Goal: Task Accomplishment & Management: Complete application form

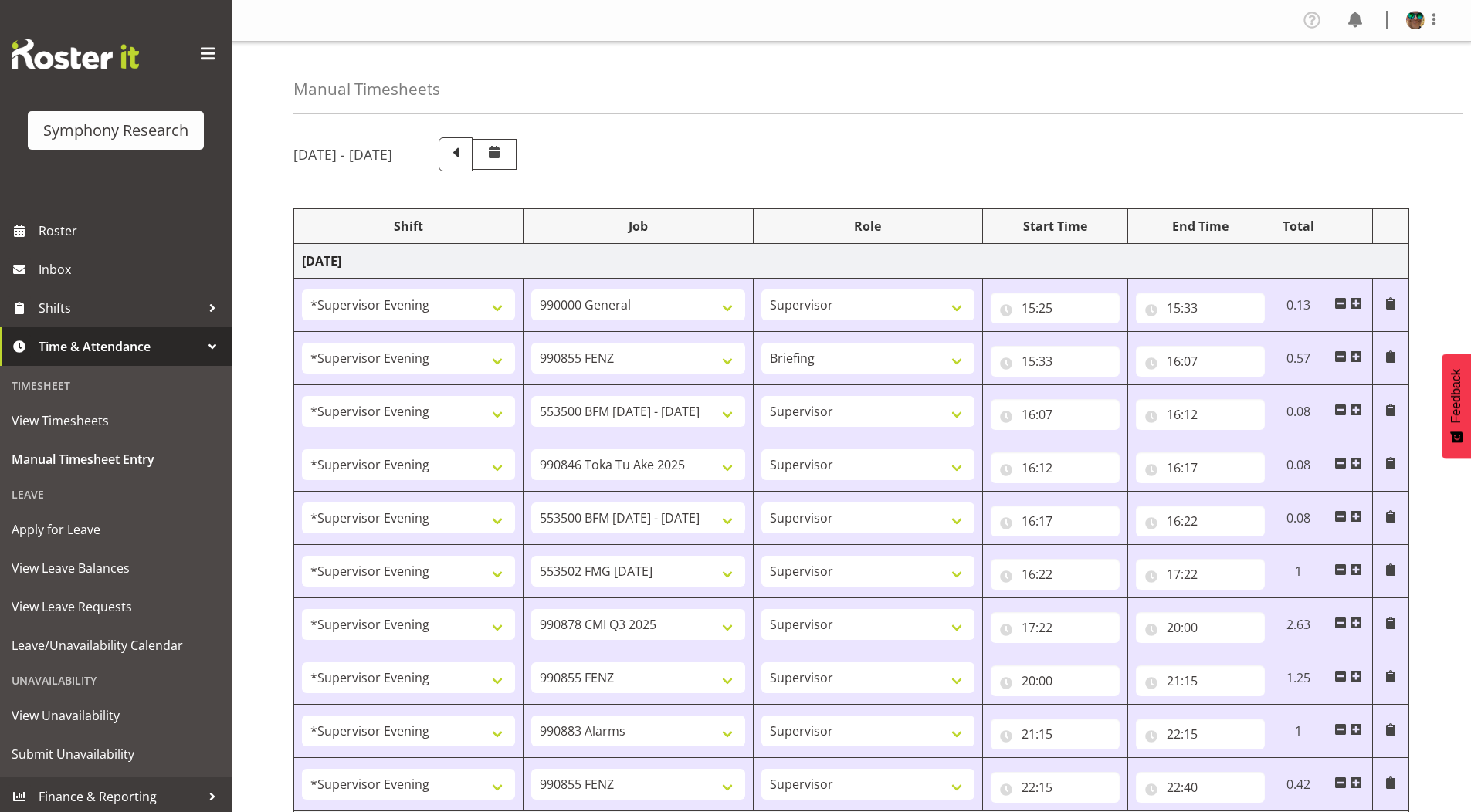
select select "4583"
select select "743"
select select "4583"
select select "9636"
select select "297"
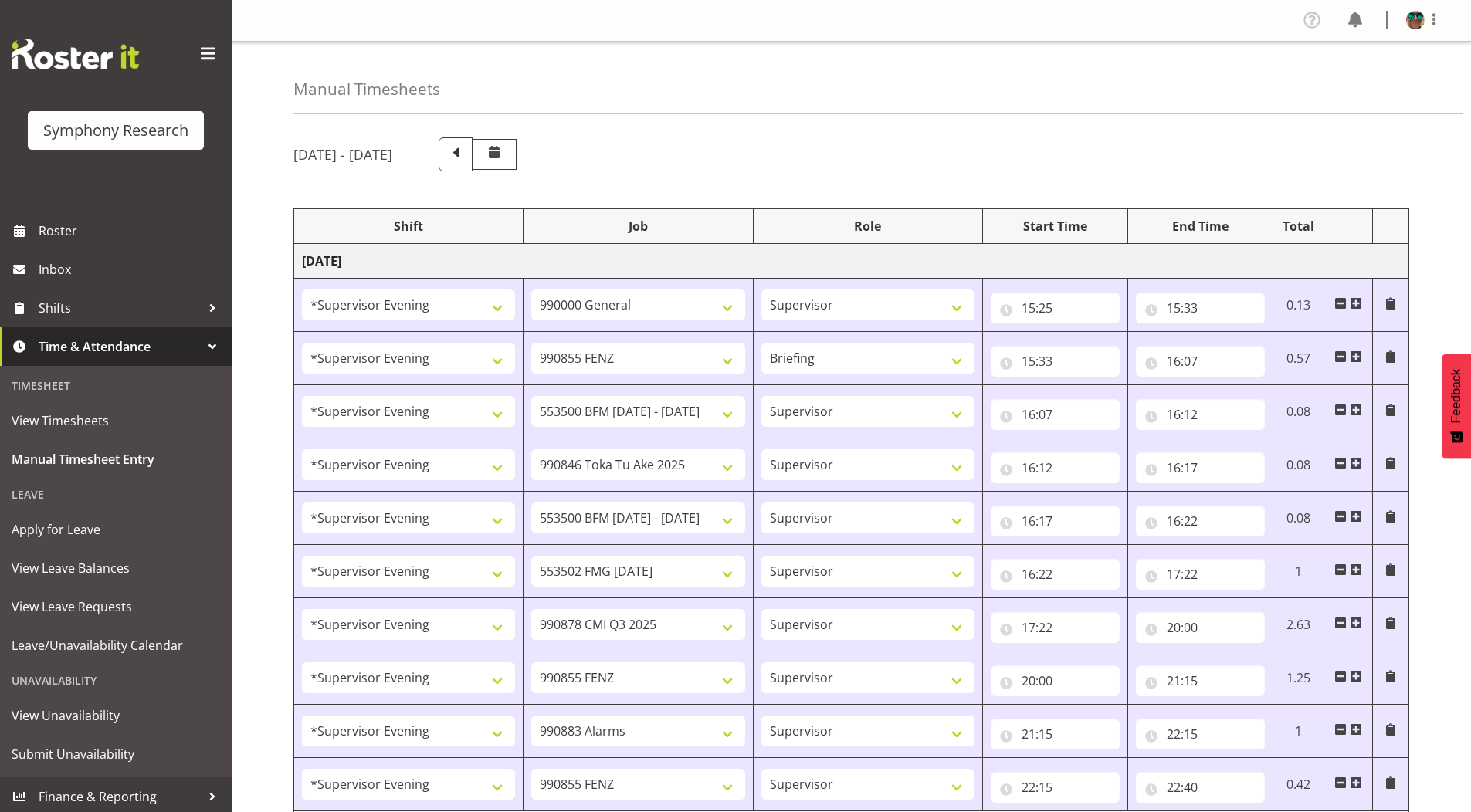
select select "4583"
select select "10242"
select select "4583"
select select "9426"
select select "4583"
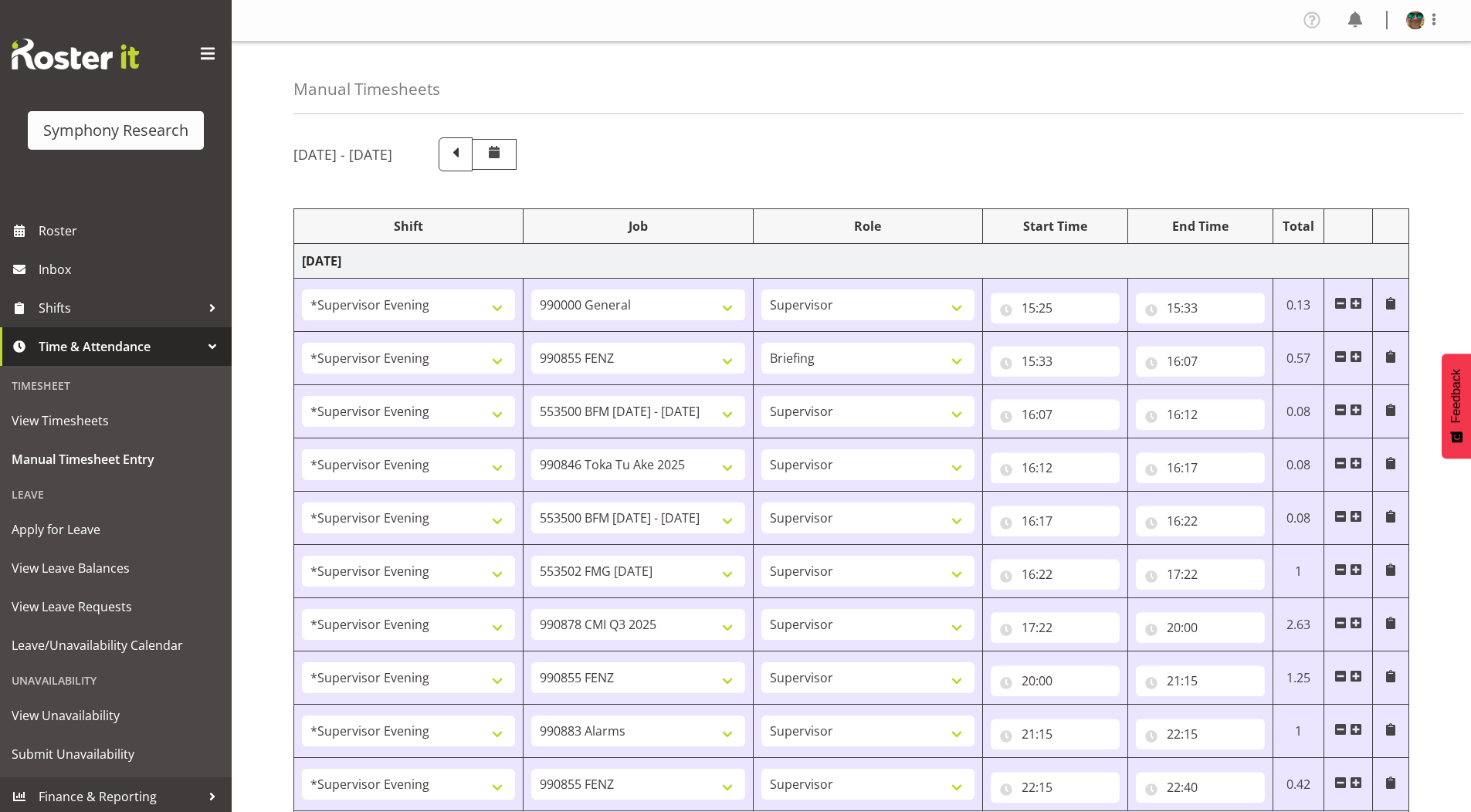
select select "10242"
select select "4583"
select select "10458"
select select "4583"
select select "10239"
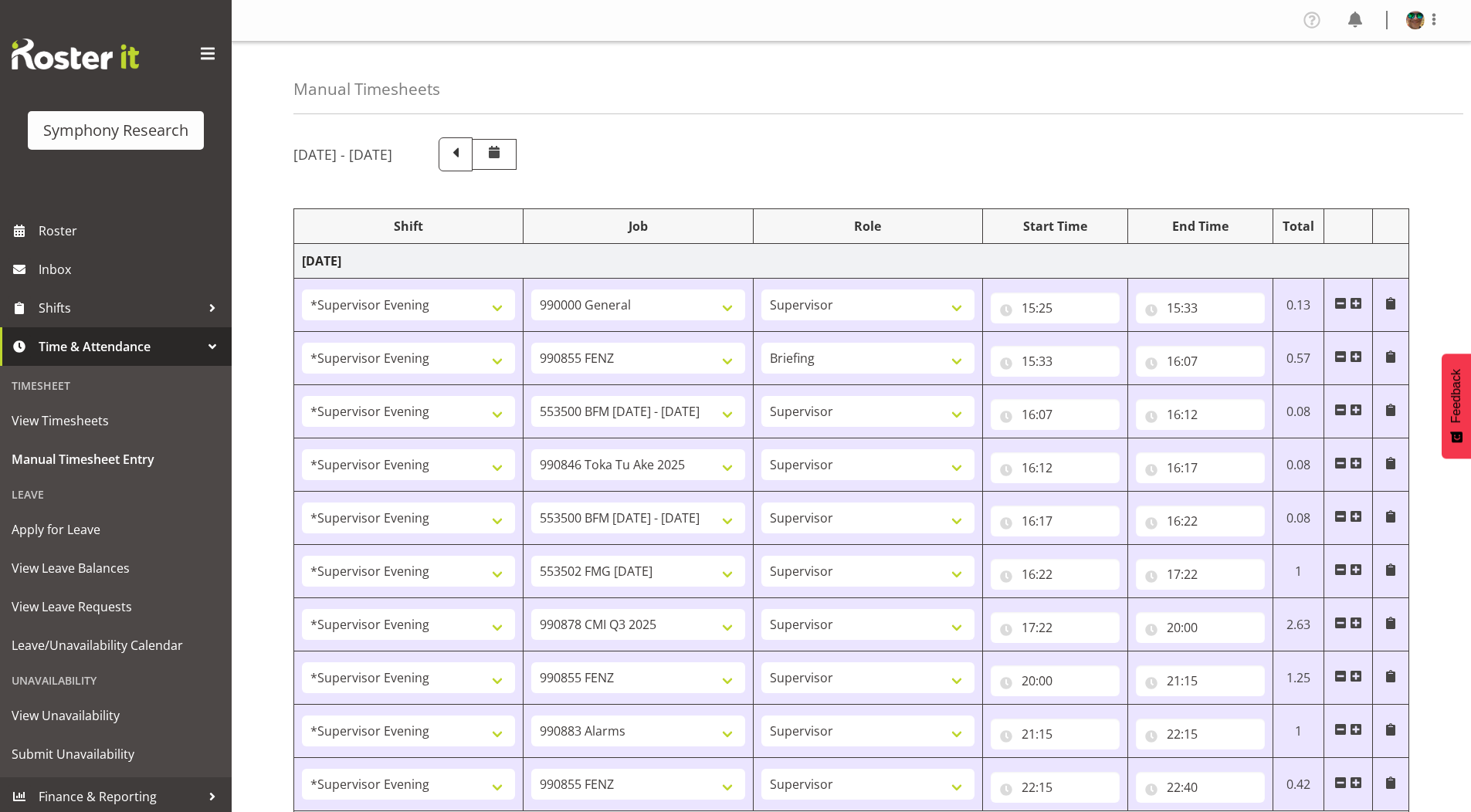
select select "4583"
select select "9636"
select select "4583"
select select "10420"
select select "4583"
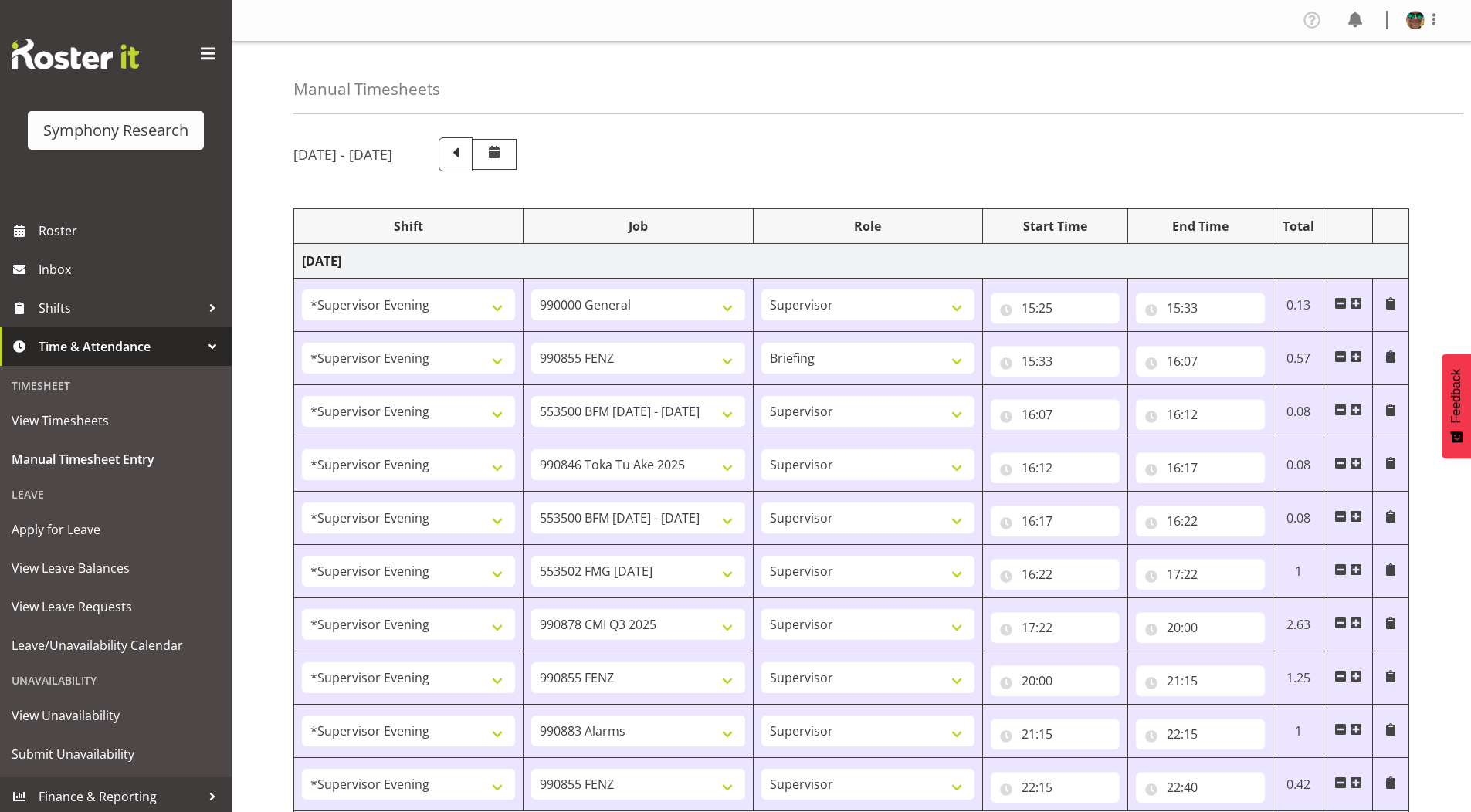
select select "9636"
select select "4583"
select select "10242"
select select "4583"
select select "10242"
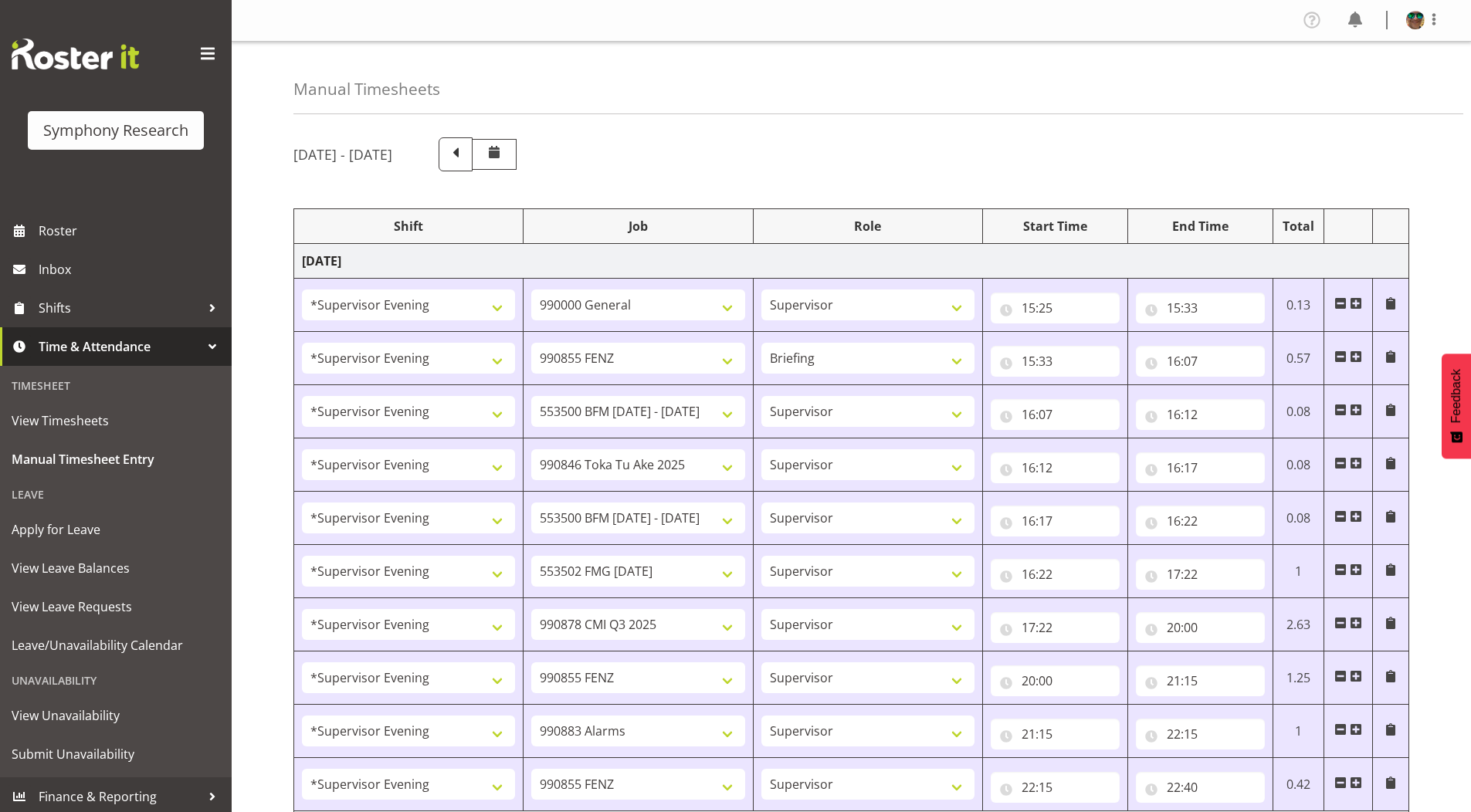
select select "4583"
select select "9426"
select select "4583"
select select "10420"
select select "4583"
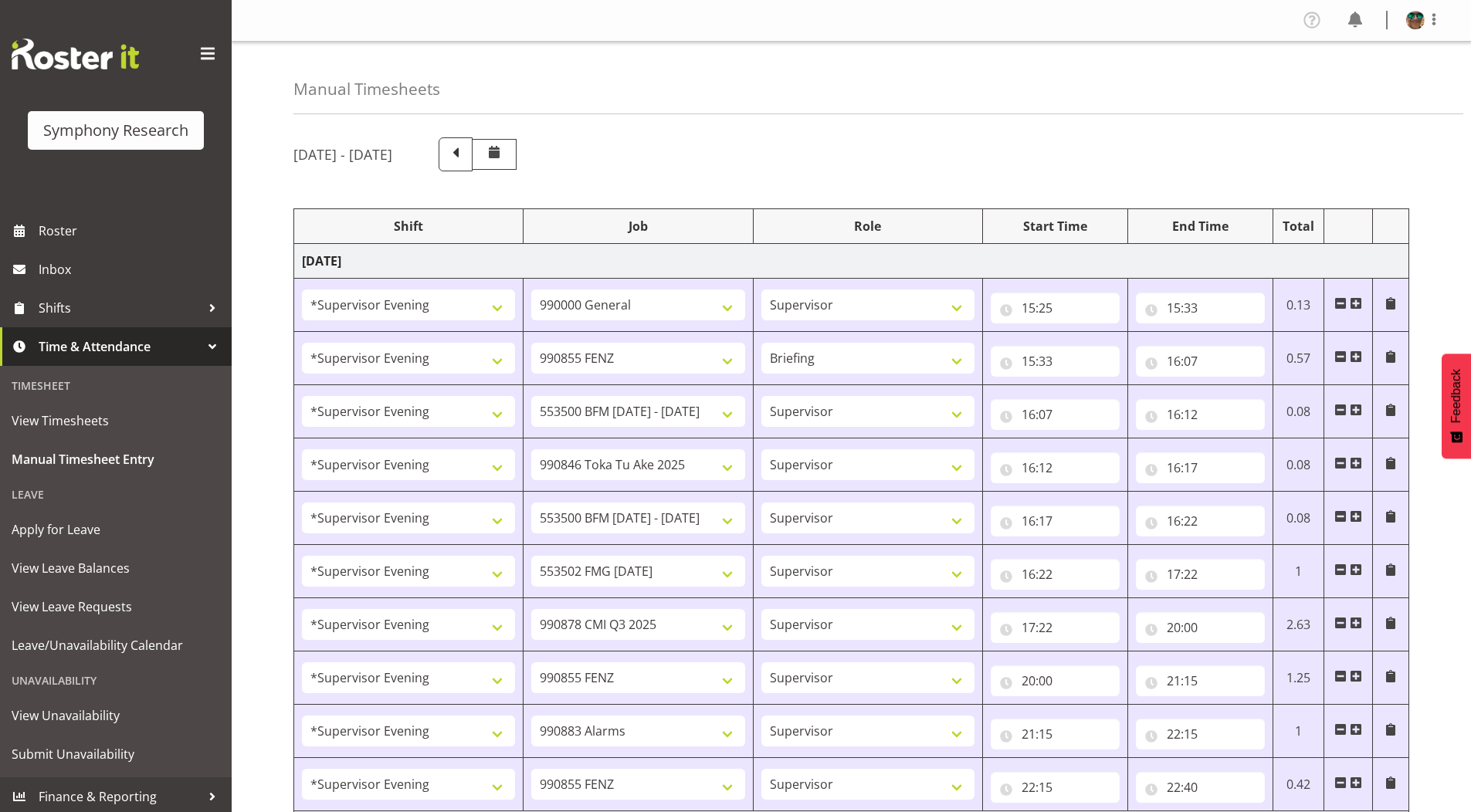
select select "10458"
select select "4583"
select select "9636"
select select "4583"
select select "10239"
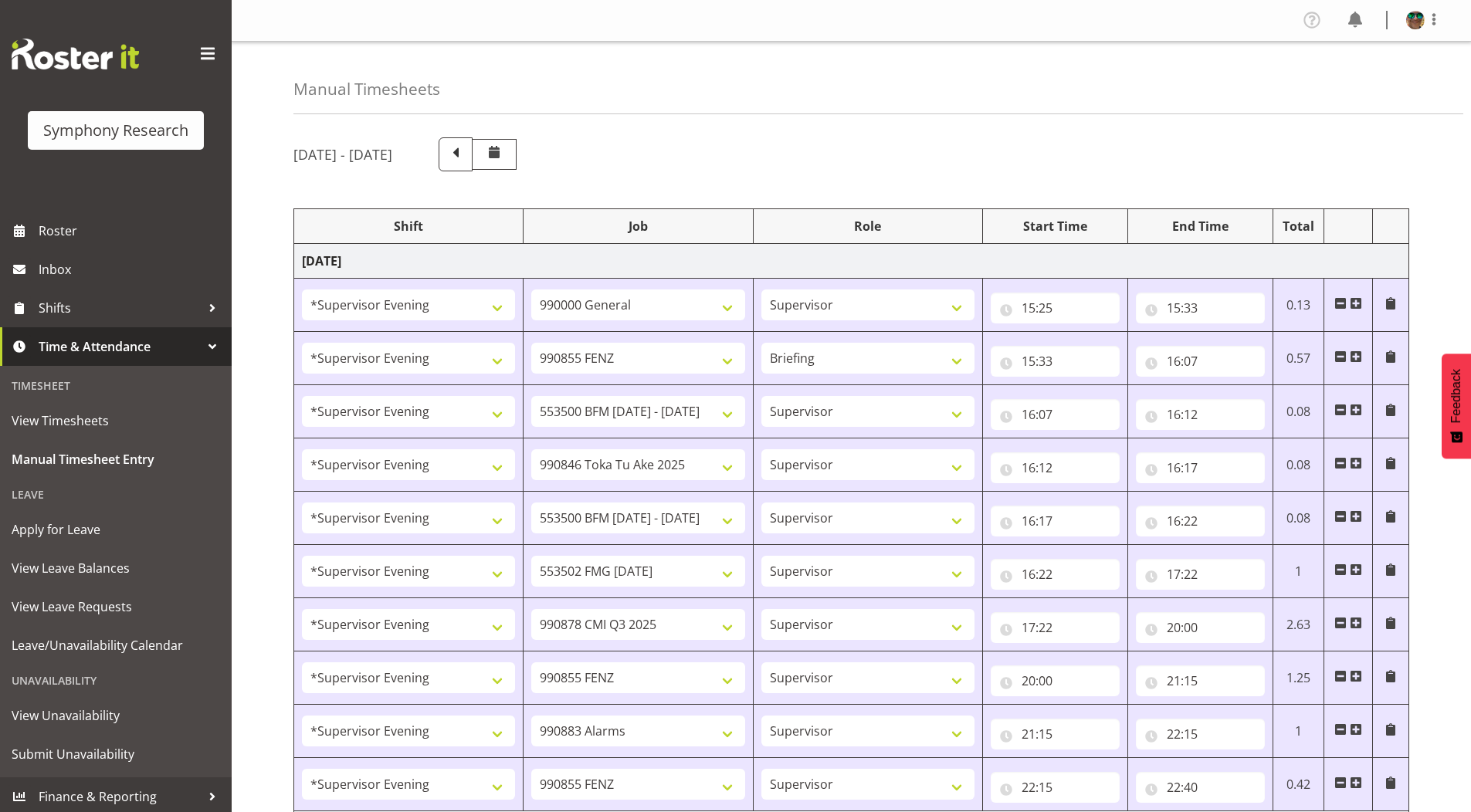
select select "1607"
select select "10458"
select select "1607"
select select "10499"
select select "2393"
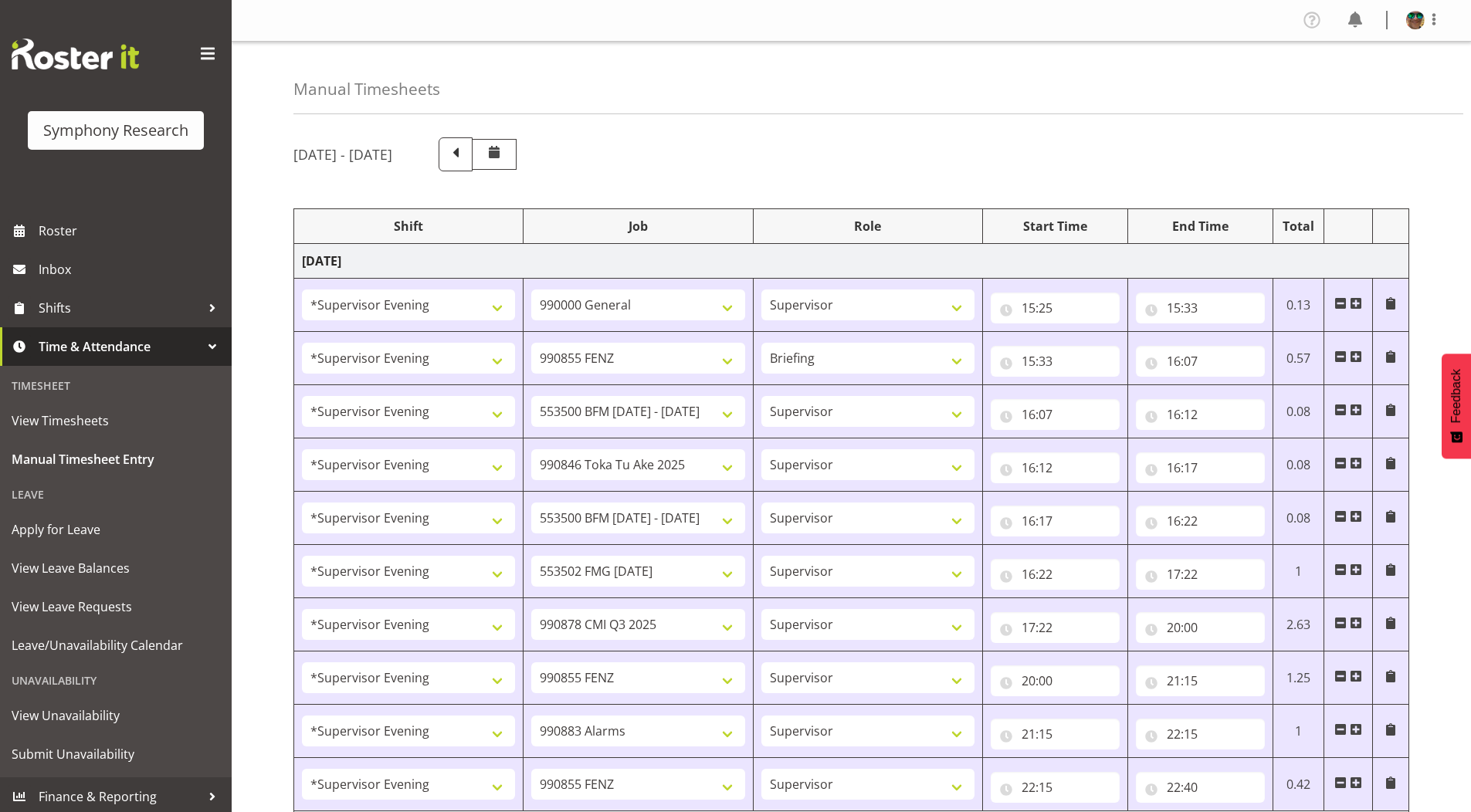
select select "10458"
select select "2393"
select select "10239"
select select "2393"
select select "10242"
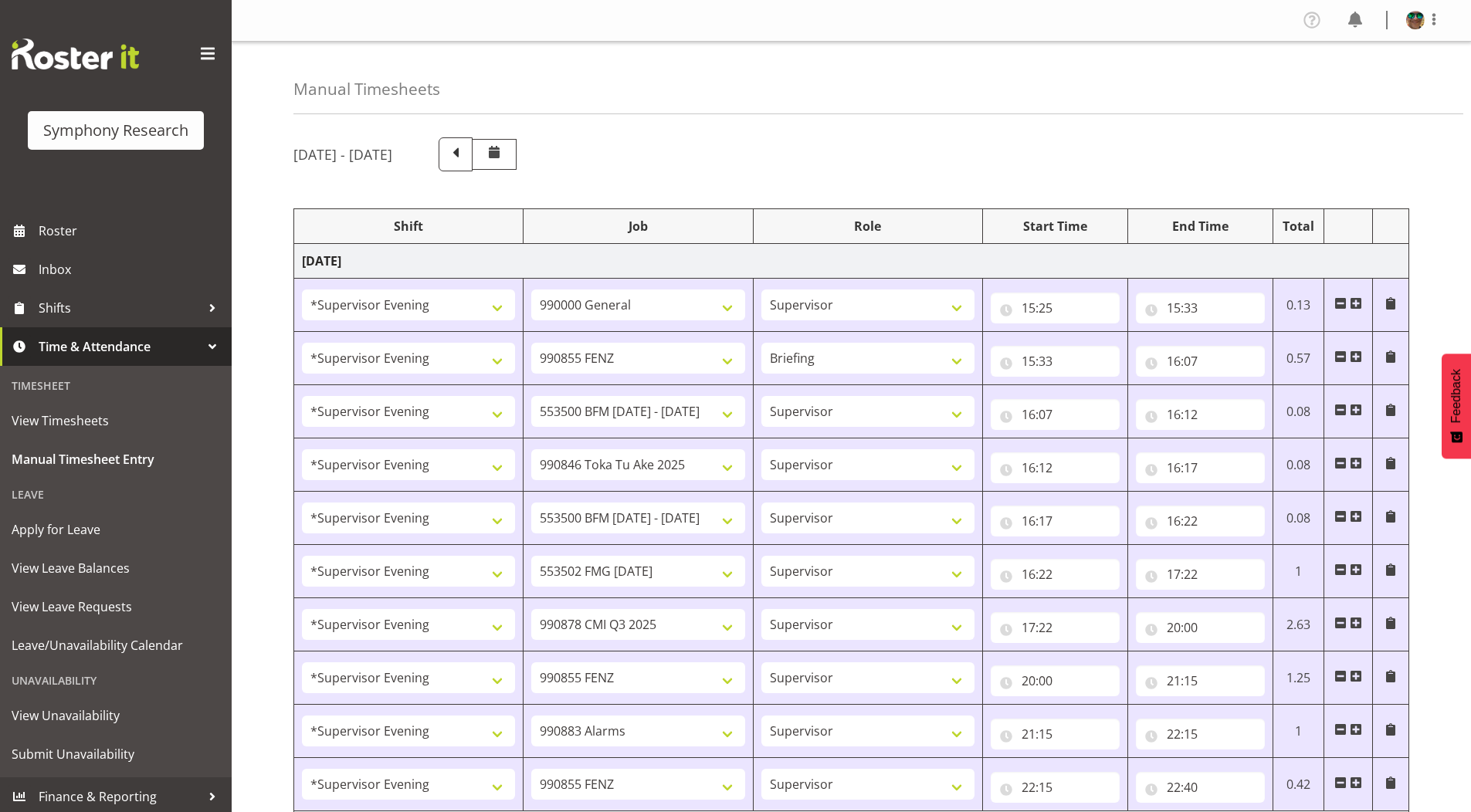
select select "2393"
select select "9426"
select select "2393"
select select "9426"
select select "2393"
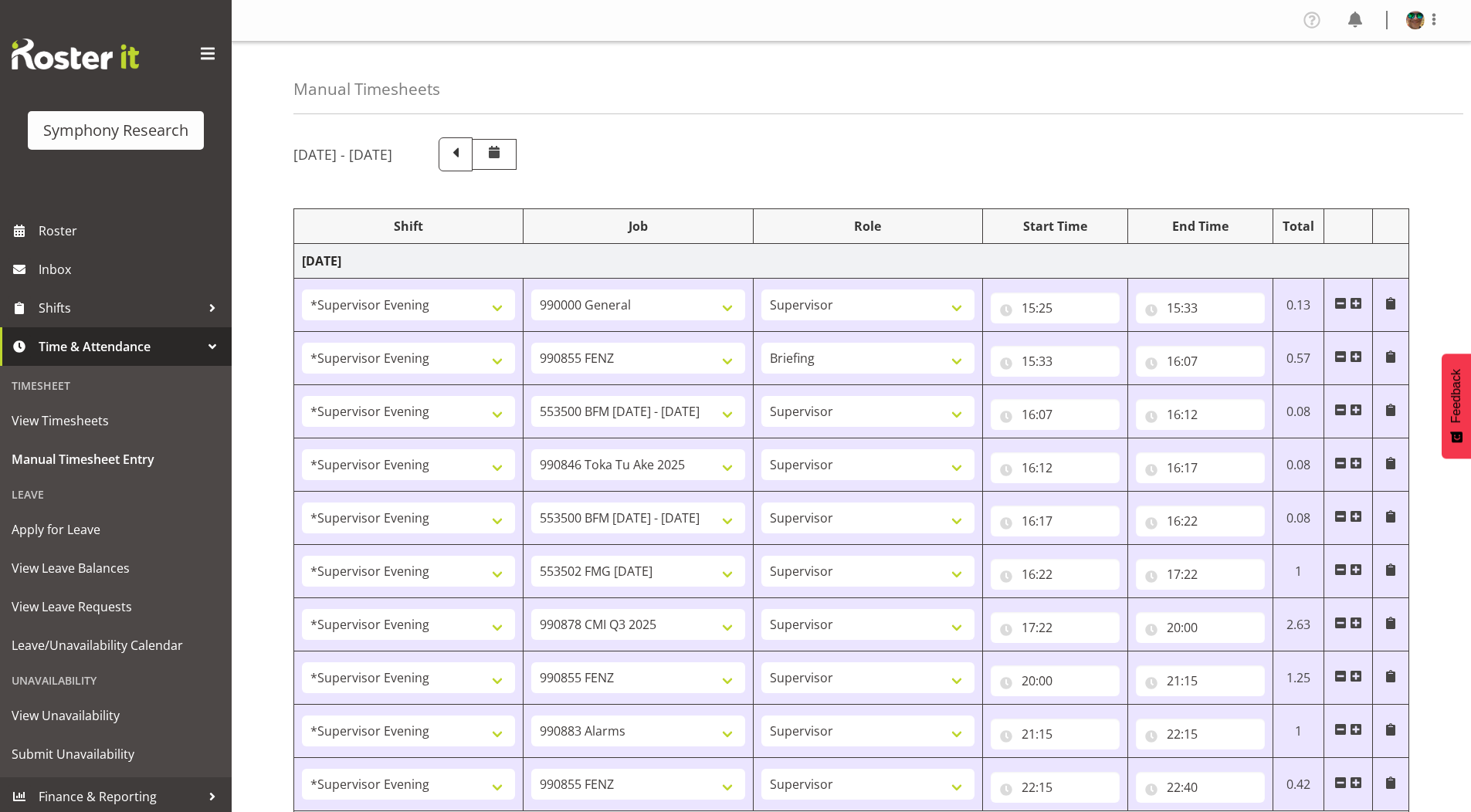
select select "10242"
select select "2393"
select select "10242"
select select "2393"
select select "9636"
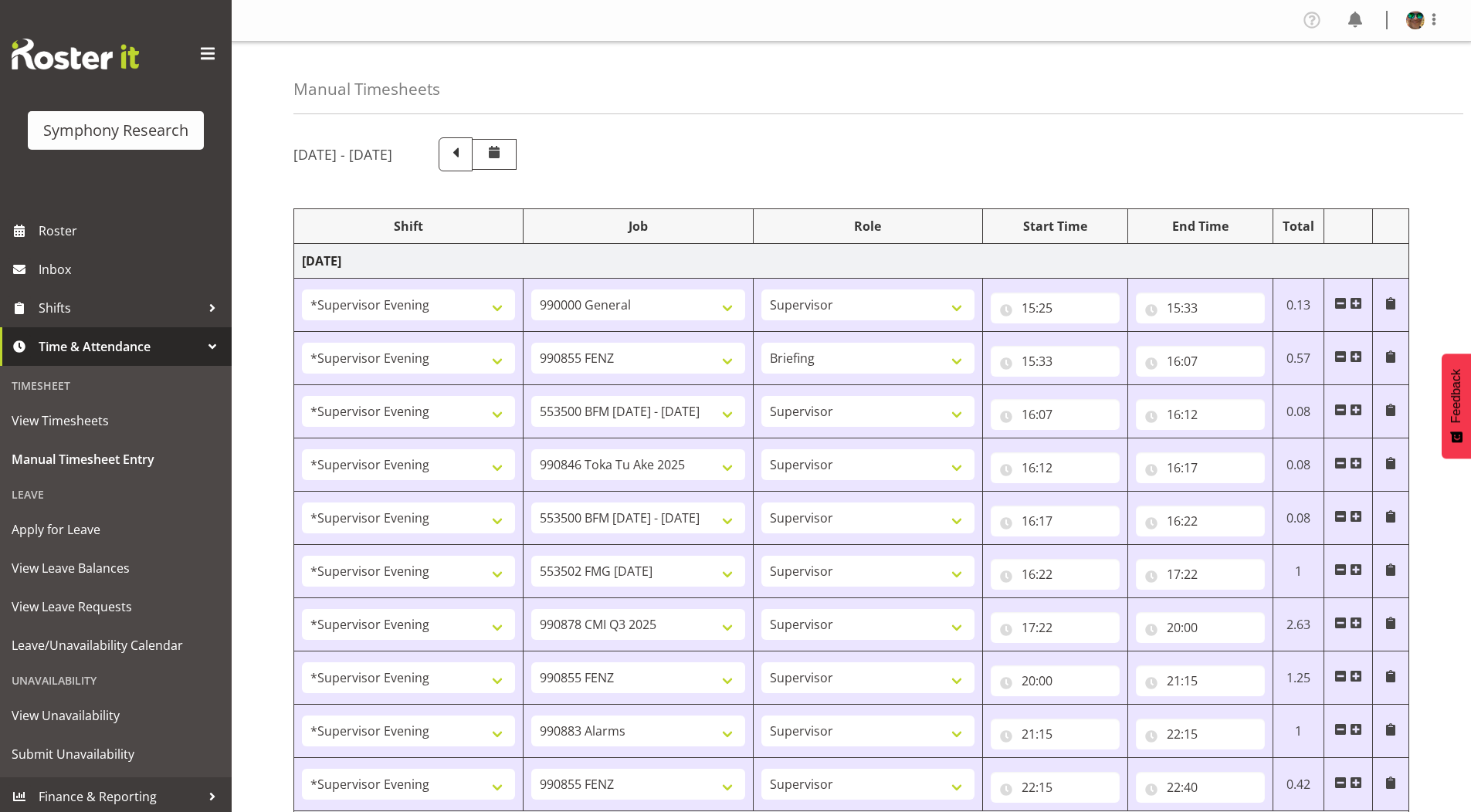
select select "2393"
select select "10239"
select select "19170"
select select "10527"
select select "19170"
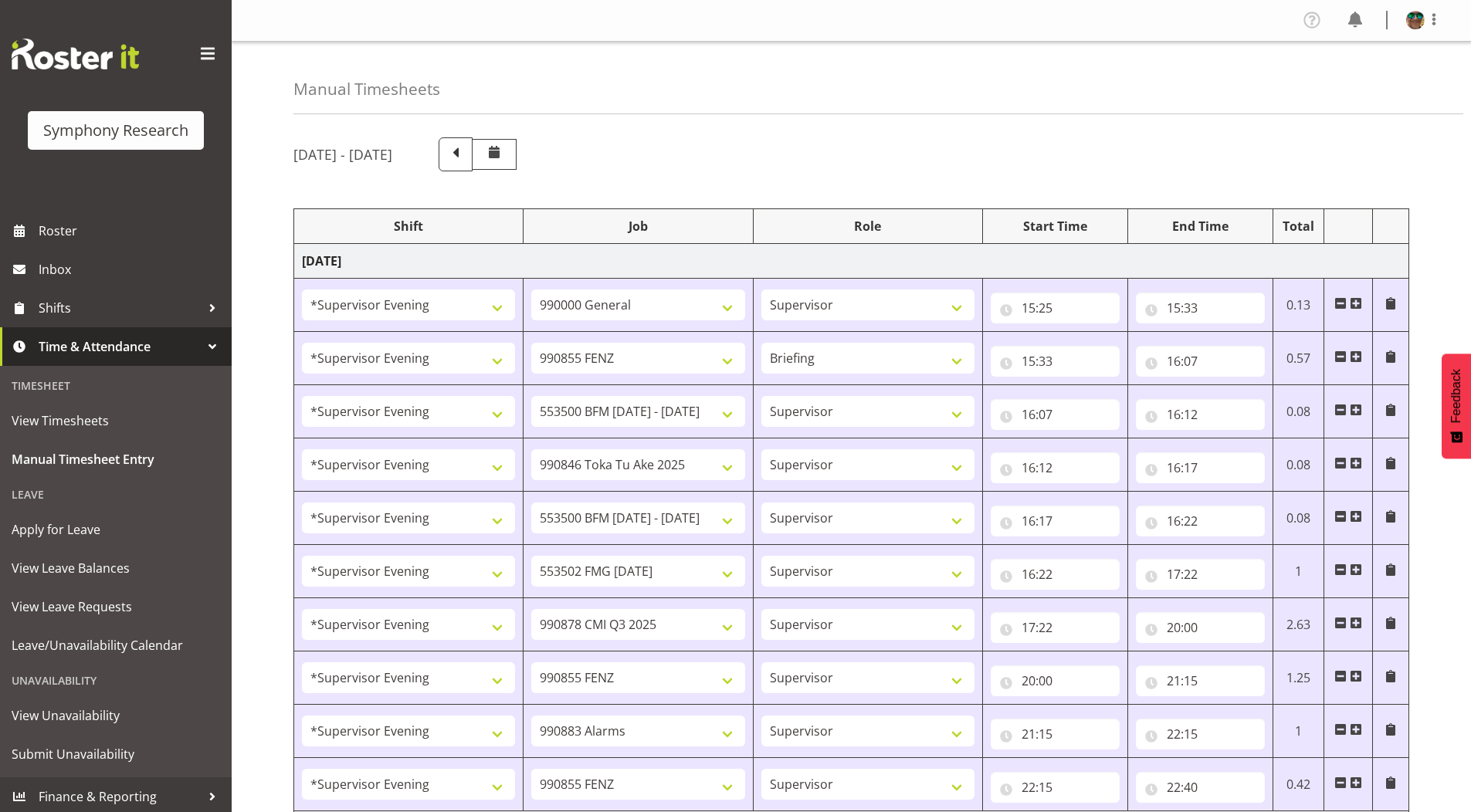
select select "10499"
select select "19170"
select select "9426"
select select "19170"
select select "9636"
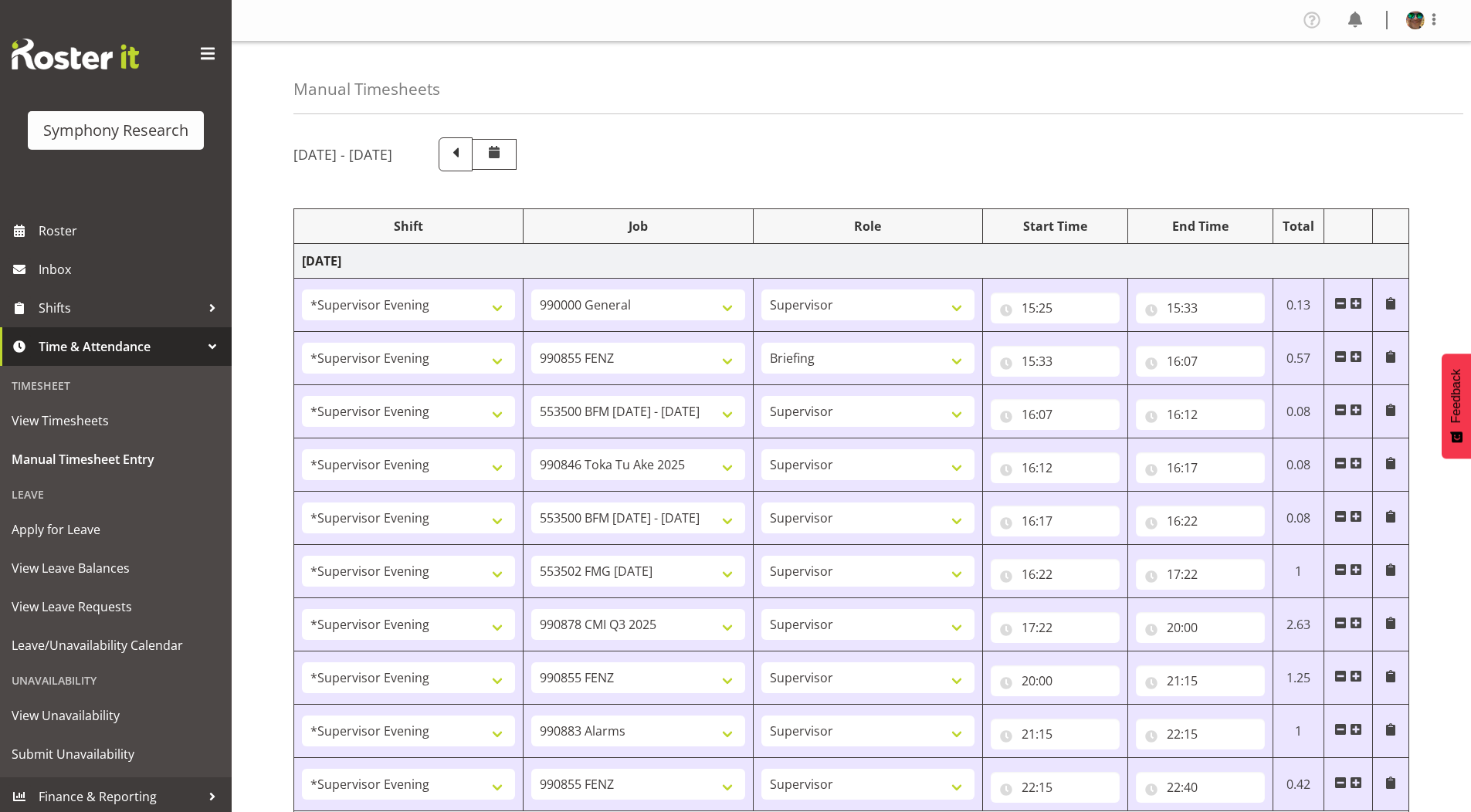
select select "19170"
select select "10239"
select select "19170"
select select "10499"
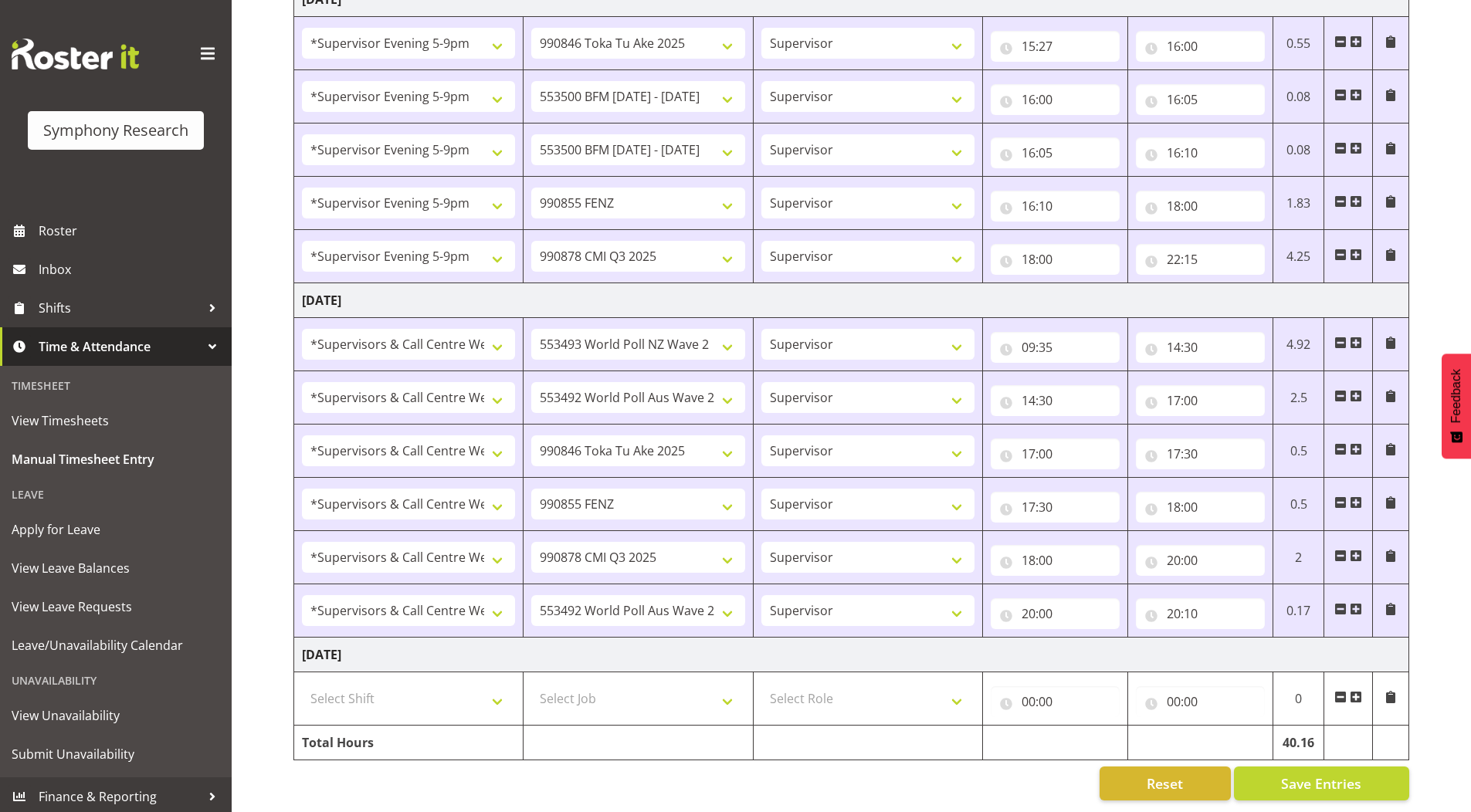
scroll to position [1691, 0]
click at [1356, 691] on span at bounding box center [1356, 697] width 13 height 13
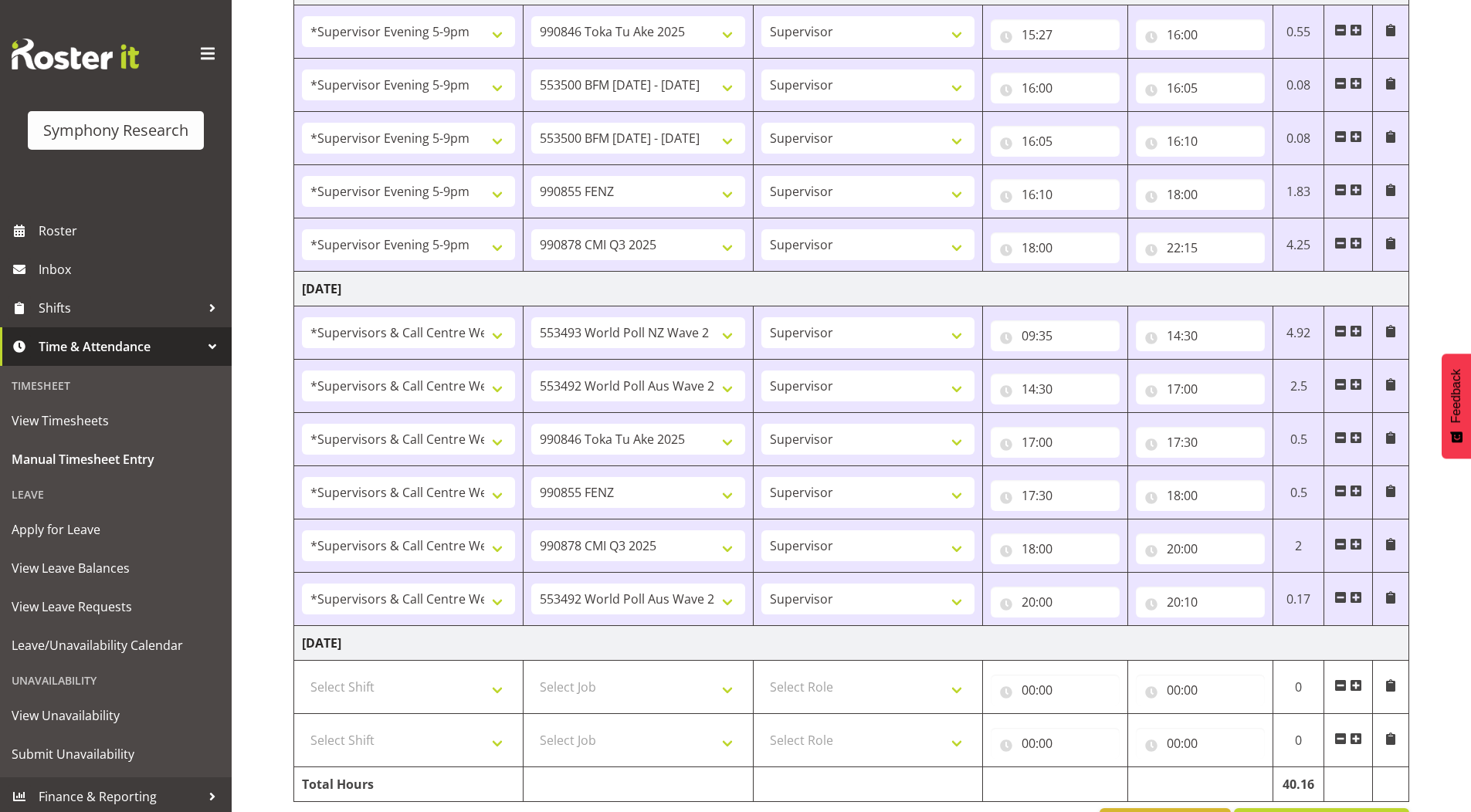
click at [1356, 736] on span at bounding box center [1356, 739] width 13 height 13
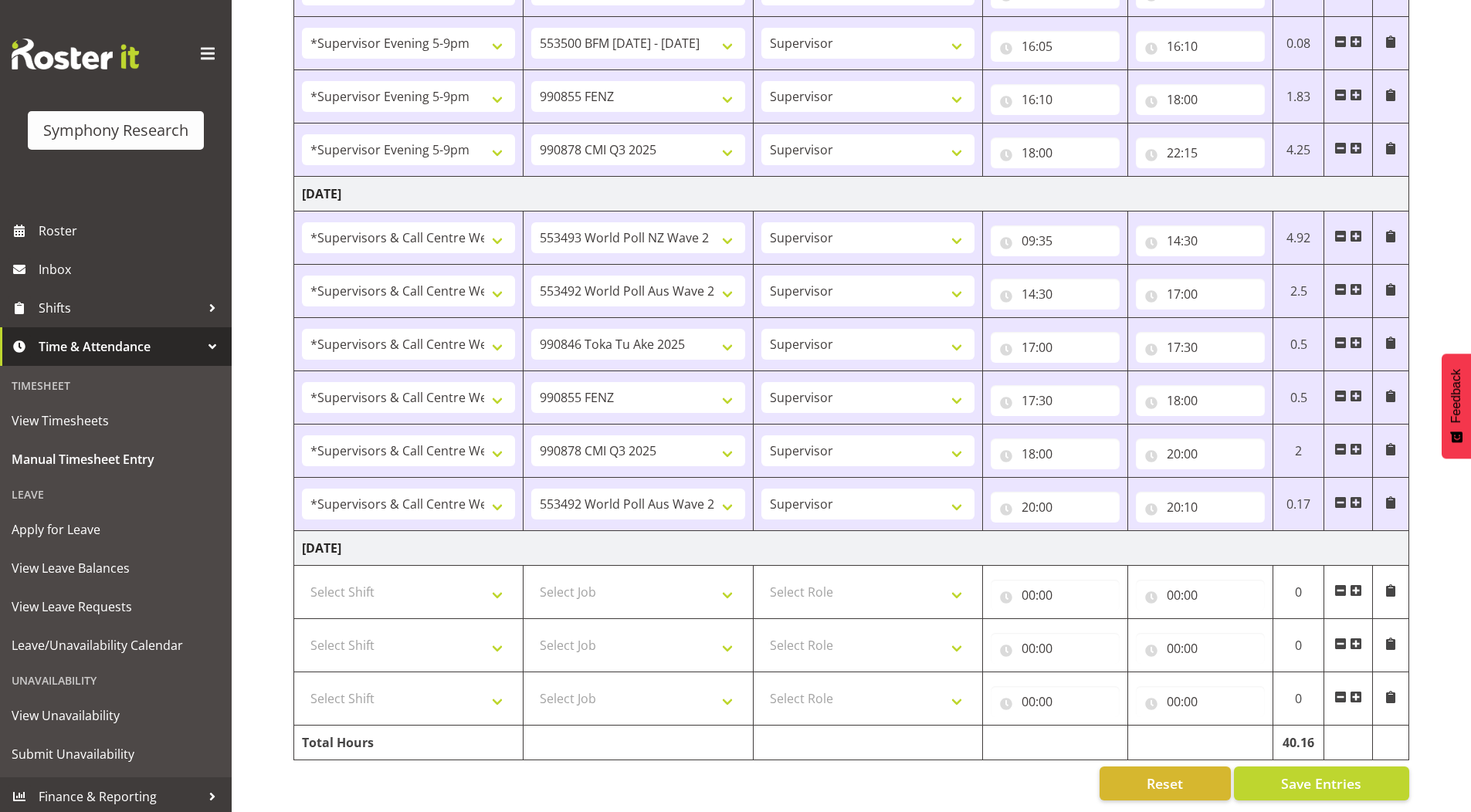
scroll to position [1797, 0]
click at [1354, 691] on span at bounding box center [1356, 697] width 13 height 13
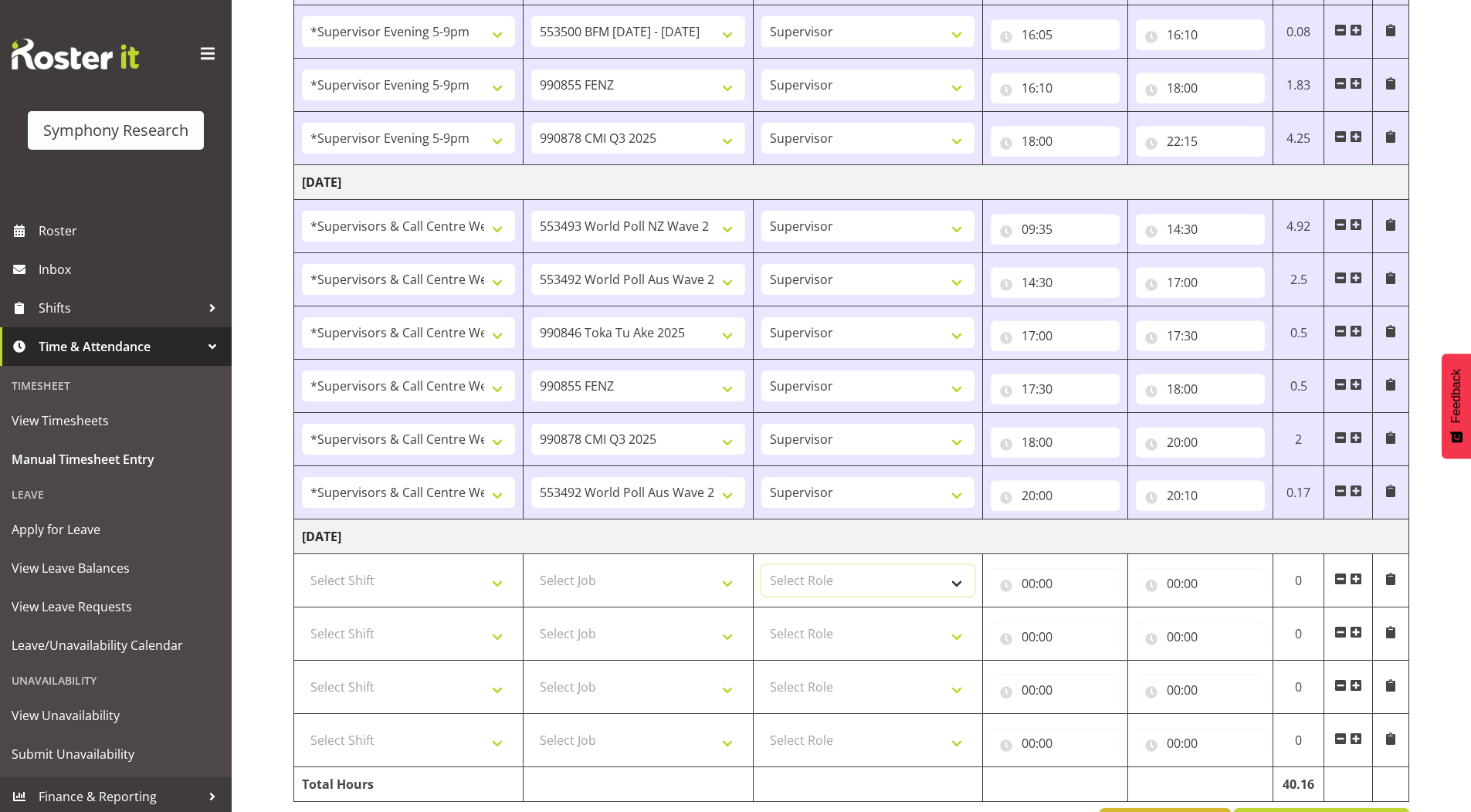
click at [775, 578] on select "Select Role Supervisor Briefing Interviewing" at bounding box center [868, 581] width 213 height 31
select select "45"
click at [761, 565] on select "Select Role Supervisor Briefing Interviewing" at bounding box center [868, 581] width 213 height 31
click at [789, 640] on select "Select Role Supervisor Briefing Interviewing" at bounding box center [868, 634] width 213 height 31
select select "45"
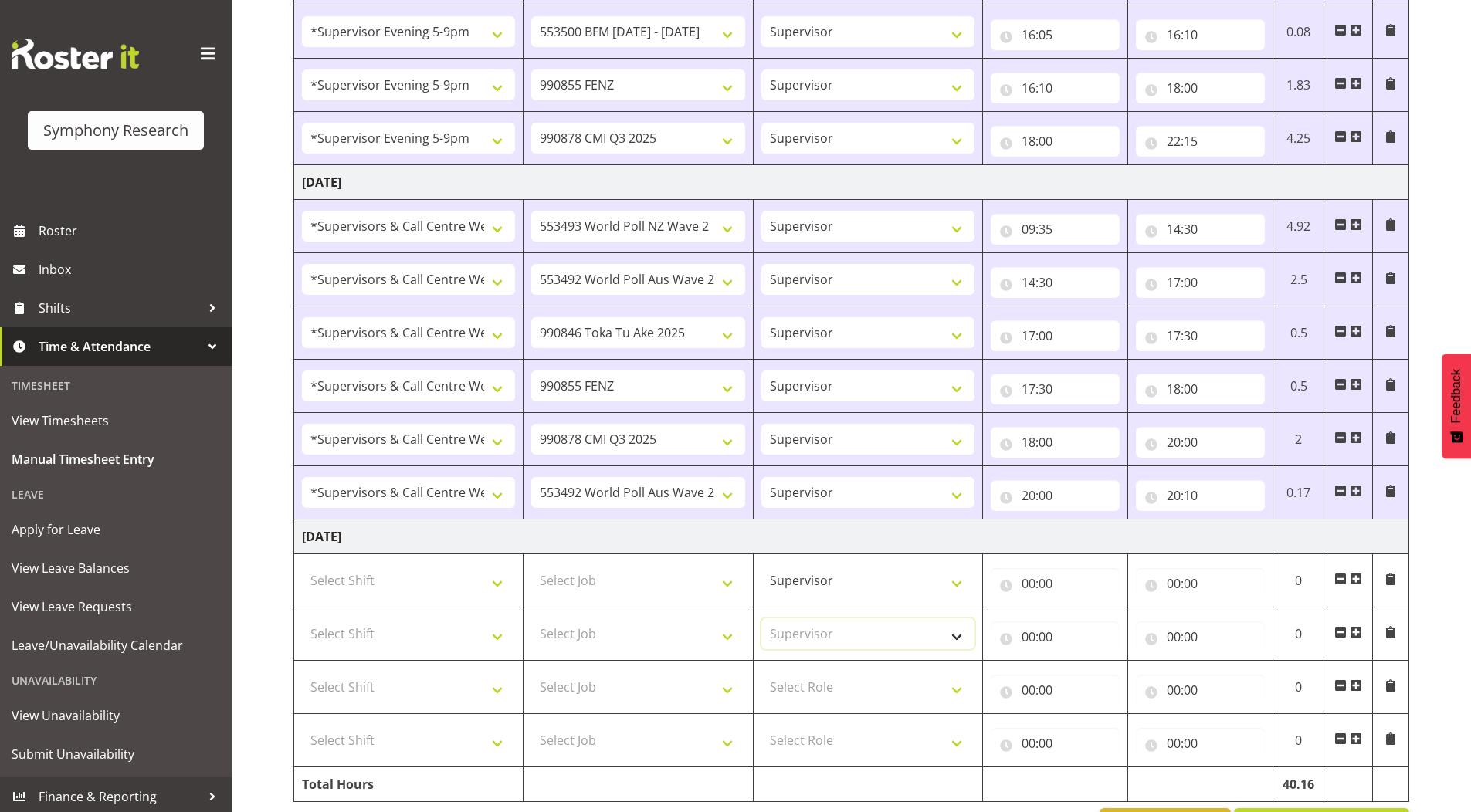
click at [761, 618] on select "Select Role Supervisor Briefing Interviewing" at bounding box center [868, 634] width 213 height 31
click at [800, 684] on select "Select Role Supervisor Briefing Interviewing" at bounding box center [868, 688] width 213 height 31
select select "45"
click at [761, 672] on select "Select Role Supervisor Briefing Interviewing" at bounding box center [868, 688] width 213 height 31
drag, startPoint x: 789, startPoint y: 743, endPoint x: 801, endPoint y: 766, distance: 25.9
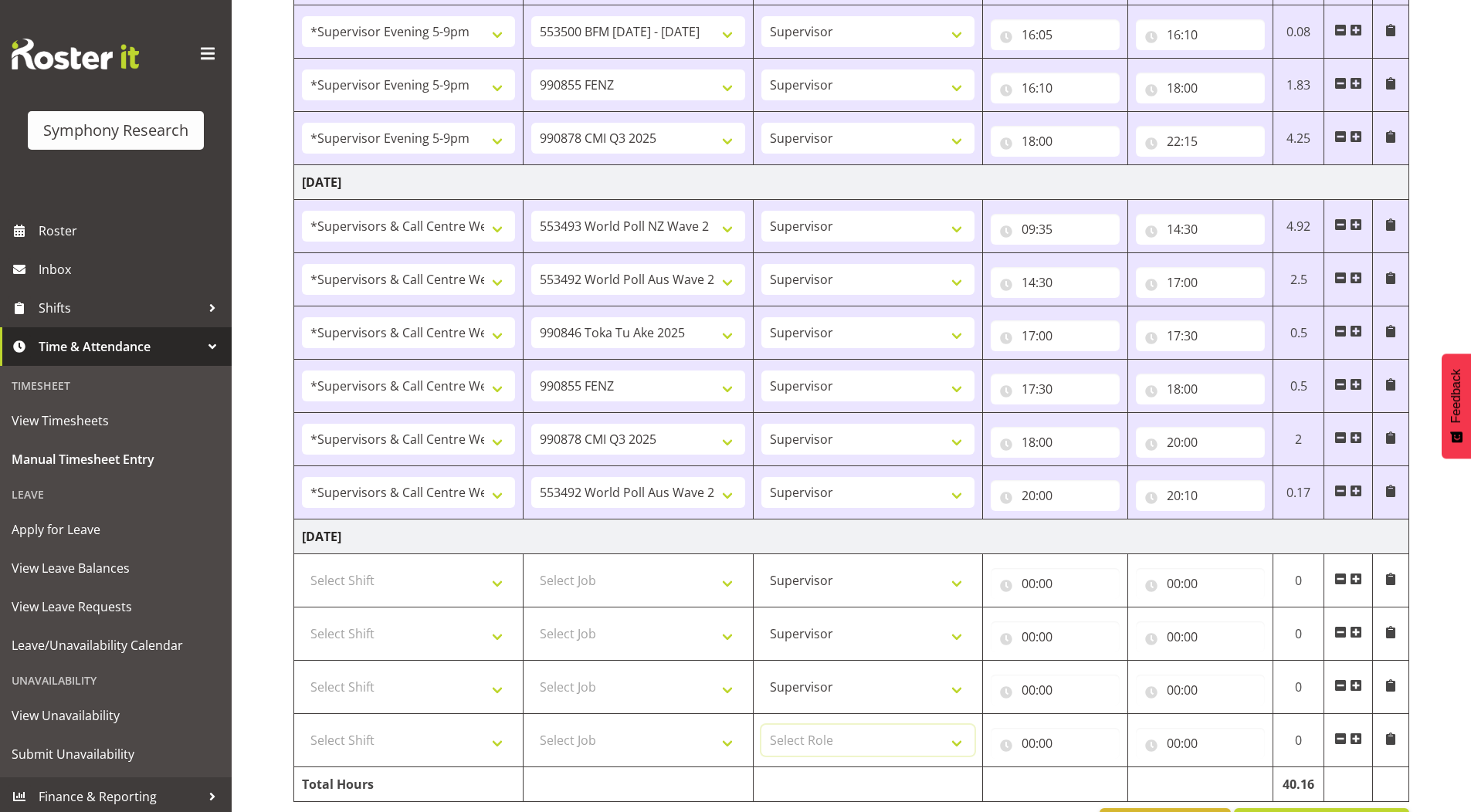
click at [788, 743] on select "Select Role Supervisor Briefing Interviewing" at bounding box center [868, 741] width 213 height 31
select select "45"
click at [761, 725] on select "Select Role Supervisor Briefing Interviewing" at bounding box center [868, 741] width 213 height 31
click at [567, 578] on select "Select Job 550060 IF Admin 553492 World Poll Aus Wave 2 Main 2025 553493 World …" at bounding box center [638, 581] width 213 height 31
select select "9426"
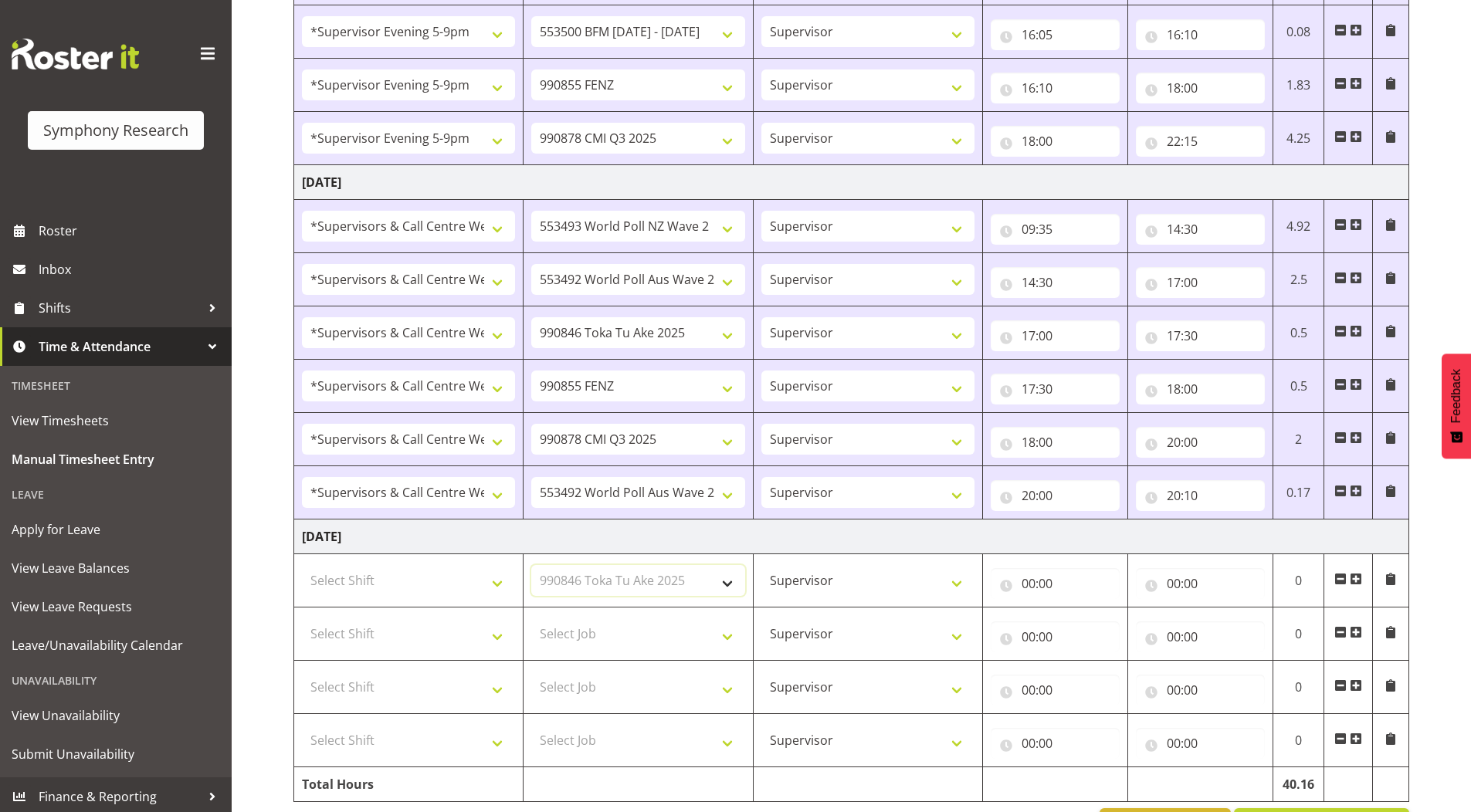
click at [531, 565] on select "Select Job 550060 IF Admin 553492 World Poll Aus Wave 2 Main 2025 553493 World …" at bounding box center [638, 581] width 213 height 31
click at [571, 635] on select "Select Job 550060 IF Admin 553492 World Poll Aus Wave 2 Main 2025 553493 World …" at bounding box center [638, 634] width 213 height 31
select select "9636"
click at [531, 618] on select "Select Job 550060 IF Admin 553492 World Poll Aus Wave 2 Main 2025 553493 World …" at bounding box center [638, 634] width 213 height 31
drag, startPoint x: 582, startPoint y: 699, endPoint x: 582, endPoint y: 681, distance: 18.0
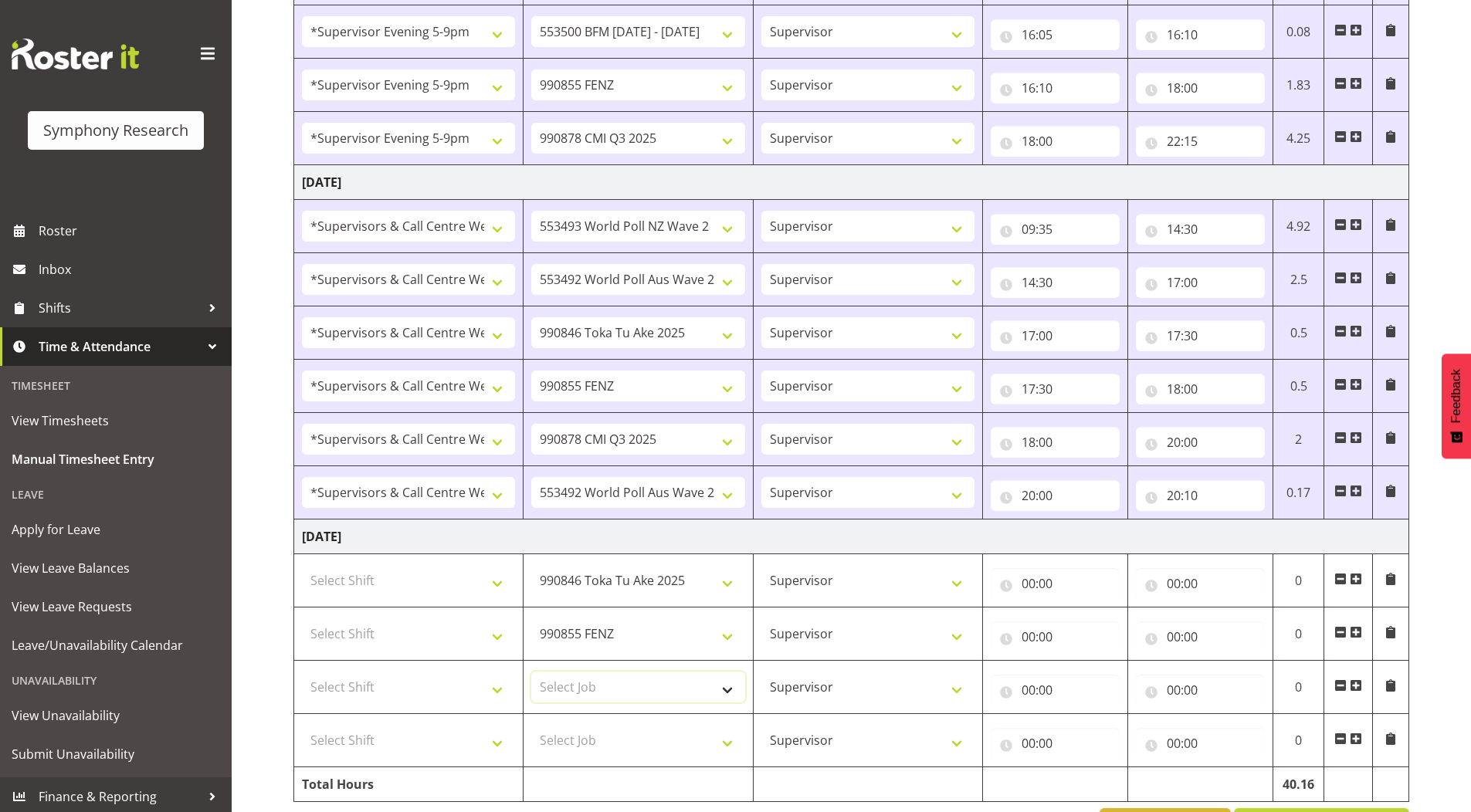
click at [582, 699] on select "Select Job 550060 IF Admin 553492 World Poll Aus Wave 2 Main 2025 553493 World …" at bounding box center [638, 688] width 213 height 31
select select "10239"
click at [531, 672] on select "Select Job 550060 IF Admin 553492 World Poll Aus Wave 2 Main 2025 553493 World …" at bounding box center [638, 688] width 213 height 31
click at [594, 736] on select "Select Job 550060 IF Admin 553492 World Poll Aus Wave 2 Main 2025 553493 World …" at bounding box center [638, 741] width 213 height 31
select select "10527"
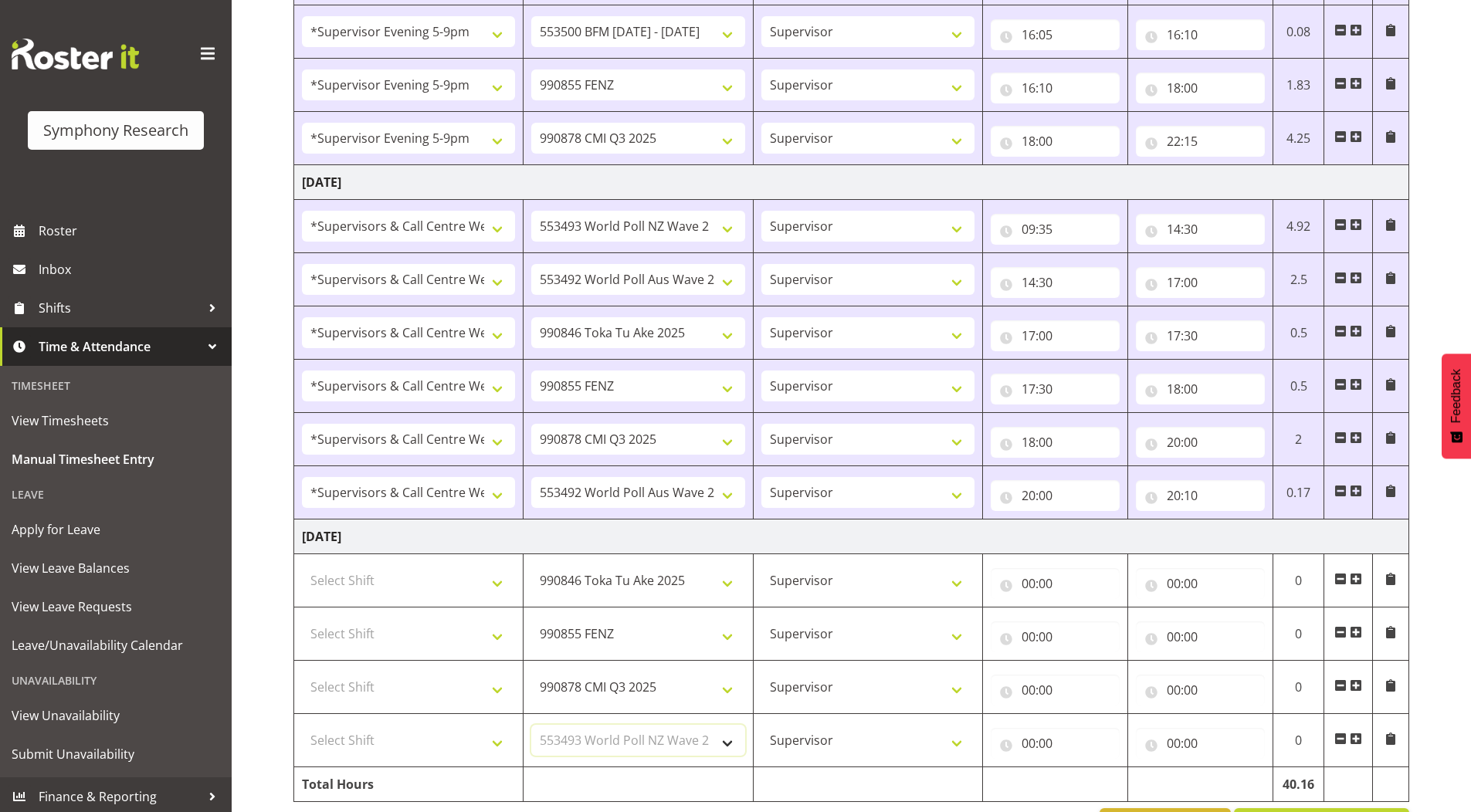
click at [531, 725] on select "Select Job 550060 IF Admin 553492 World Poll Aus Wave 2 Main 2025 553493 World …" at bounding box center [638, 741] width 213 height 31
click at [370, 581] on select "Select Shift !!Project Briefing (Job to be assigned) !!Weekend Residential (Ros…" at bounding box center [408, 581] width 213 height 31
click at [654, 539] on td "[DATE]" at bounding box center [851, 537] width 1115 height 34
drag, startPoint x: 357, startPoint y: 585, endPoint x: 360, endPoint y: 568, distance: 17.3
click at [357, 585] on select "Select Shift !!Project Briefing (Job to be assigned) !!Weekend Residential (Ros…" at bounding box center [408, 581] width 213 height 31
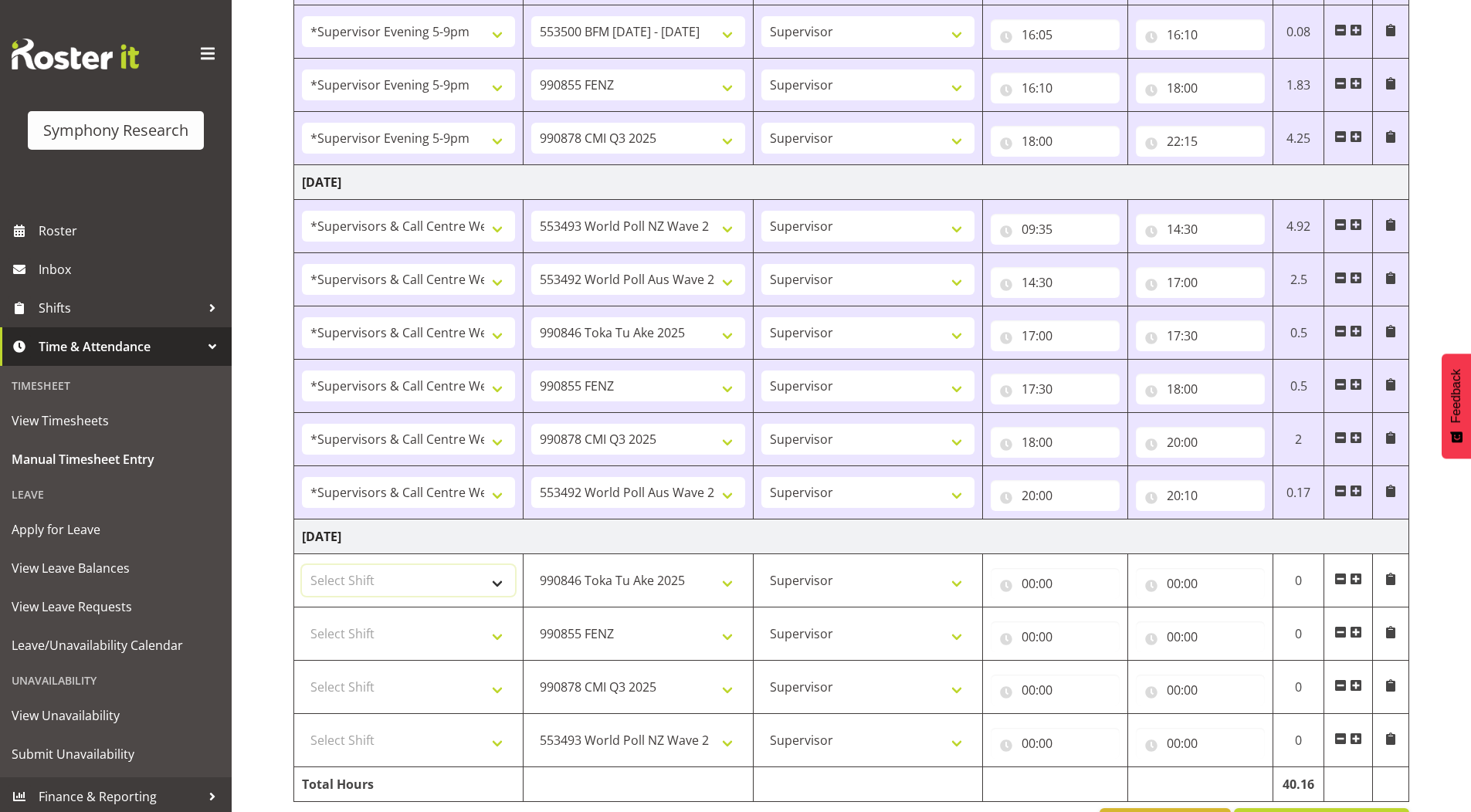
select select "19170"
click at [302, 565] on select "Select Shift !!Project Briefing (Job to be assigned) !!Weekend Residential (Ros…" at bounding box center [408, 581] width 213 height 31
click at [348, 636] on select "Select Shift !!Project Briefing (Job to be assigned) !!Weekend Residential (Ros…" at bounding box center [408, 634] width 213 height 31
select select "19170"
click at [302, 618] on select "Select Shift !!Project Briefing (Job to be assigned) !!Weekend Residential (Ros…" at bounding box center [408, 634] width 213 height 31
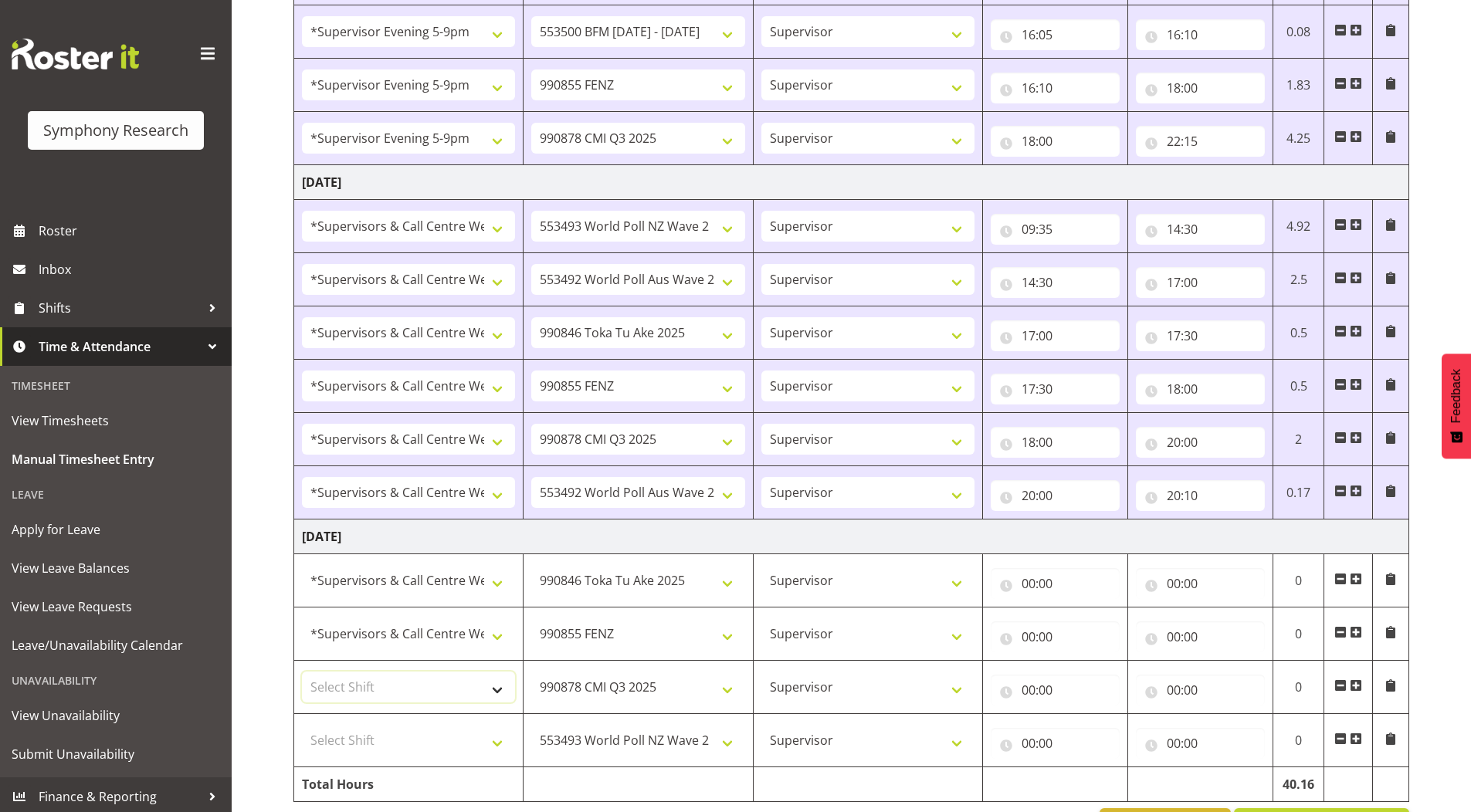
click at [372, 684] on select "Select Shift !!Project Briefing (Job to be assigned) !!Weekend Residential (Ros…" at bounding box center [408, 688] width 213 height 31
select select "19170"
click at [302, 672] on select "Select Shift !!Project Briefing (Job to be assigned) !!Weekend Residential (Ros…" at bounding box center [408, 688] width 213 height 31
drag, startPoint x: 372, startPoint y: 743, endPoint x: 372, endPoint y: 728, distance: 15.0
click at [372, 743] on select "Select Shift !!Project Briefing (Job to be assigned) !!Weekend Residential (Ros…" at bounding box center [408, 741] width 213 height 31
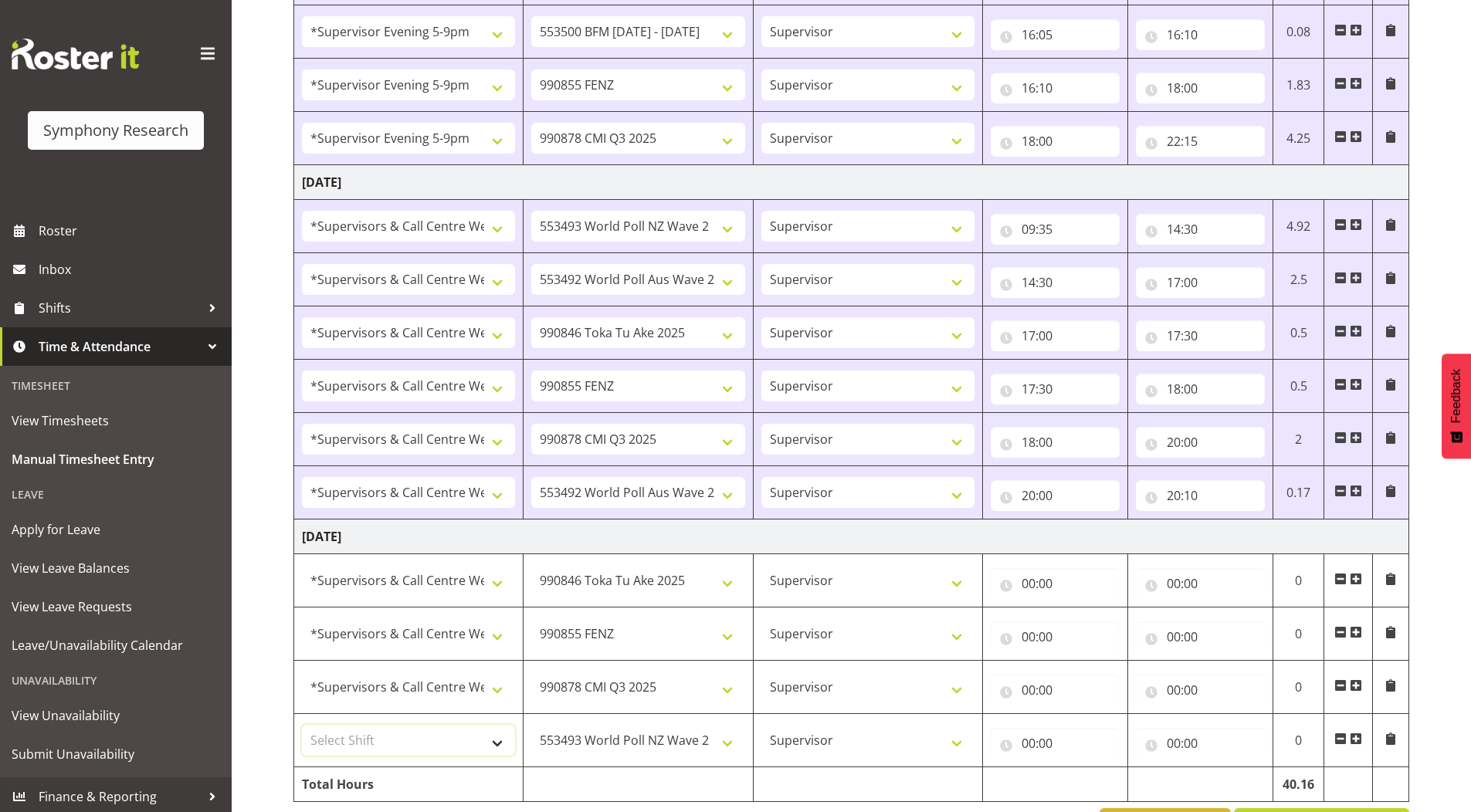
select select "19170"
click at [302, 725] on select "Select Shift !!Project Briefing (Job to be assigned) !!Weekend Residential (Ros…" at bounding box center [408, 741] width 213 height 31
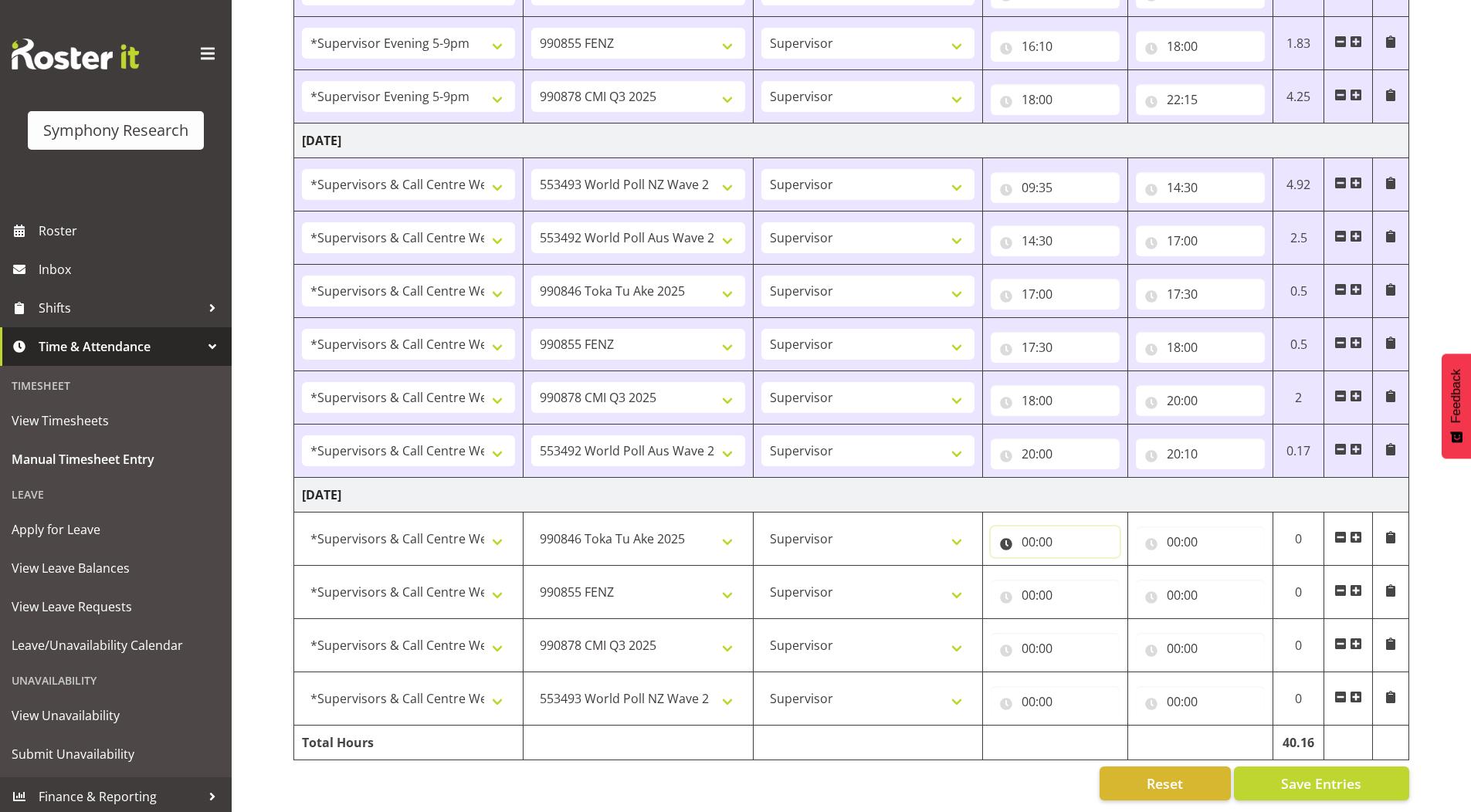
drag, startPoint x: 1033, startPoint y: 530, endPoint x: 1042, endPoint y: 560, distance: 31.3
click at [1033, 530] on input "00:00" at bounding box center [1055, 542] width 129 height 31
click at [1093, 574] on select "00 01 02 03 04 05 06 07 08 09 10 11 12 13 14 15 16 17 18 19 20 21 22 23" at bounding box center [1096, 582] width 34 height 31
select select "11"
click at [1079, 567] on select "00 01 02 03 04 05 06 07 08 09 10 11 12 13 14 15 16 17 18 19 20 21 22 23" at bounding box center [1096, 582] width 34 height 31
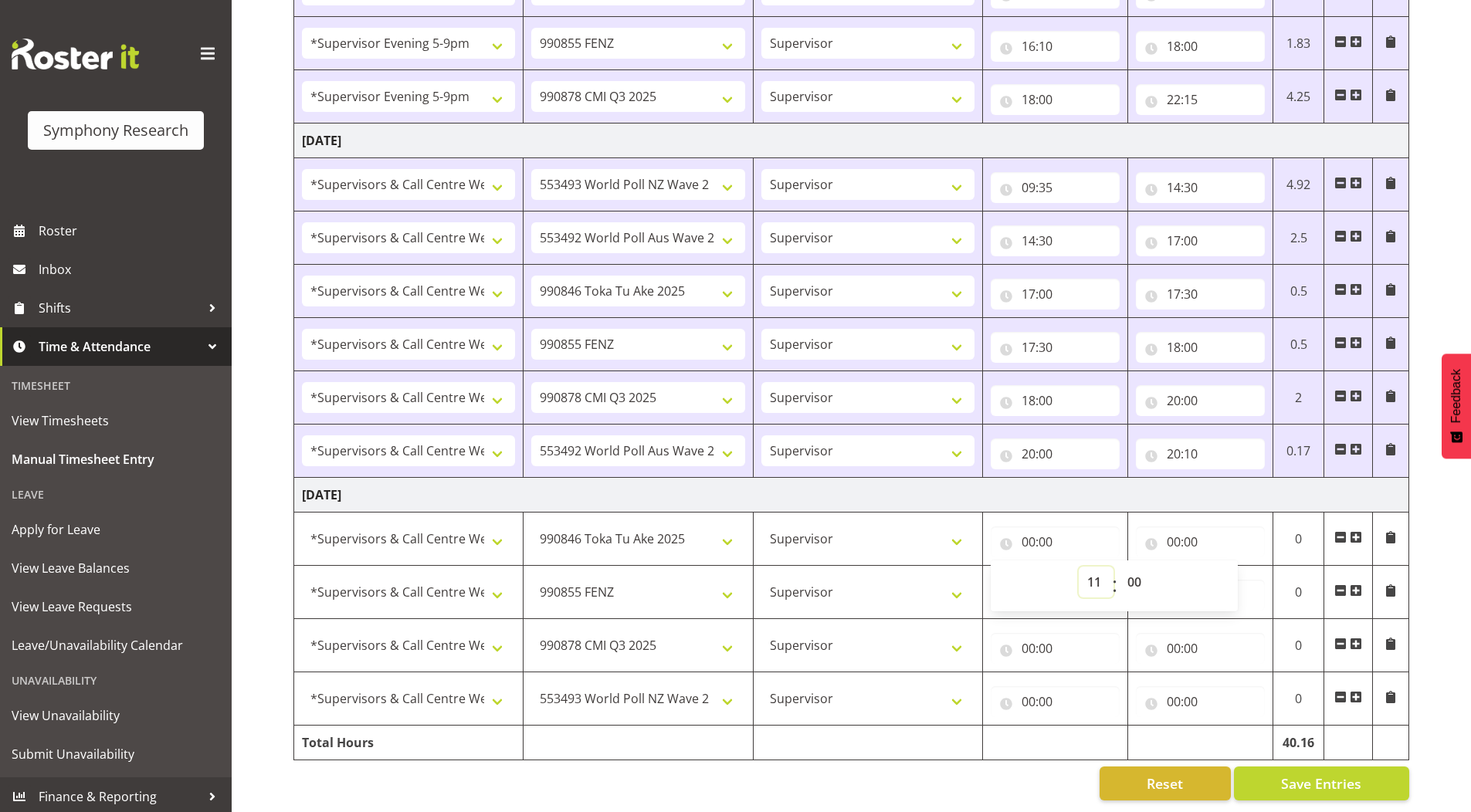
type input "11:00"
drag, startPoint x: 1133, startPoint y: 569, endPoint x: 1111, endPoint y: 470, distance: 101.4
click at [1133, 569] on select "00 01 02 03 04 05 06 07 08 09 10 11 12 13 14 15 16 17 18 19 20 21 22 23 24 25 2…" at bounding box center [1136, 582] width 34 height 31
select select "12"
click at [1119, 567] on select "00 01 02 03 04 05 06 07 08 09 10 11 12 13 14 15 16 17 18 19 20 21 22 23 24 25 2…" at bounding box center [1136, 582] width 34 height 31
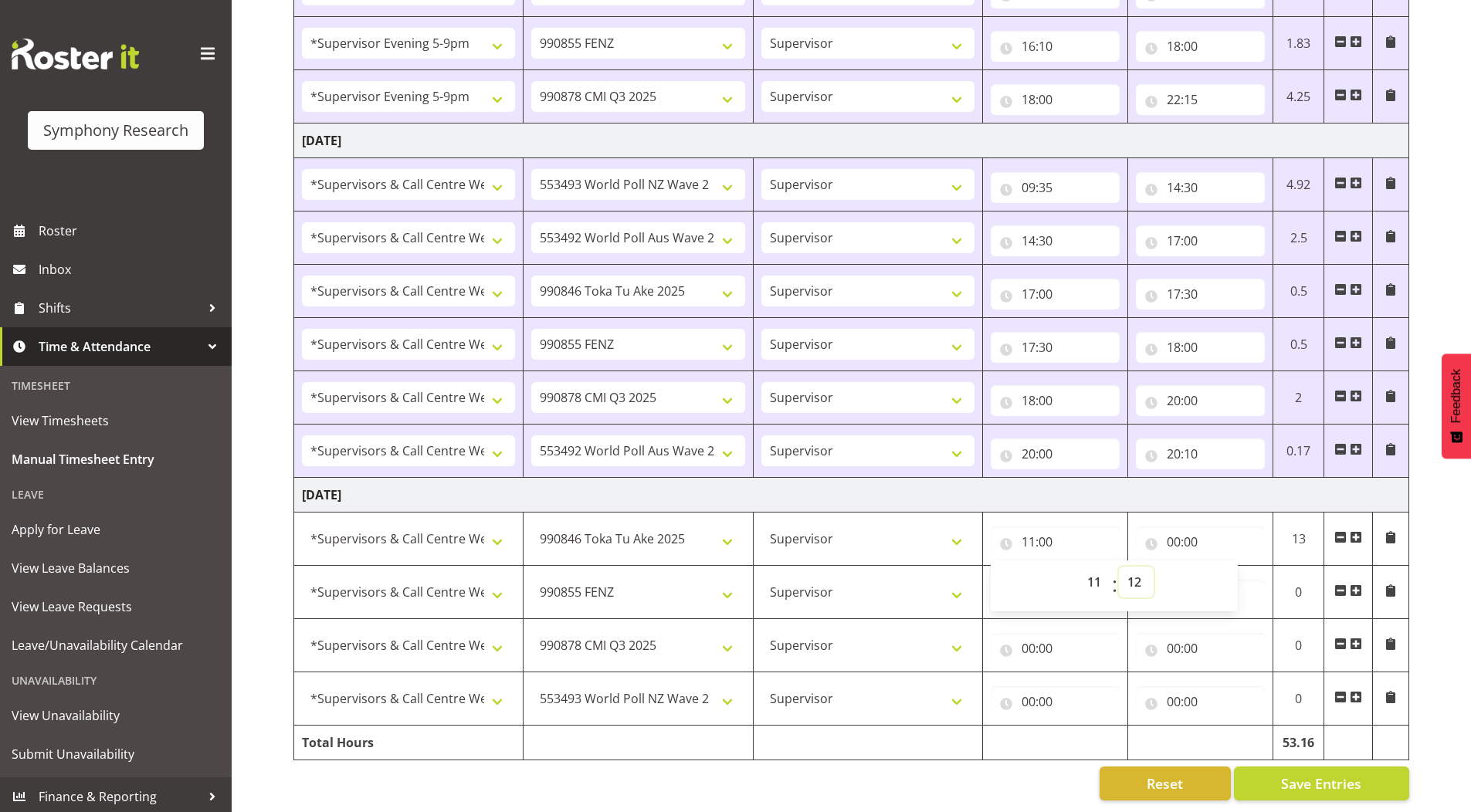
type input "11:12"
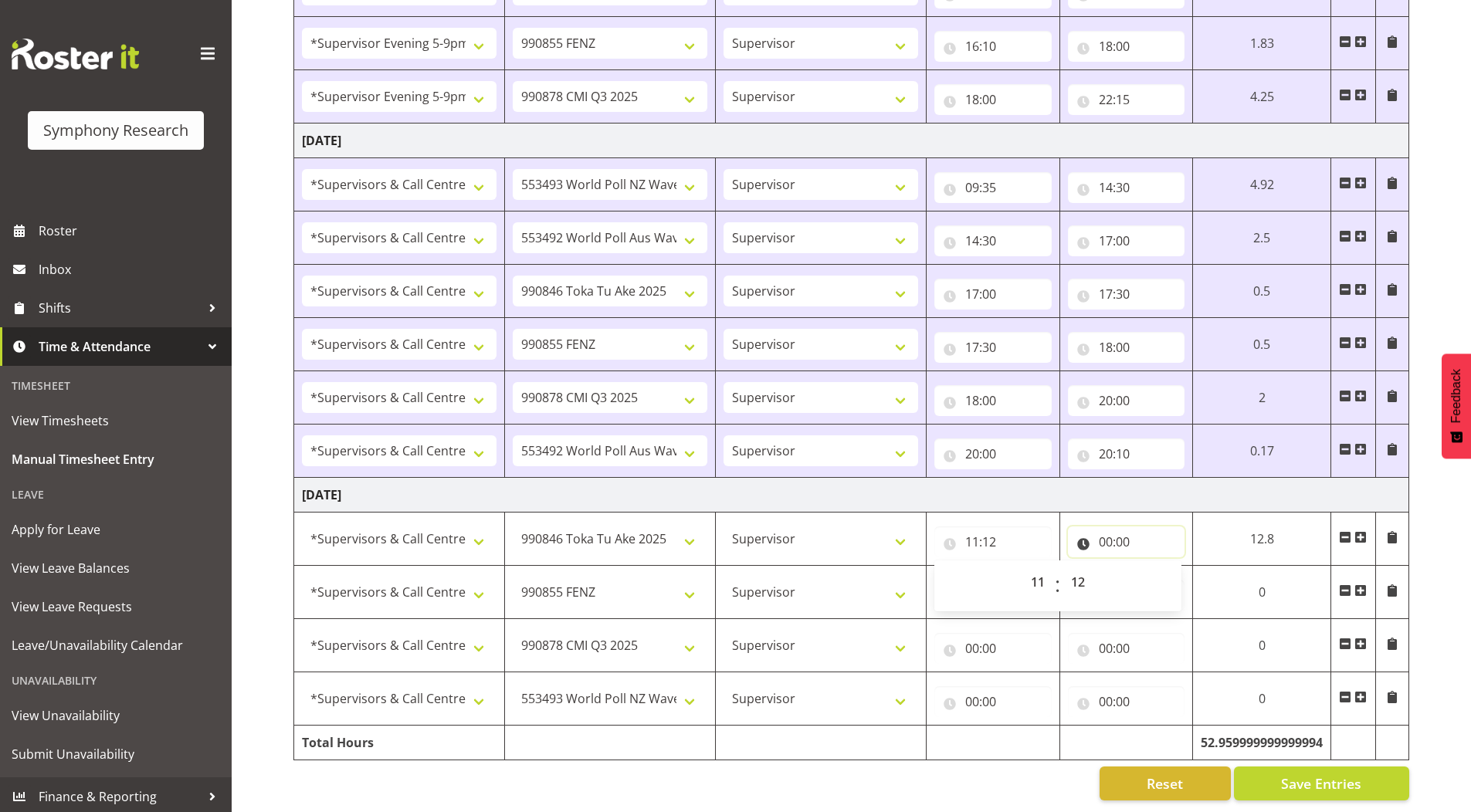
click at [1102, 534] on input "00:00" at bounding box center [1126, 542] width 117 height 31
click at [1172, 574] on select "00 01 02 03 04 05 06 07 08 09 10 11 12 13 14 15 16 17 18 19 20 21 22 23" at bounding box center [1173, 582] width 34 height 31
select select "11"
click at [1156, 567] on select "00 01 02 03 04 05 06 07 08 09 10 11 12 13 14 15 16 17 18 19 20 21 22 23" at bounding box center [1173, 582] width 34 height 31
type input "11:00"
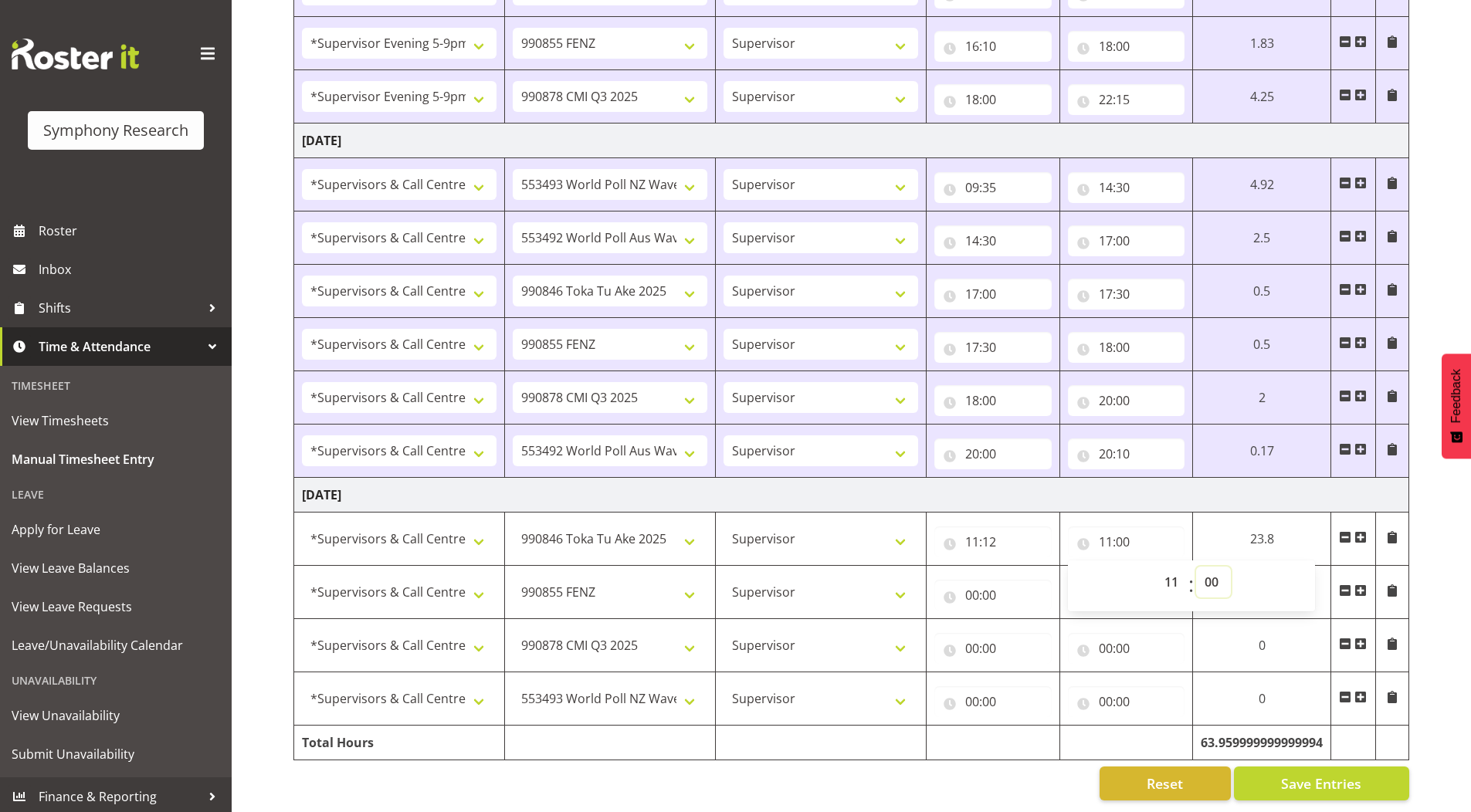
drag, startPoint x: 1215, startPoint y: 566, endPoint x: 1212, endPoint y: 555, distance: 11.4
click at [1215, 567] on select "00 01 02 03 04 05 06 07 08 09 10 11 12 13 14 15 16 17 18 19 20 21 22 23 24 25 2…" at bounding box center [1213, 582] width 34 height 31
select select "17"
click at [1196, 567] on select "00 01 02 03 04 05 06 07 08 09 10 11 12 13 14 15 16 17 18 19 20 21 22 23 24 25 2…" at bounding box center [1213, 582] width 34 height 31
type input "11:17"
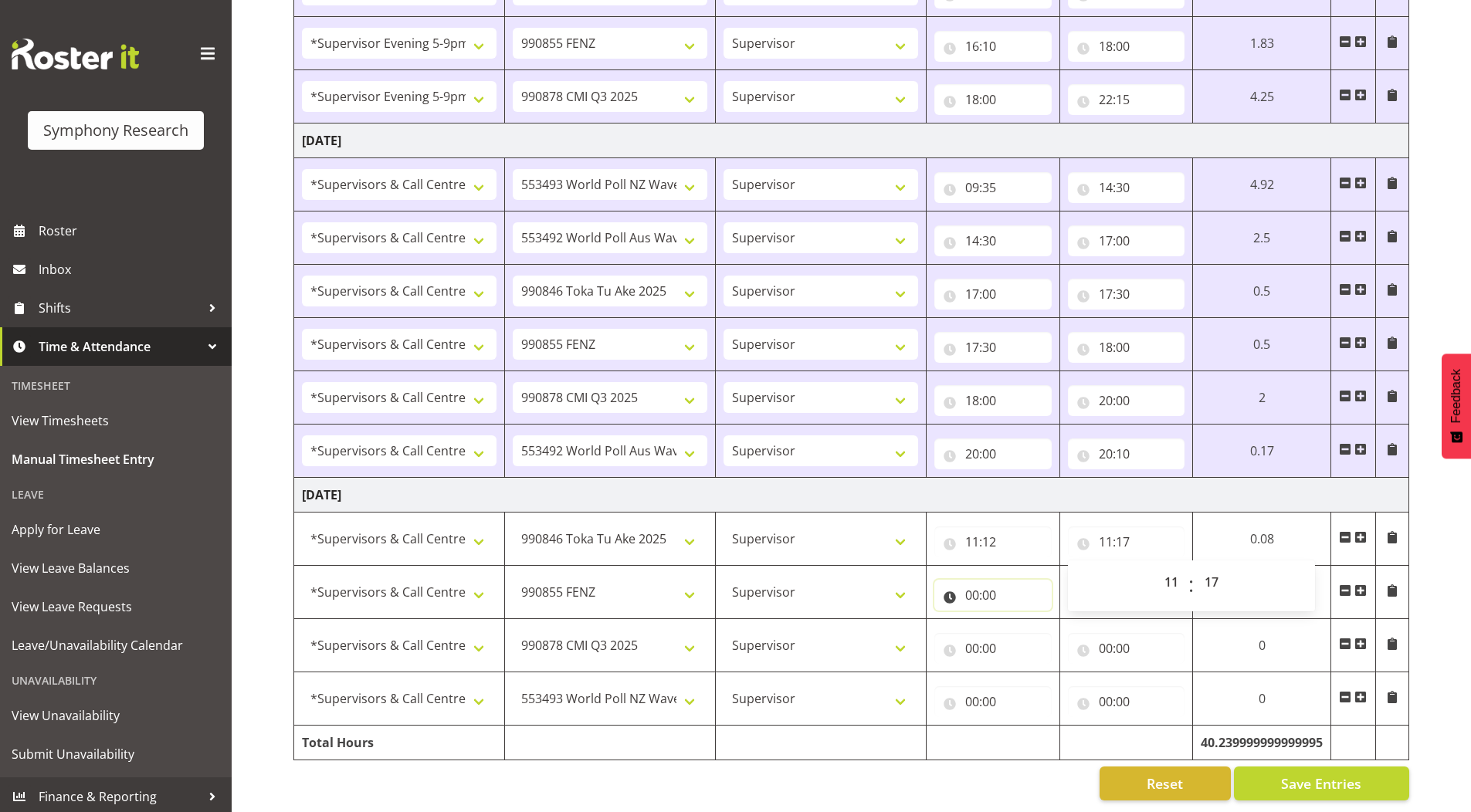
click at [968, 587] on input "00:00" at bounding box center [993, 596] width 117 height 31
click at [1040, 624] on select "00 01 02 03 04 05 06 07 08 09 10 11 12 13 14 15 16 17 18 19 20 21 22 23" at bounding box center [1040, 635] width 34 height 31
select select "11"
click at [1022, 620] on select "00 01 02 03 04 05 06 07 08 09 10 11 12 13 14 15 16 17 18 19 20 21 22 23" at bounding box center [1040, 635] width 34 height 31
type input "11:00"
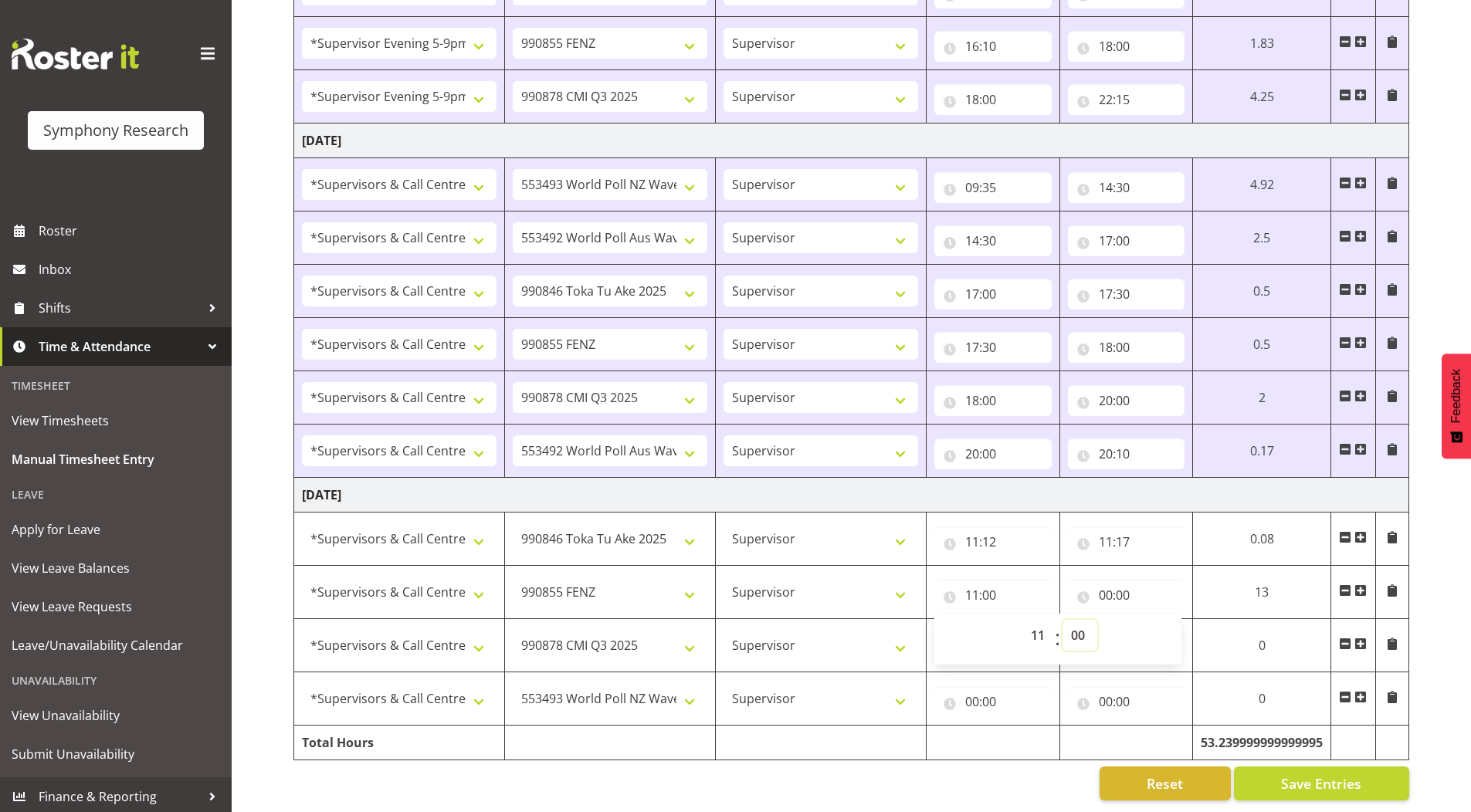
drag, startPoint x: 1077, startPoint y: 623, endPoint x: 1076, endPoint y: 609, distance: 14.0
click at [1077, 622] on select "00 01 02 03 04 05 06 07 08 09 10 11 12 13 14 15 16 17 18 19 20 21 22 23 24 25 2…" at bounding box center [1079, 635] width 34 height 31
select select "17"
click at [1062, 620] on select "00 01 02 03 04 05 06 07 08 09 10 11 12 13 14 15 16 17 18 19 20 21 22 23 24 25 2…" at bounding box center [1079, 635] width 34 height 31
type input "11:17"
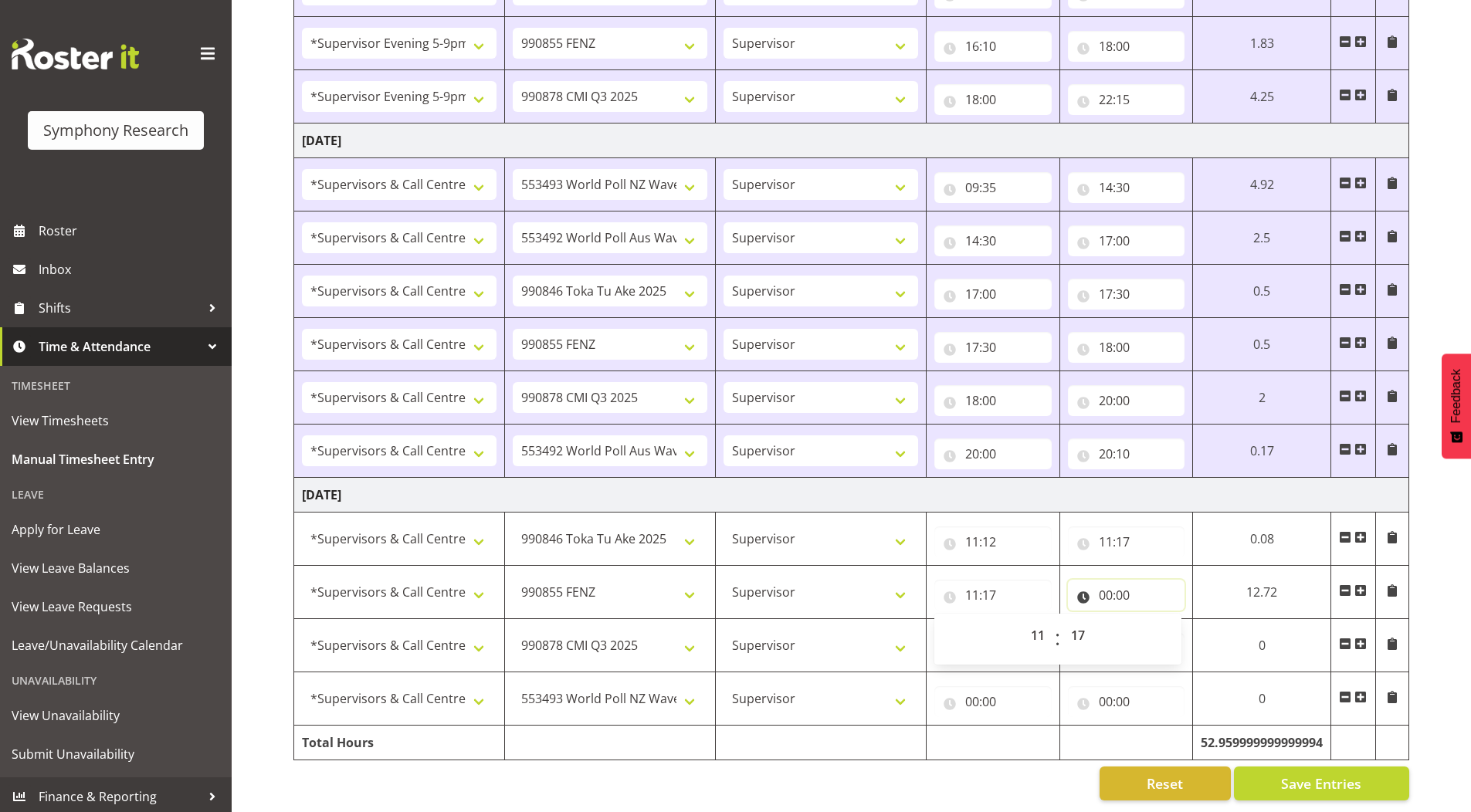
click at [1101, 583] on input "00:00" at bounding box center [1126, 596] width 117 height 31
click at [1169, 630] on select "00 01 02 03 04 05 06 07 08 09 10 11 12 13 14 15 16 17 18 19 20 21 22 23" at bounding box center [1173, 635] width 34 height 31
select select "12"
click at [1156, 620] on select "00 01 02 03 04 05 06 07 08 09 10 11 12 13 14 15 16 17 18 19 20 21 22 23" at bounding box center [1173, 635] width 34 height 31
type input "12:00"
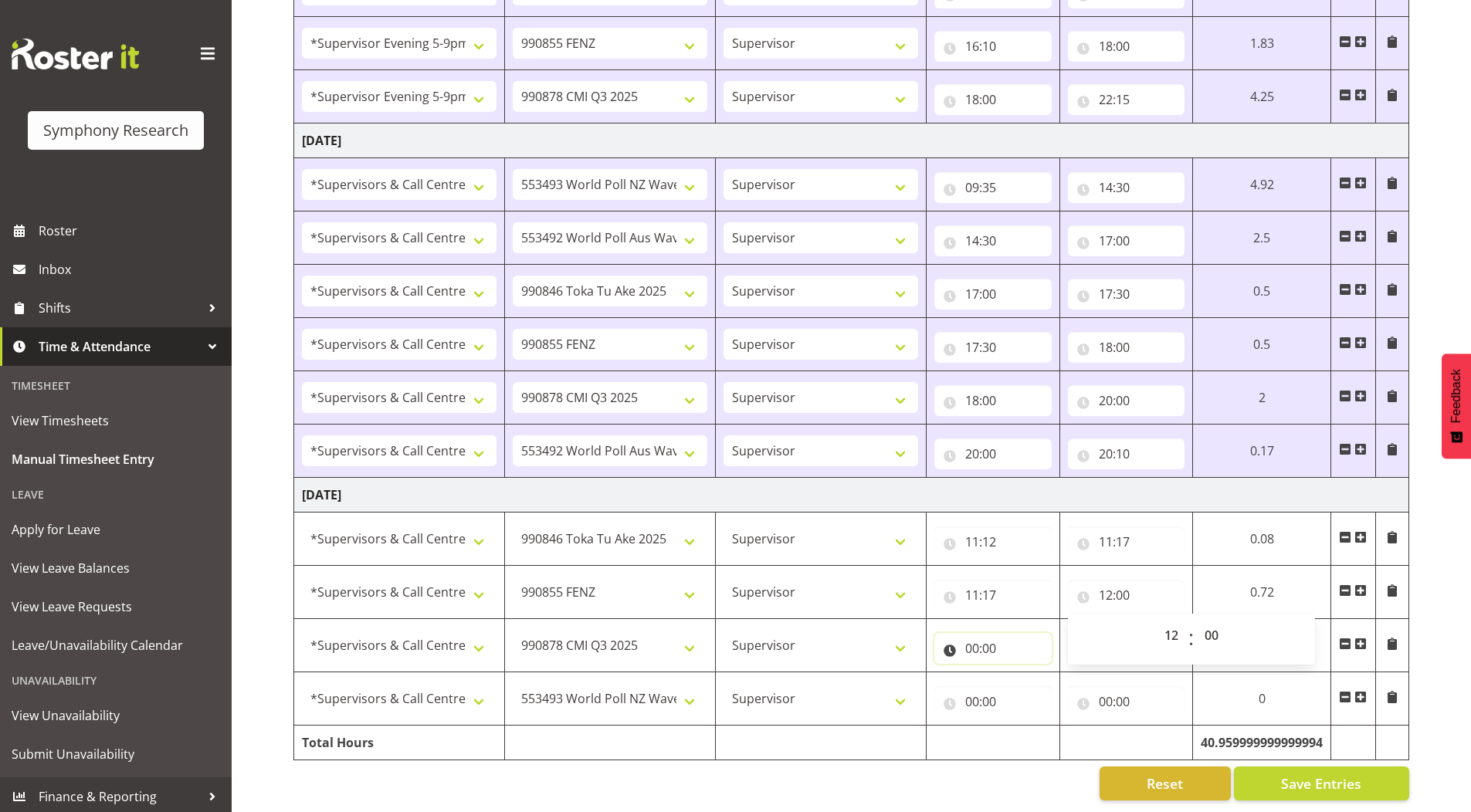
click at [961, 643] on input "00:00" at bounding box center [993, 649] width 117 height 31
click at [1048, 678] on select "00 01 02 03 04 05 06 07 08 09 10 11 12 13 14 15 16 17 18 19 20 21 22 23" at bounding box center [1040, 689] width 34 height 31
select select "12"
click at [1022, 674] on select "00 01 02 03 04 05 06 07 08 09 10 11 12 13 14 15 16 17 18 19 20 21 22 23" at bounding box center [1040, 689] width 34 height 31
type input "12:00"
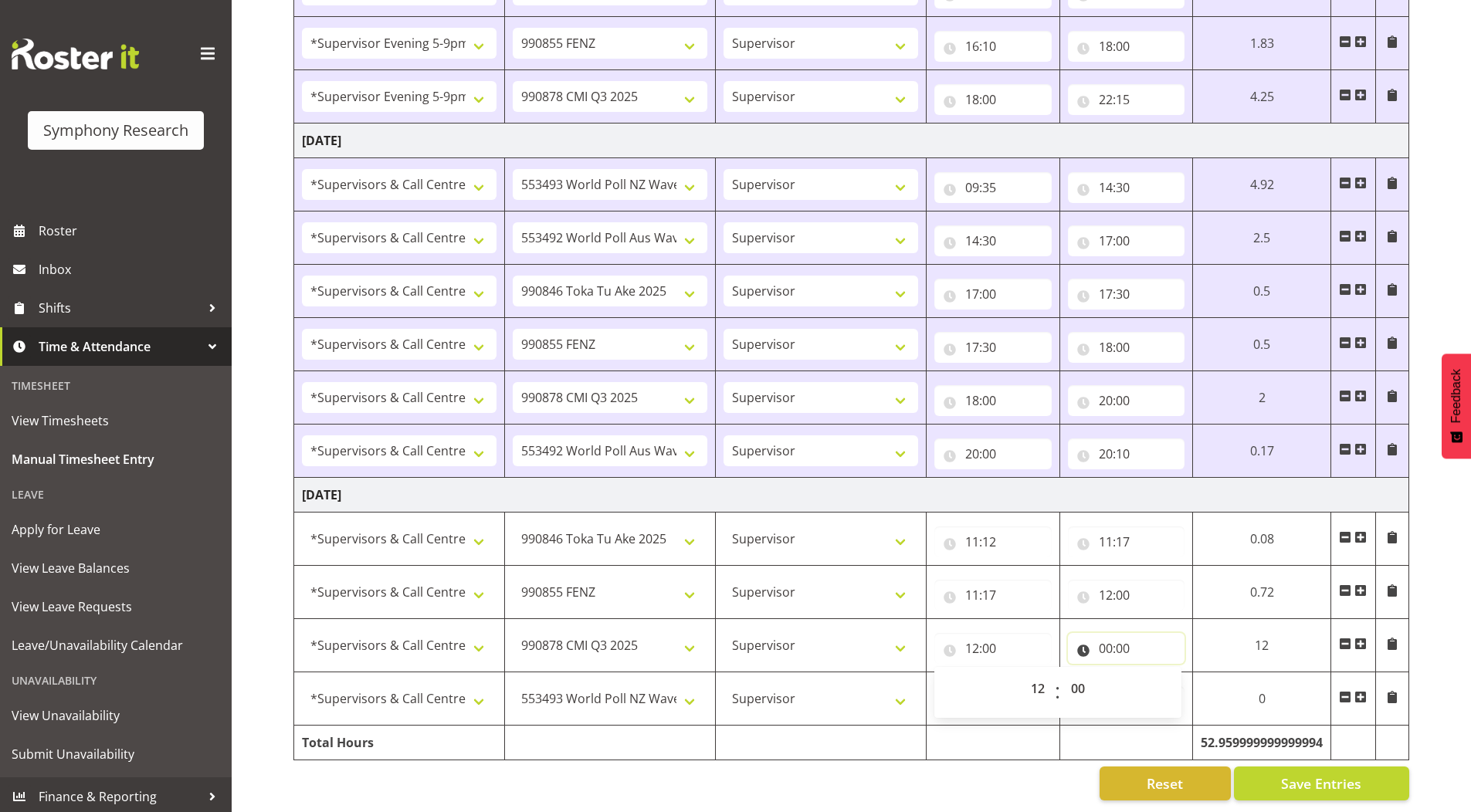
click at [1100, 634] on input "00:00" at bounding box center [1126, 649] width 117 height 31
click at [1172, 674] on select "00 01 02 03 04 05 06 07 08 09 10 11 12 13 14 15 16 17 18 19 20 21 22 23" at bounding box center [1173, 689] width 34 height 31
select select "16"
click at [1156, 674] on select "00 01 02 03 04 05 06 07 08 09 10 11 12 13 14 15 16 17 18 19 20 21 22 23" at bounding box center [1173, 689] width 34 height 31
type input "16:00"
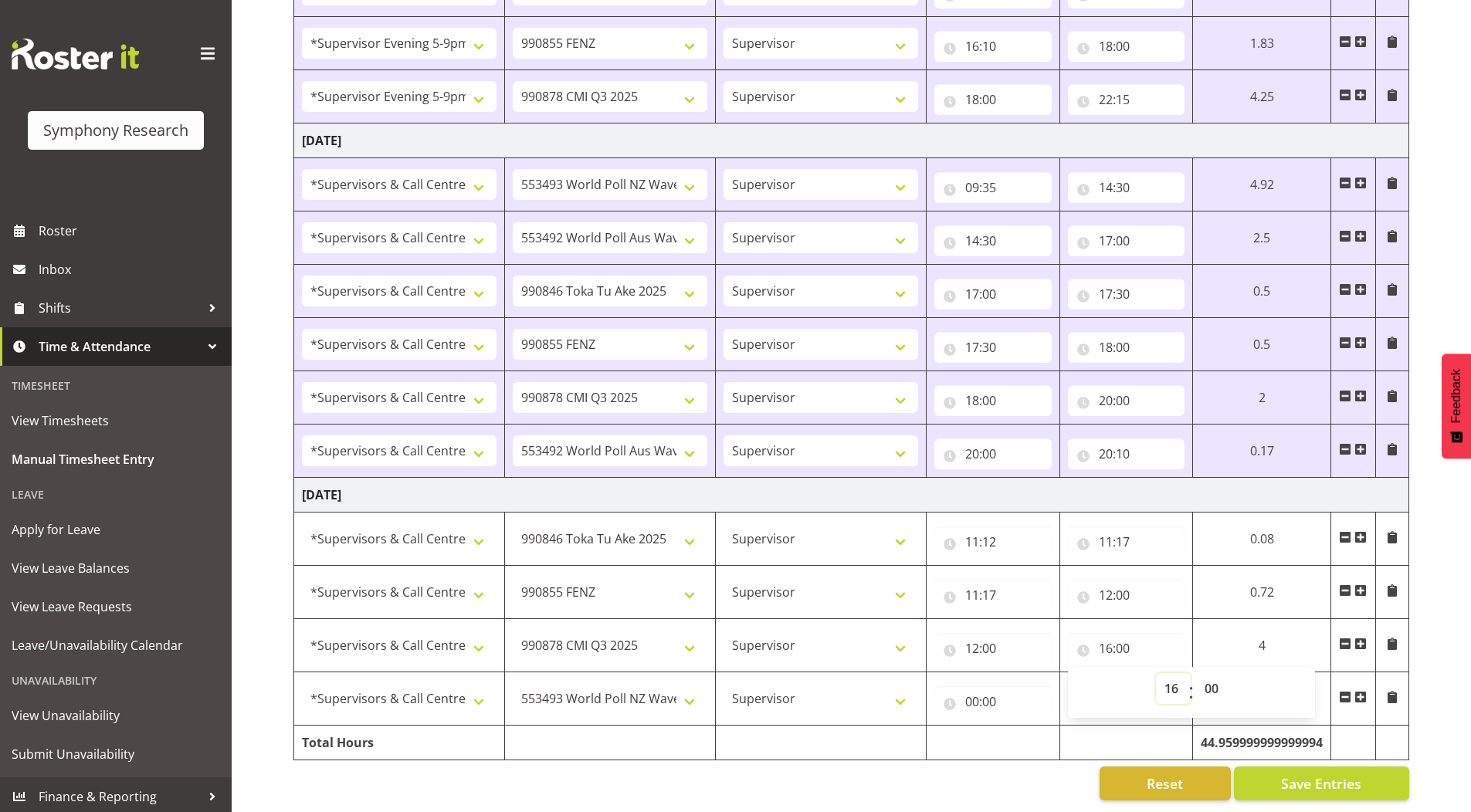
click at [1165, 682] on select "00 01 02 03 04 05 06 07 08 09 10 11 12 13 14 15 16 17 18 19 20 21 22 23" at bounding box center [1173, 689] width 34 height 31
select select "14"
click at [1156, 674] on select "00 01 02 03 04 05 06 07 08 09 10 11 12 13 14 15 16 17 18 19 20 21 22 23" at bounding box center [1173, 689] width 34 height 31
type input "14:00"
click at [968, 692] on input "00:00" at bounding box center [993, 702] width 117 height 31
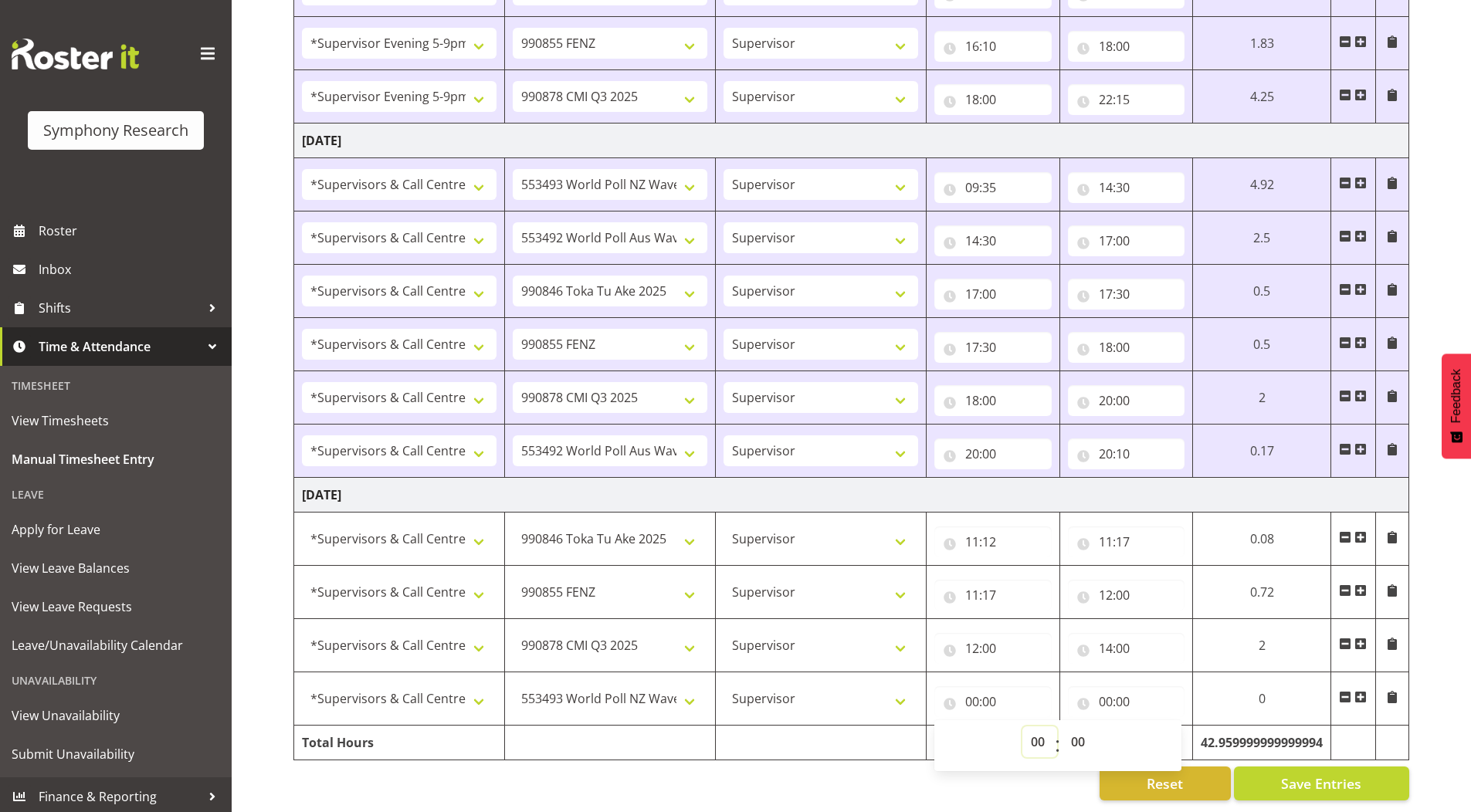
click at [1031, 734] on select "00 01 02 03 04 05 06 07 08 09 10 11 12 13 14 15 16 17 18 19 20 21 22 23" at bounding box center [1040, 742] width 34 height 31
select select "14"
click at [1022, 727] on select "00 01 02 03 04 05 06 07 08 09 10 11 12 13 14 15 16 17 18 19 20 21 22 23" at bounding box center [1040, 742] width 34 height 31
type input "14:00"
click at [1106, 689] on input "00:00" at bounding box center [1126, 702] width 117 height 31
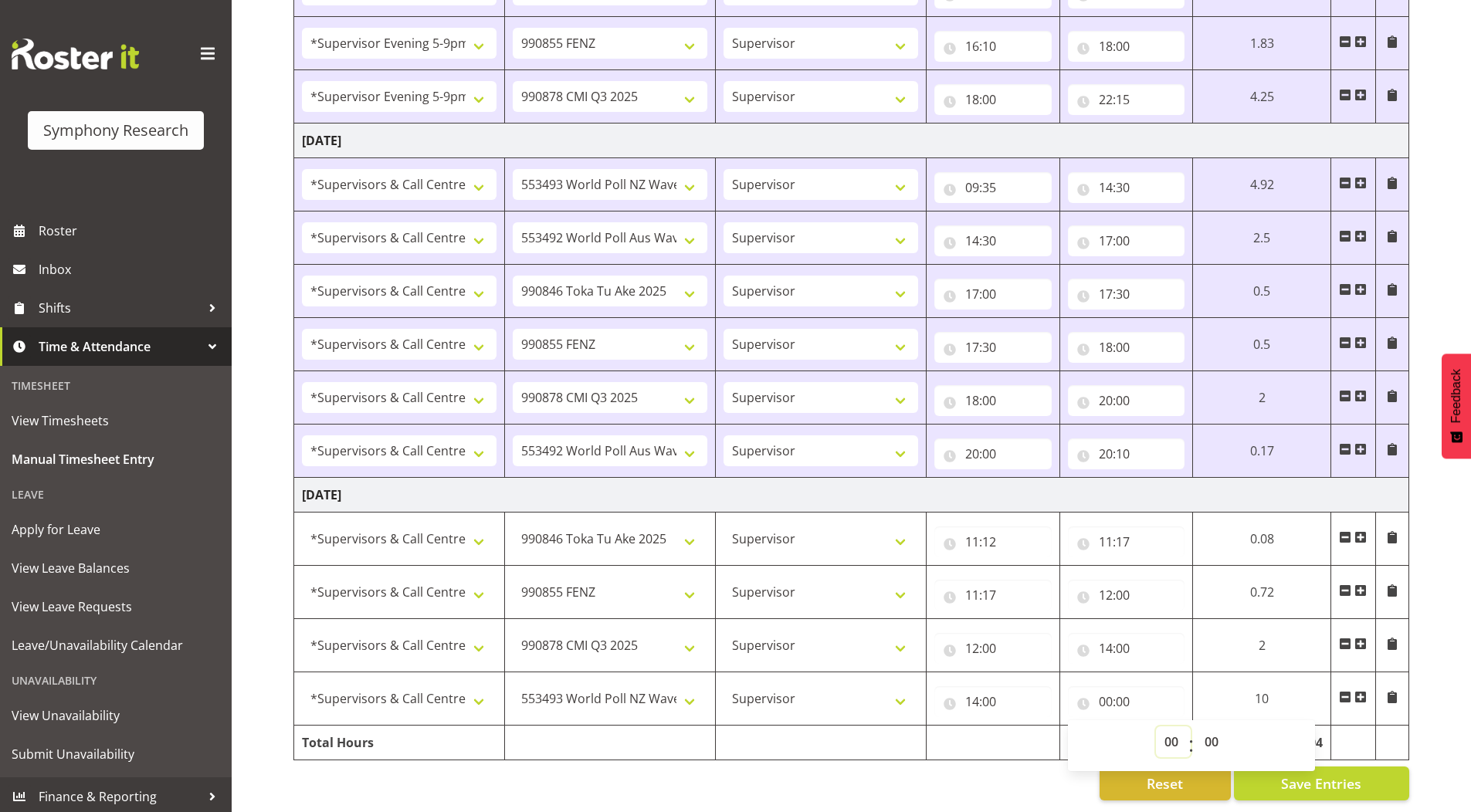
click at [1169, 727] on select "00 01 02 03 04 05 06 07 08 09 10 11 12 13 14 15 16 17 18 19 20 21 22 23" at bounding box center [1173, 742] width 34 height 31
select select "14"
click at [1156, 727] on select "00 01 02 03 04 05 06 07 08 09 10 11 12 13 14 15 16 17 18 19 20 21 22 23" at bounding box center [1173, 742] width 34 height 31
type input "14:00"
click at [1213, 732] on select "00 01 02 03 04 05 06 07 08 09 10 11 12 13 14 15 16 17 18 19 20 21 22 23 24 25 2…" at bounding box center [1213, 742] width 34 height 31
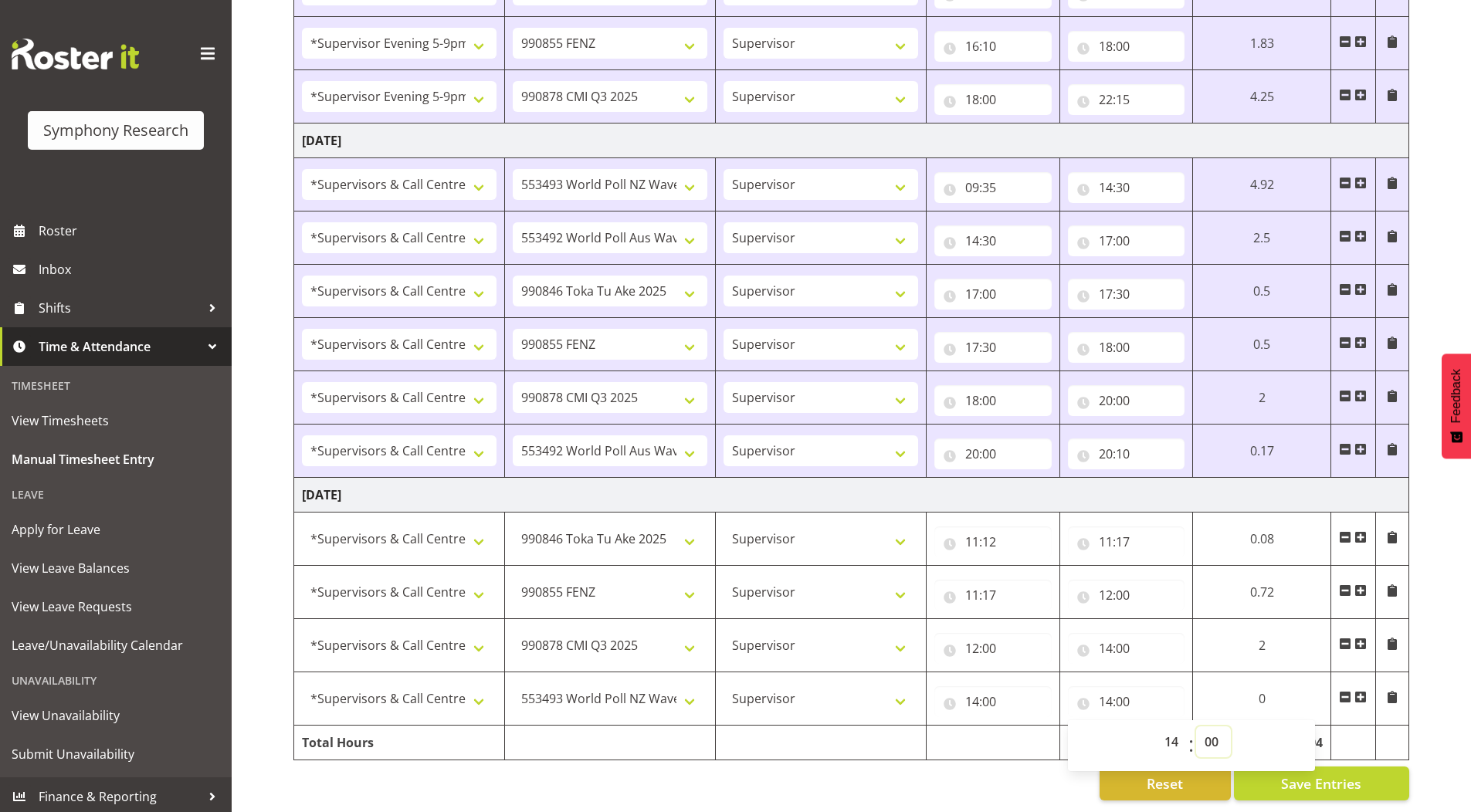
select select "54"
click at [1200, 727] on select "00 01 02 03 04 05 06 07 08 09 10 11 12 13 14 15 16 17 18 19 20 21 22 23 24 25 2…" at bounding box center [1213, 742] width 34 height 31
type input "14:54"
click at [1172, 733] on select "00 01 02 03 04 05 06 07 08 09 10 11 12 13 14 15 16 17 18 19 20 21 22 23" at bounding box center [1179, 742] width 34 height 31
select select "17"
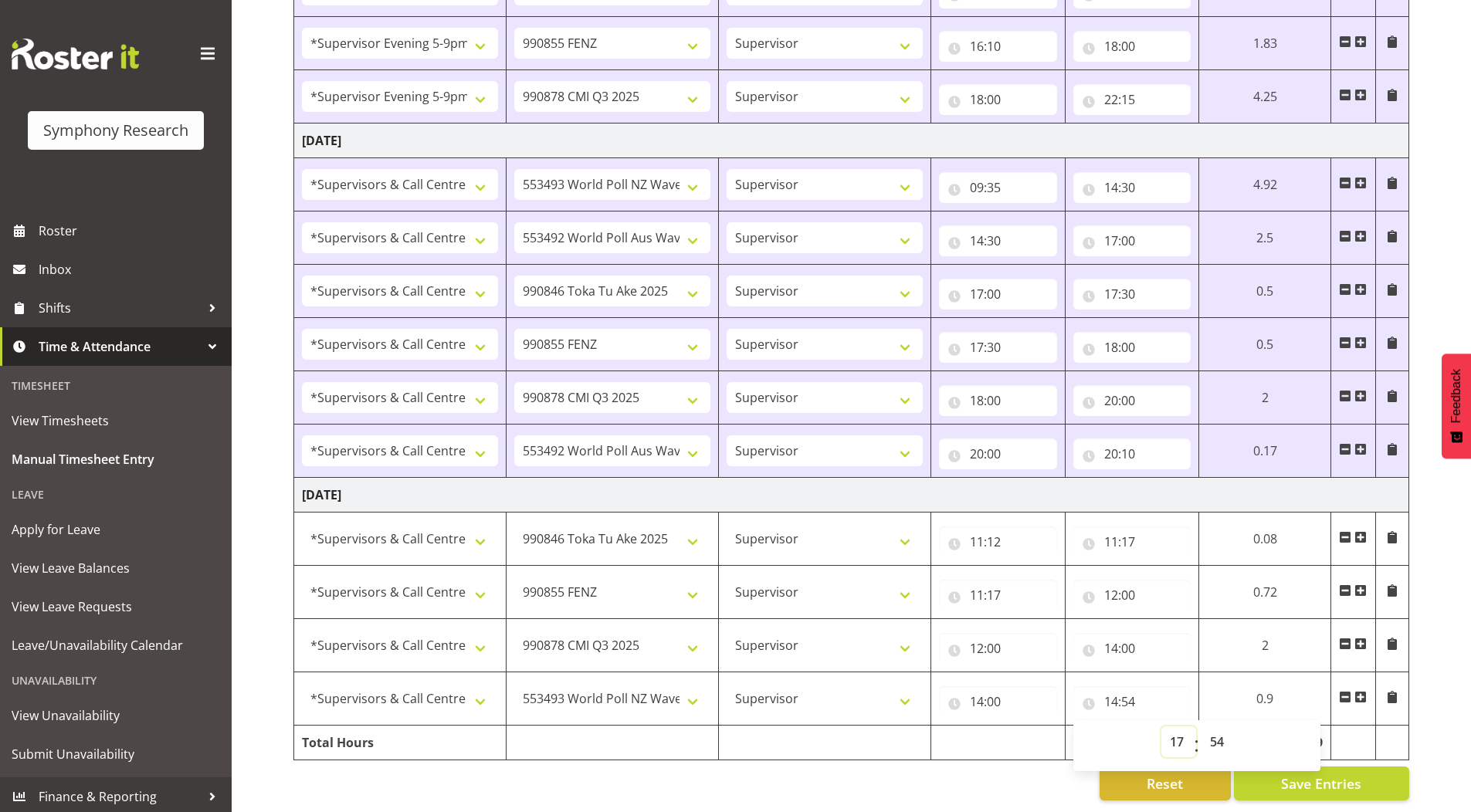
click at [1161, 727] on select "00 01 02 03 04 05 06 07 08 09 10 11 12 13 14 15 16 17 18 19 20 21 22 23" at bounding box center [1179, 742] width 34 height 31
type input "17:54"
click at [1285, 774] on span "Save Entries" at bounding box center [1321, 784] width 81 height 20
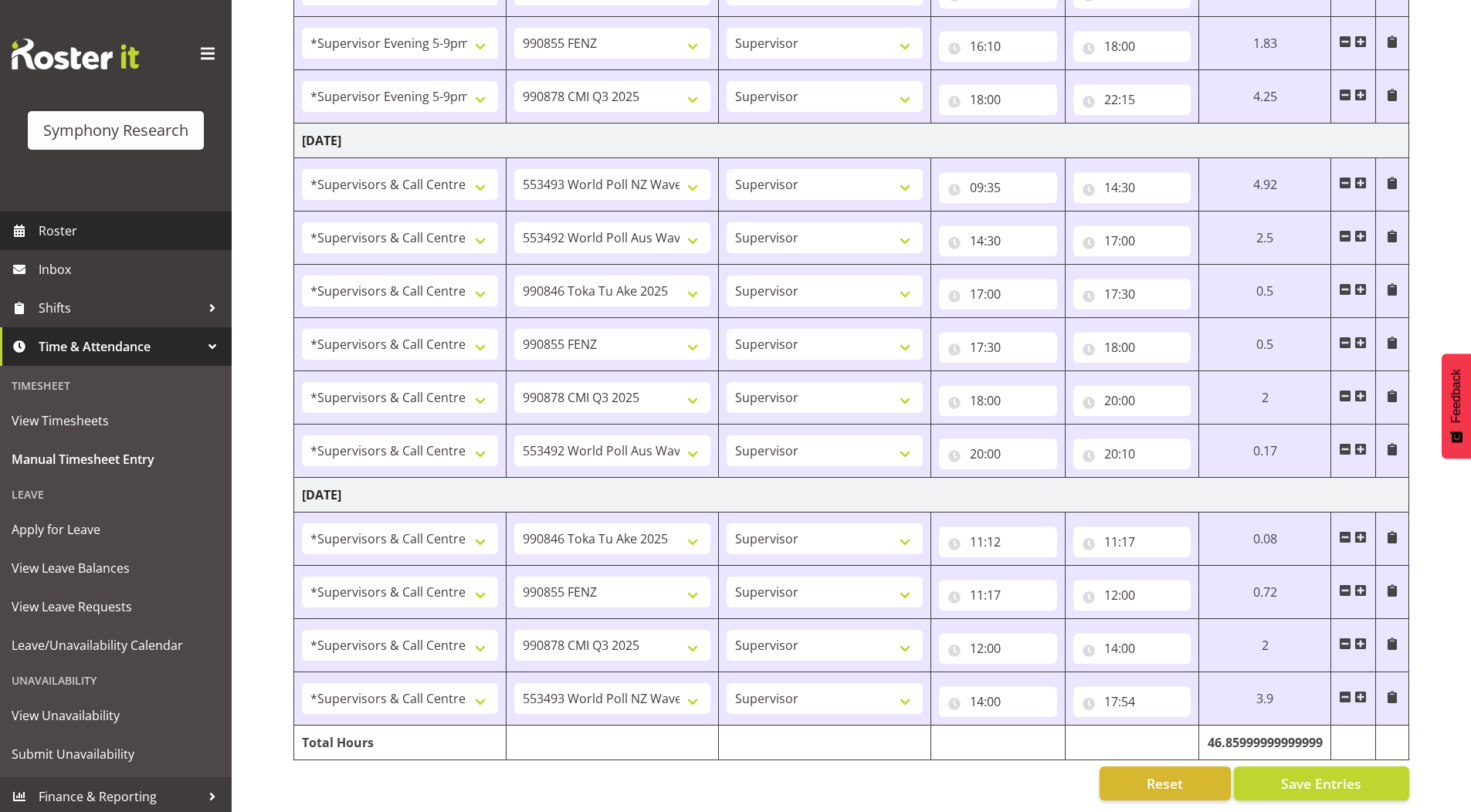
click at [55, 234] on span "Roster" at bounding box center [131, 231] width 185 height 23
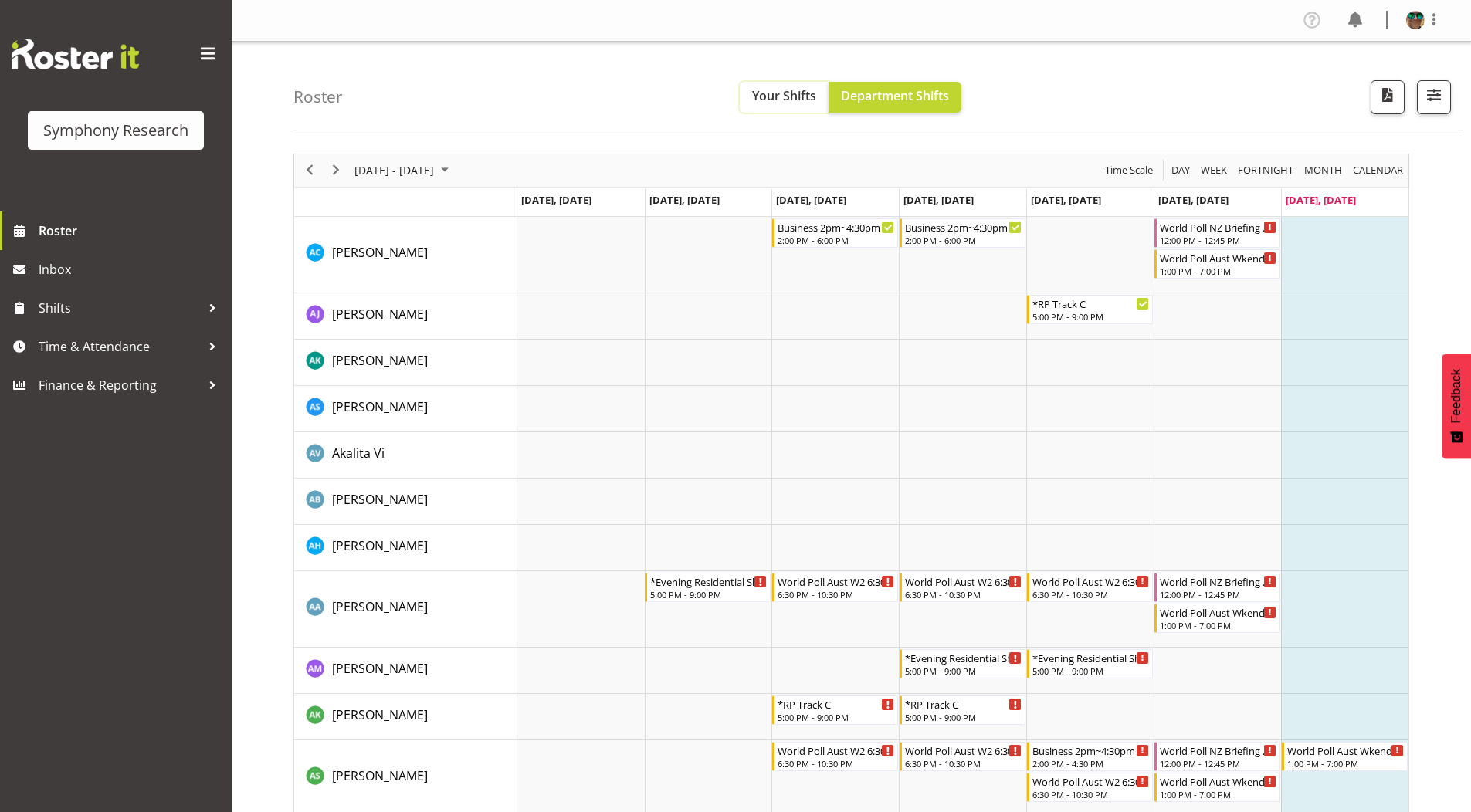
click at [778, 95] on span "Your Shifts" at bounding box center [784, 96] width 64 height 17
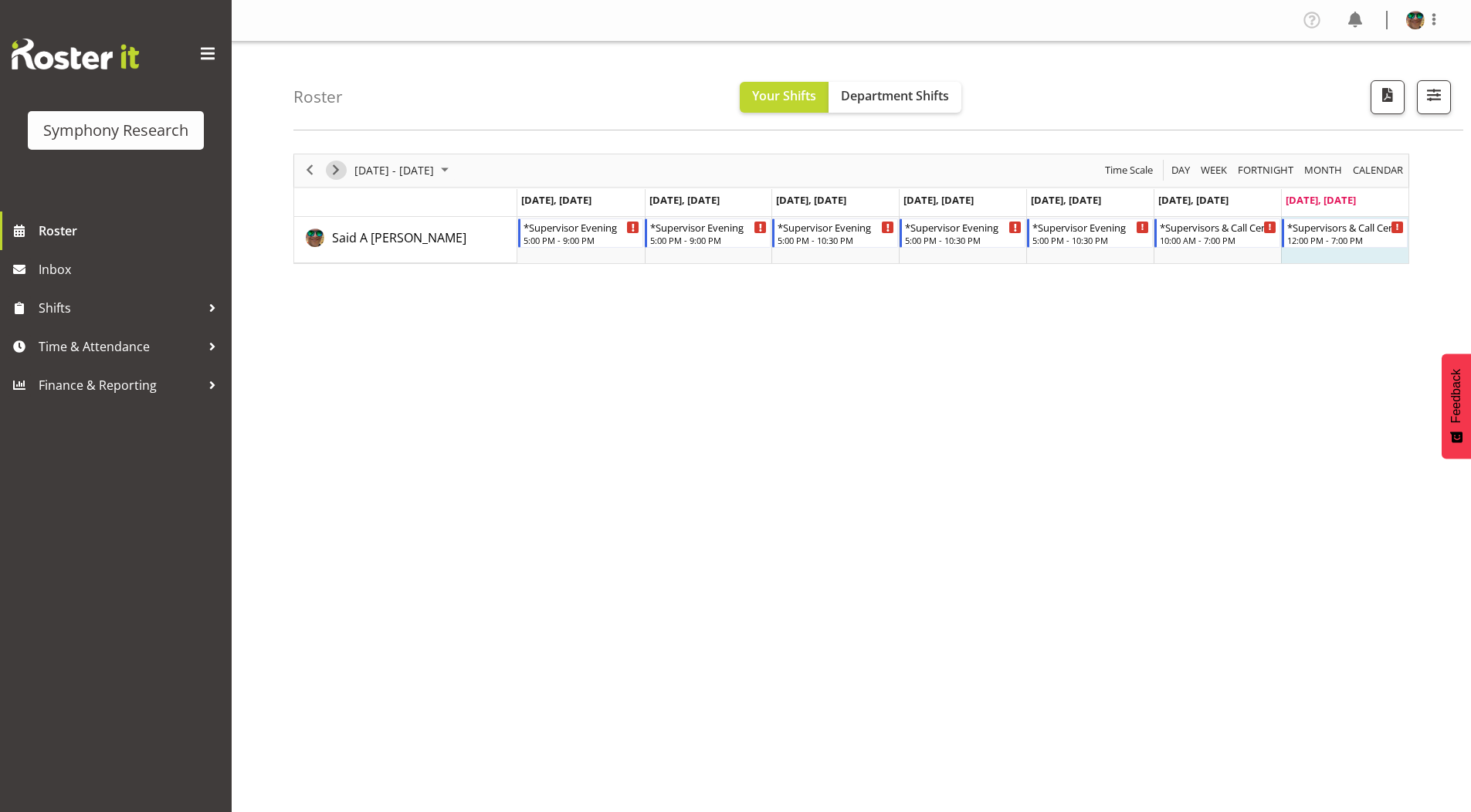
click at [335, 168] on span "Next" at bounding box center [336, 170] width 19 height 20
drag, startPoint x: 706, startPoint y: 529, endPoint x: 700, endPoint y: 538, distance: 10.8
click at [706, 531] on div "August 18 - 24, 2025 Today Day Week Fortnight Month calendar Month Agenda Time …" at bounding box center [882, 451] width 1178 height 617
click at [83, 344] on span "Time & Attendance" at bounding box center [119, 347] width 162 height 23
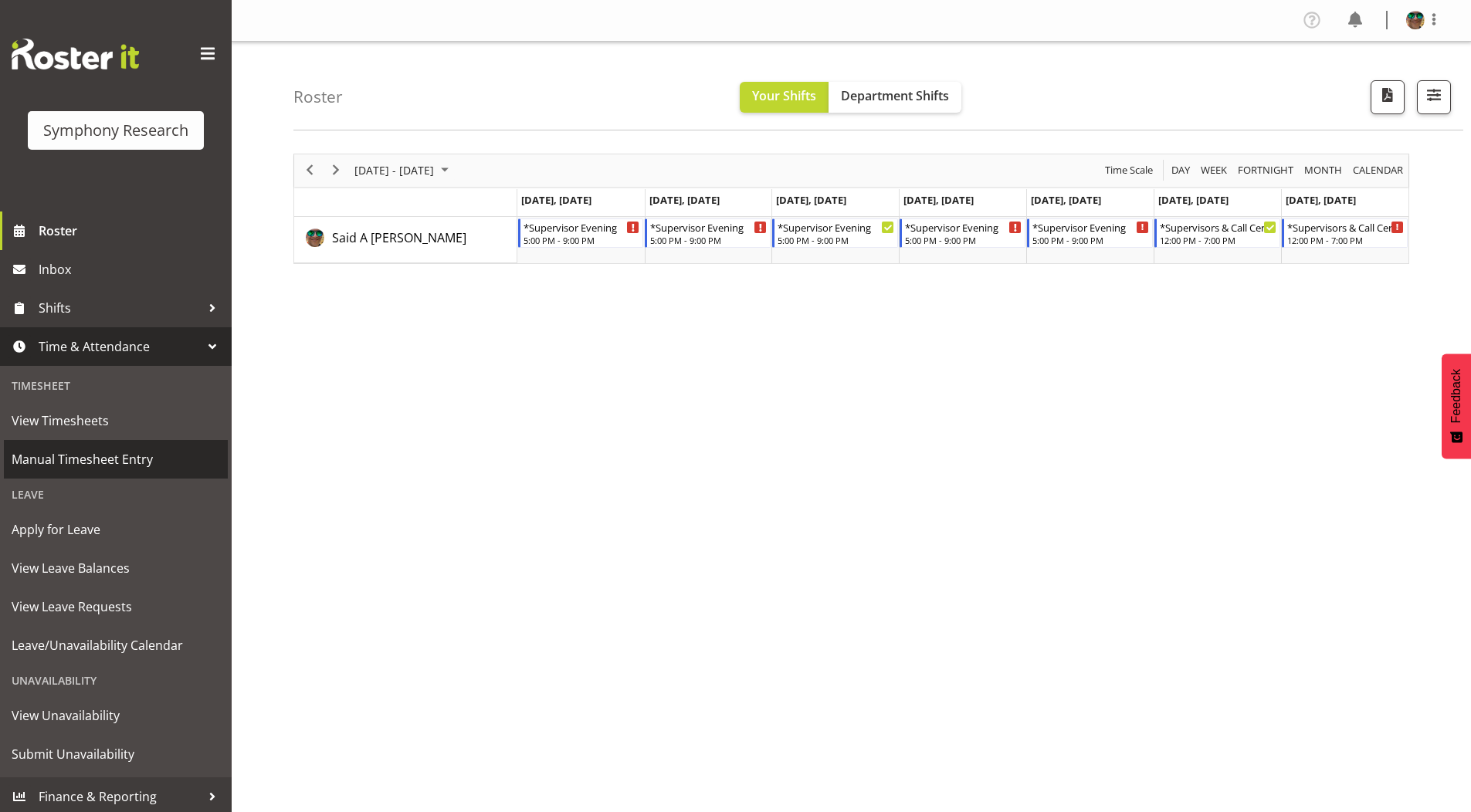
click at [56, 465] on span "Manual Timesheet Entry" at bounding box center [116, 460] width 209 height 23
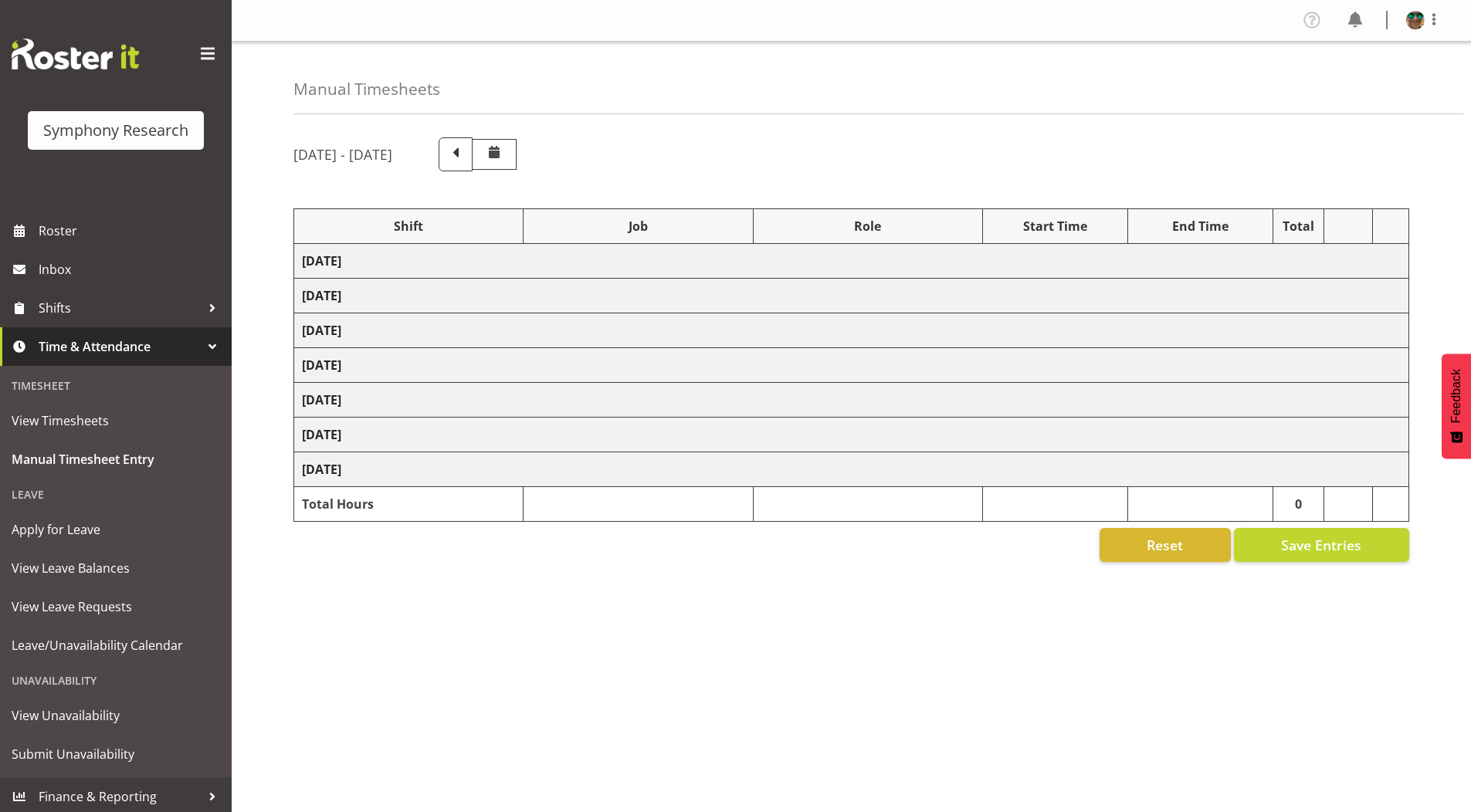
select select "4583"
select select "743"
select select "4583"
select select "9636"
select select "297"
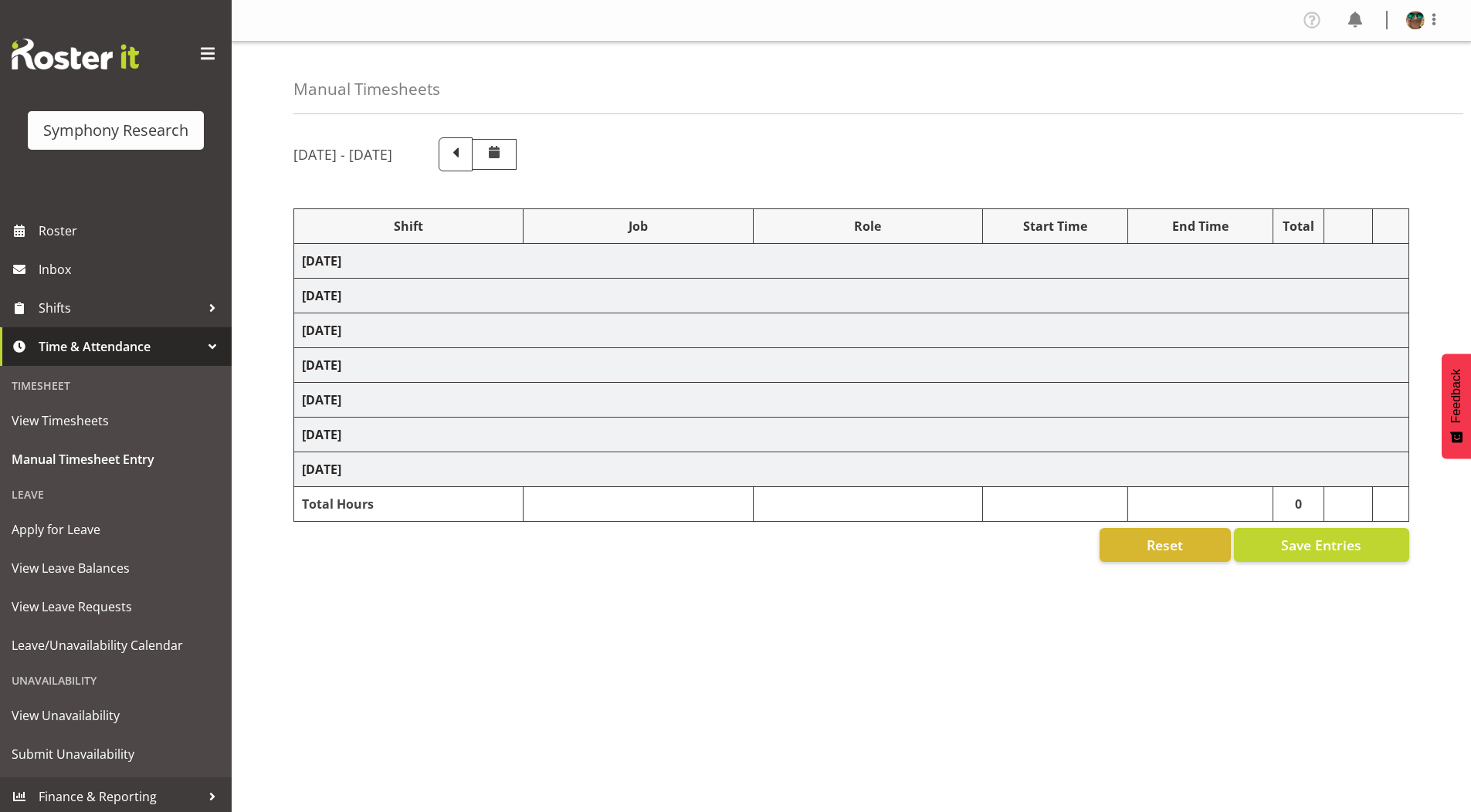
select select "4583"
select select "10242"
select select "4583"
select select "9426"
select select "4583"
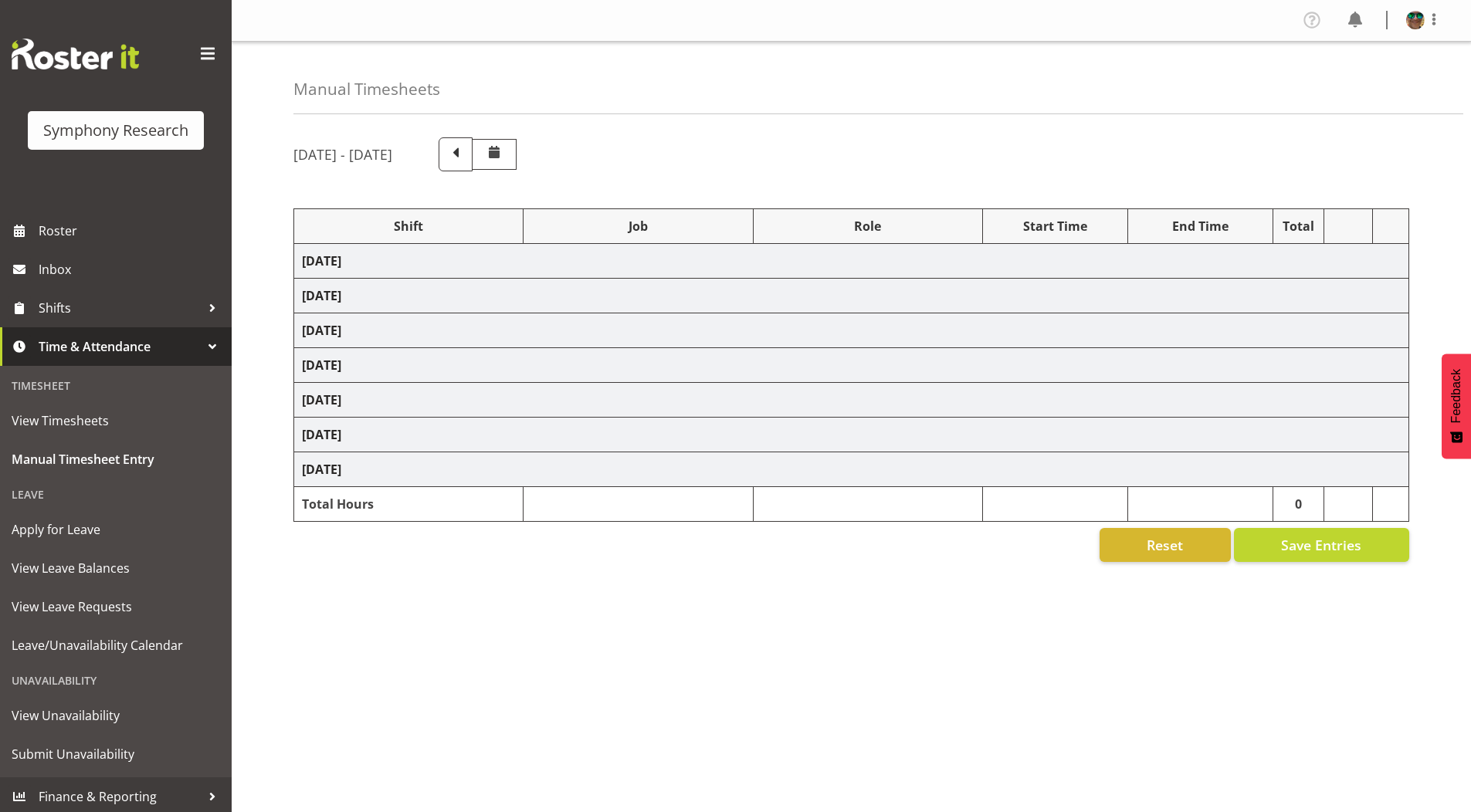
select select "10242"
select select "4583"
select select "10458"
select select "4583"
select select "10239"
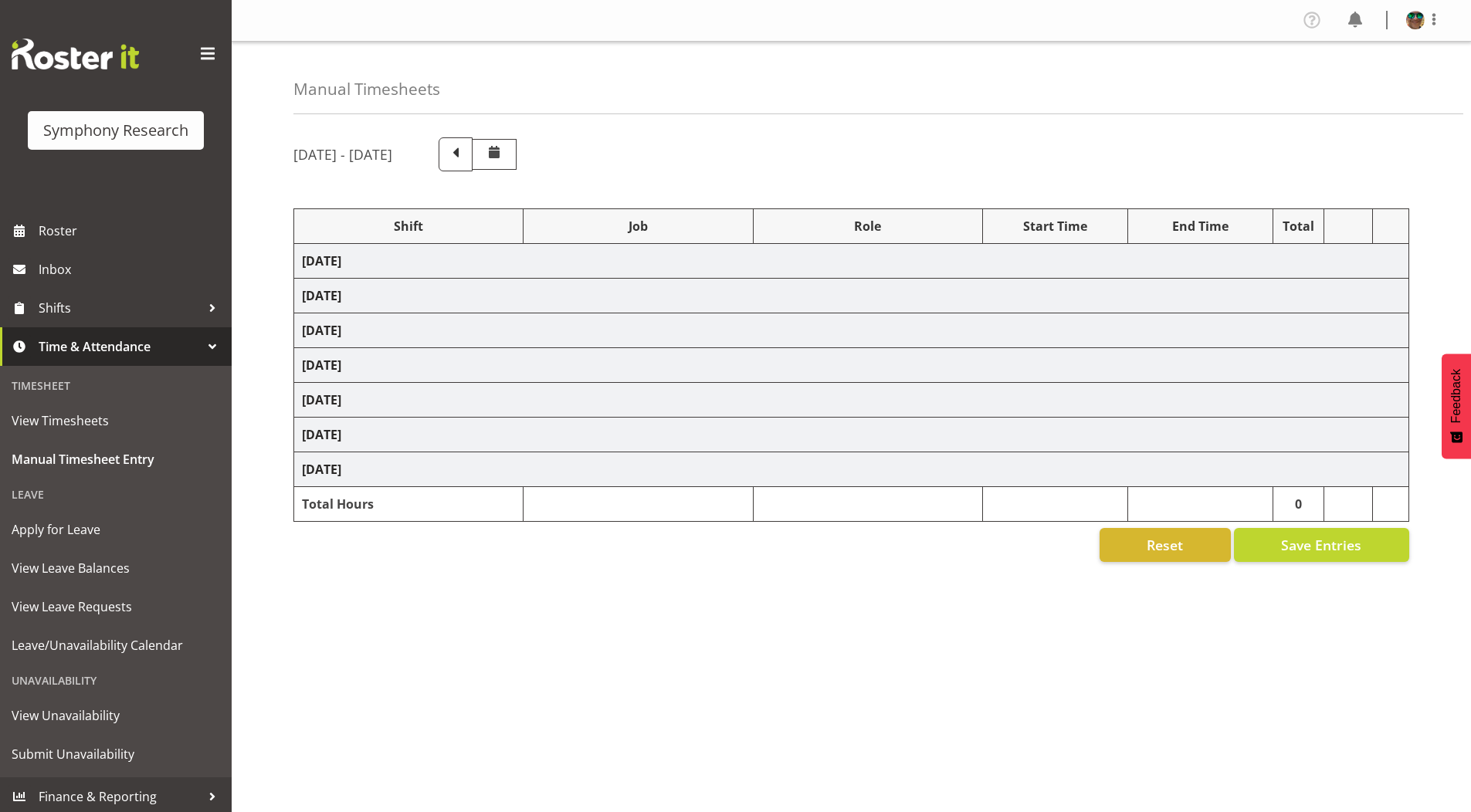
select select "4583"
select select "9636"
select select "4583"
select select "10420"
select select "4583"
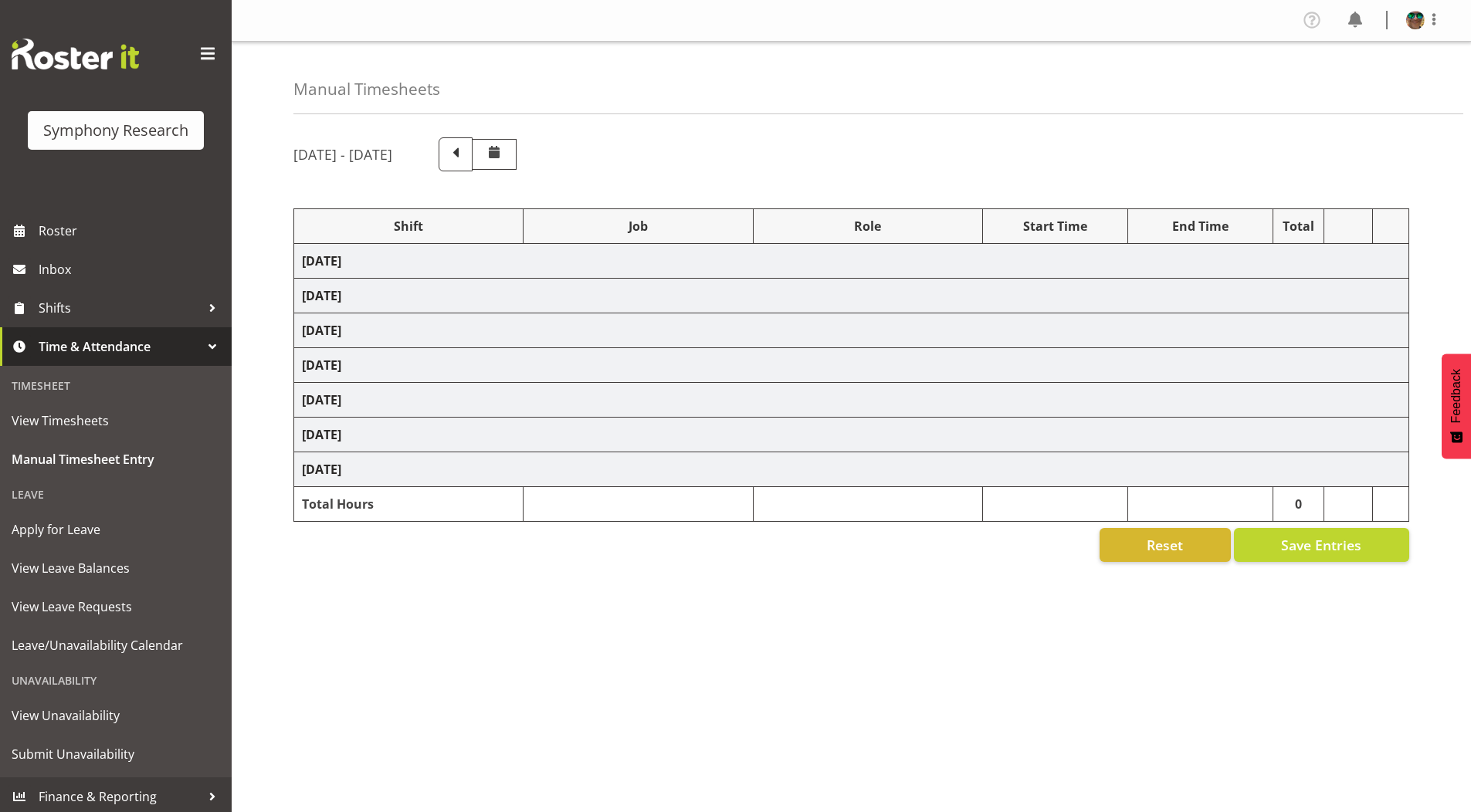
select select "9636"
select select "4583"
select select "10242"
select select "4583"
select select "10242"
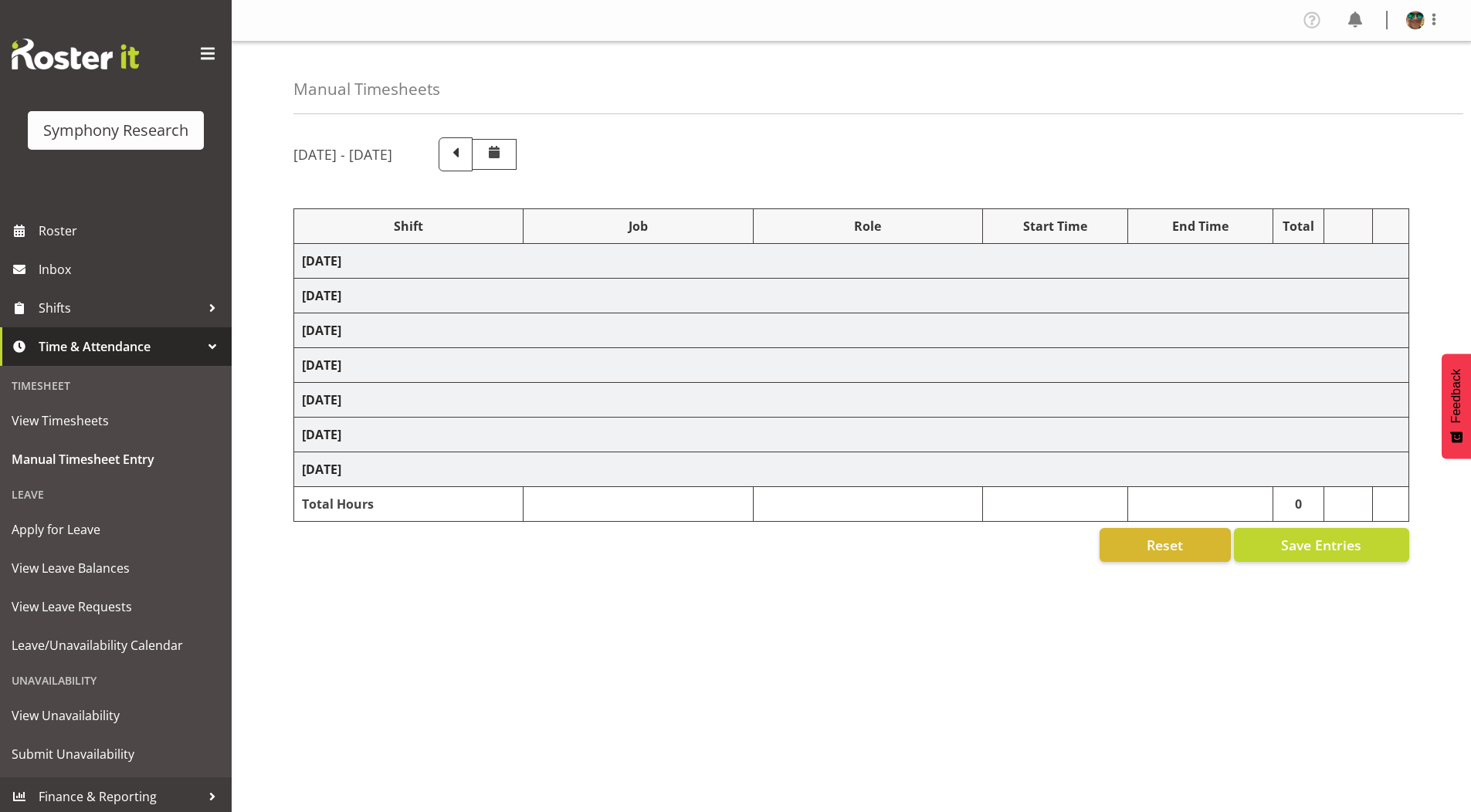
select select "4583"
select select "9426"
select select "4583"
select select "10420"
select select "4583"
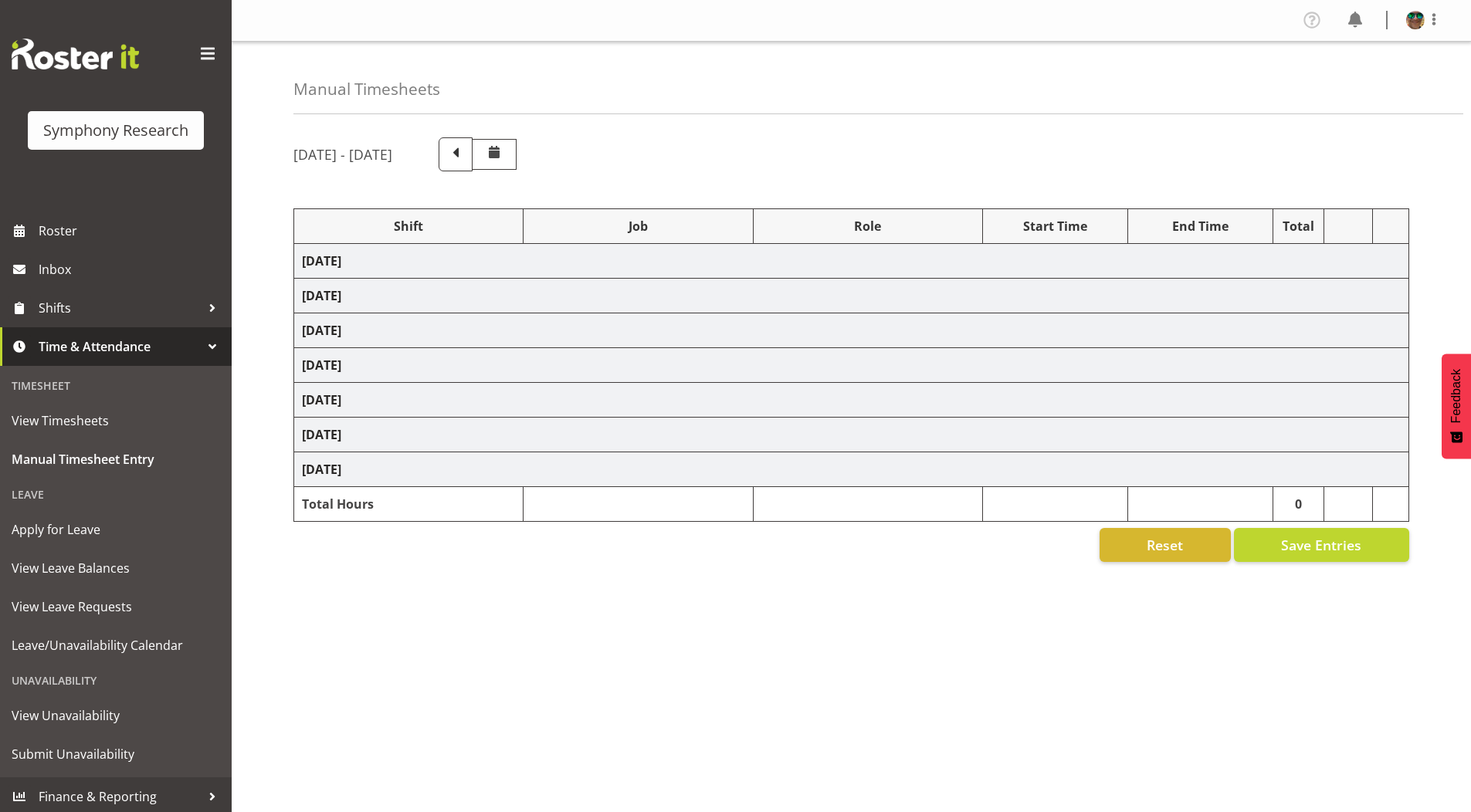
select select "10458"
select select "4583"
select select "9636"
select select "4583"
select select "10239"
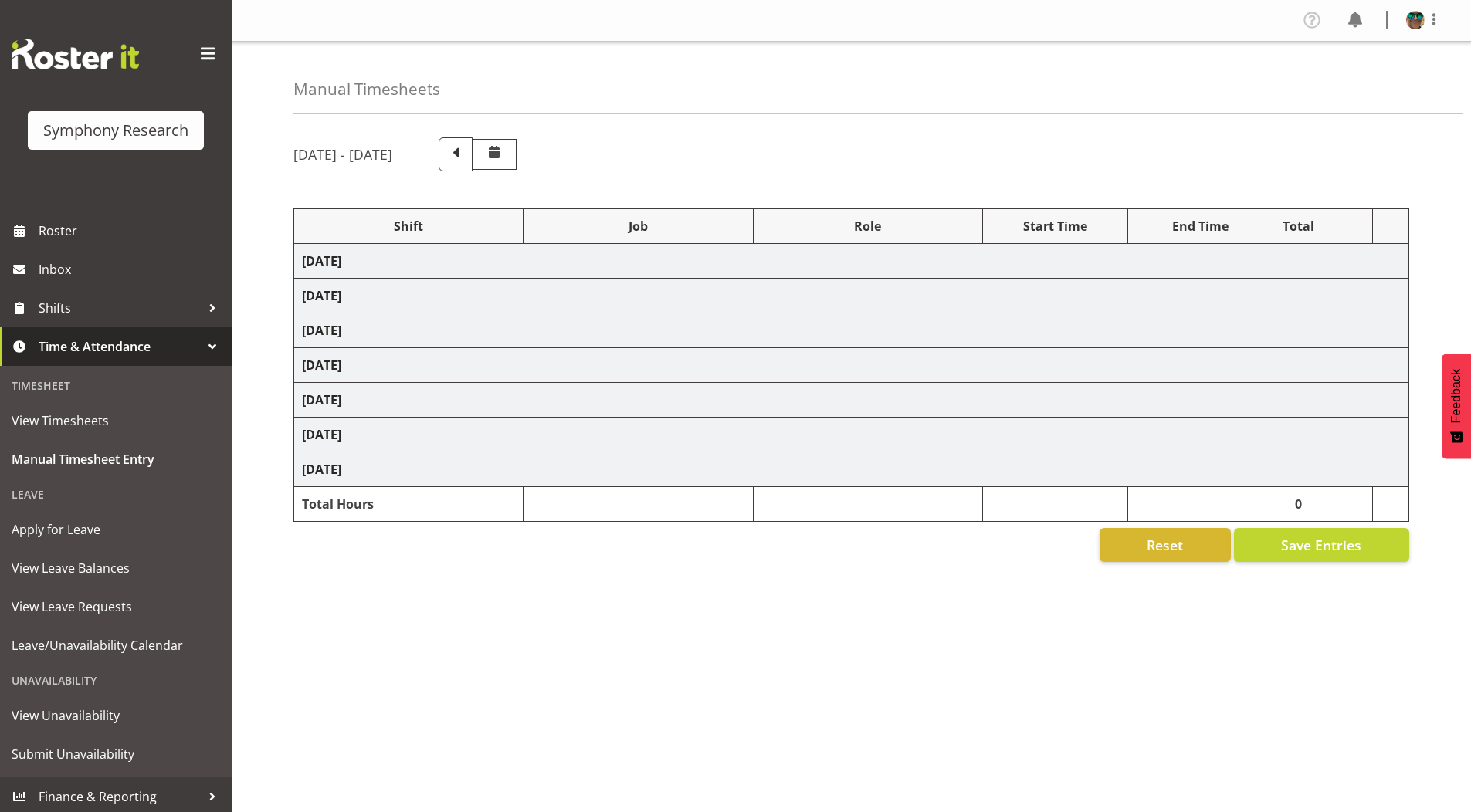
select select "1607"
select select "10458"
select select "1607"
select select "10499"
select select "2393"
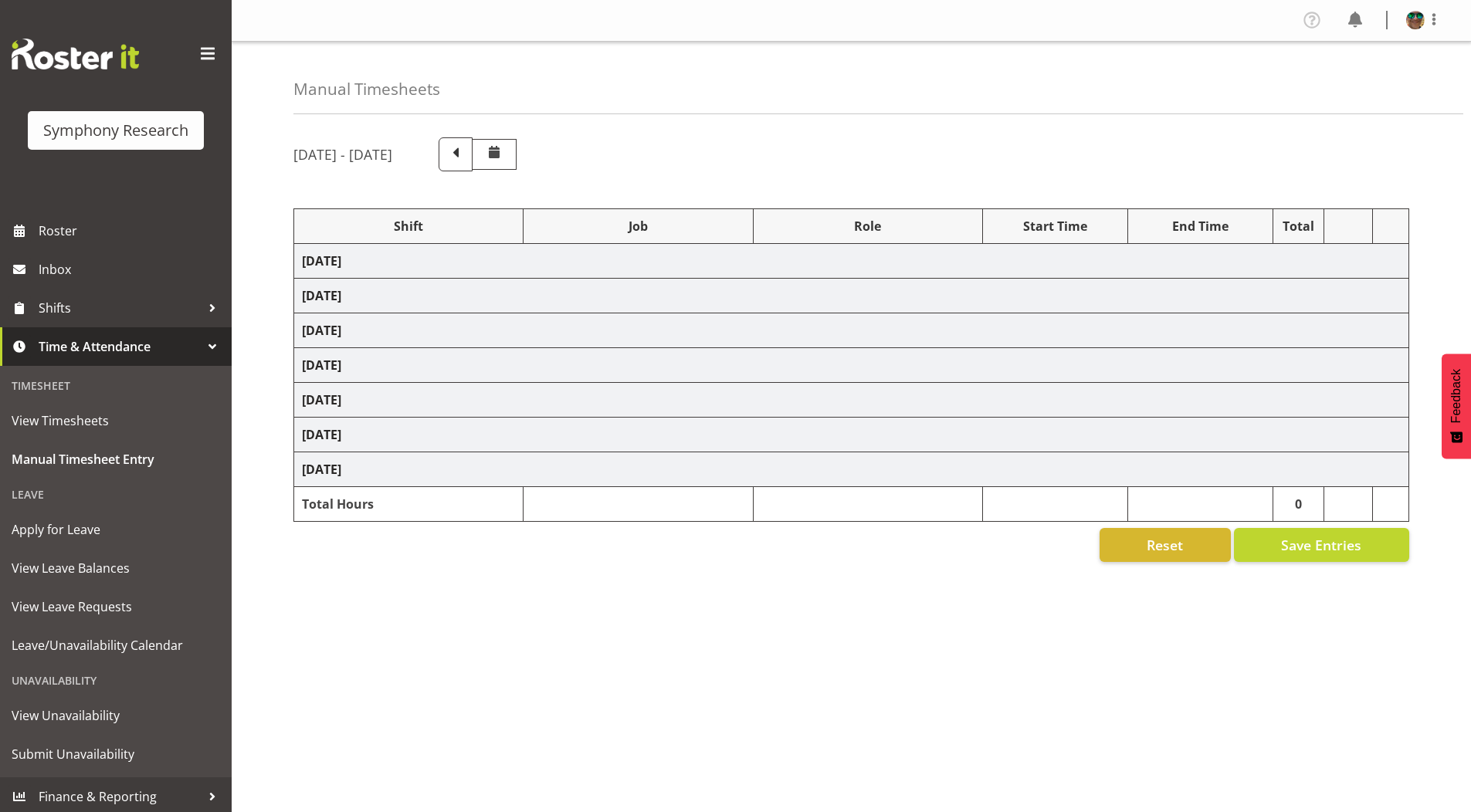
select select "10458"
select select "2393"
select select "10239"
select select "2393"
select select "10242"
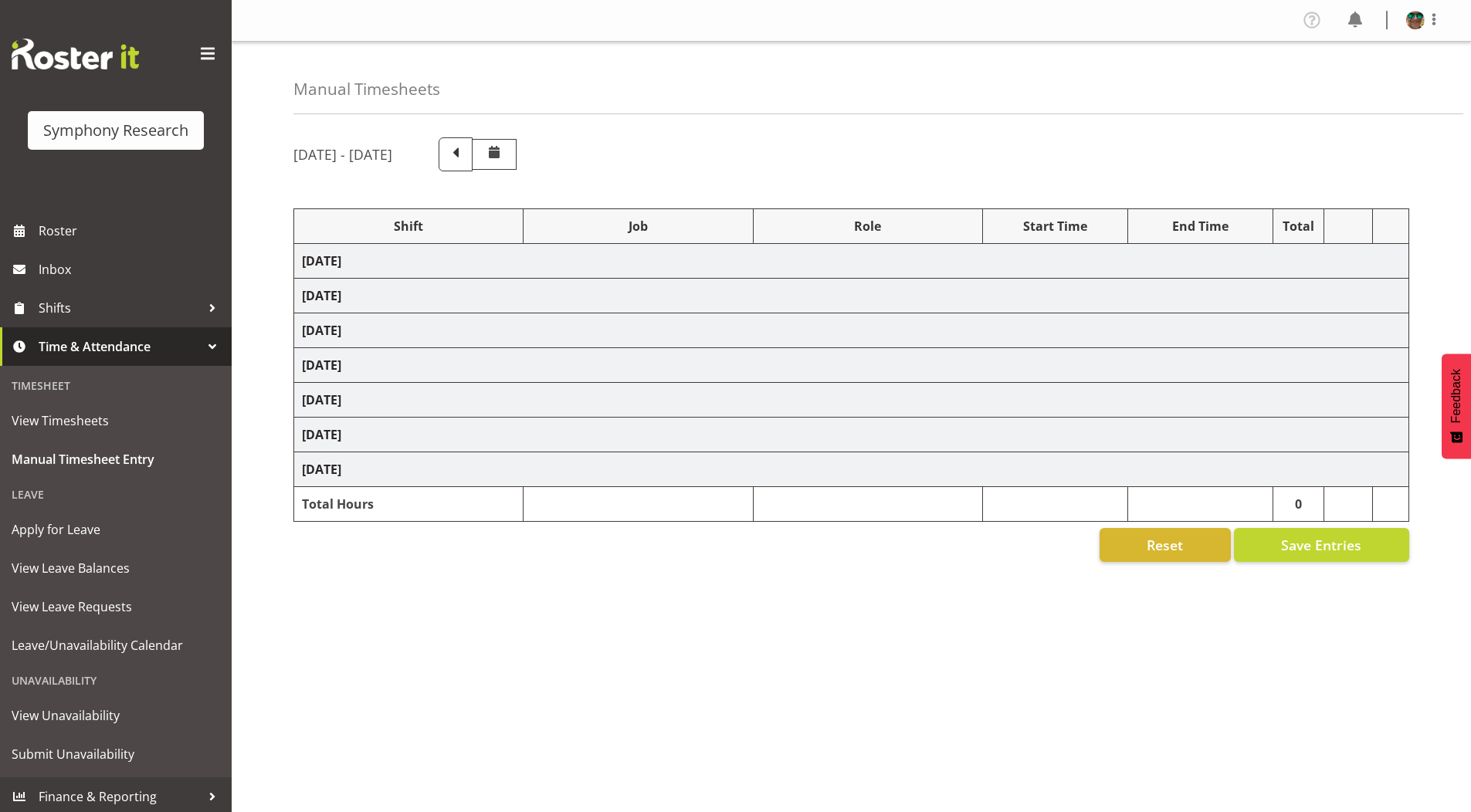
select select "2393"
select select "9426"
select select "2393"
select select "9426"
select select "2393"
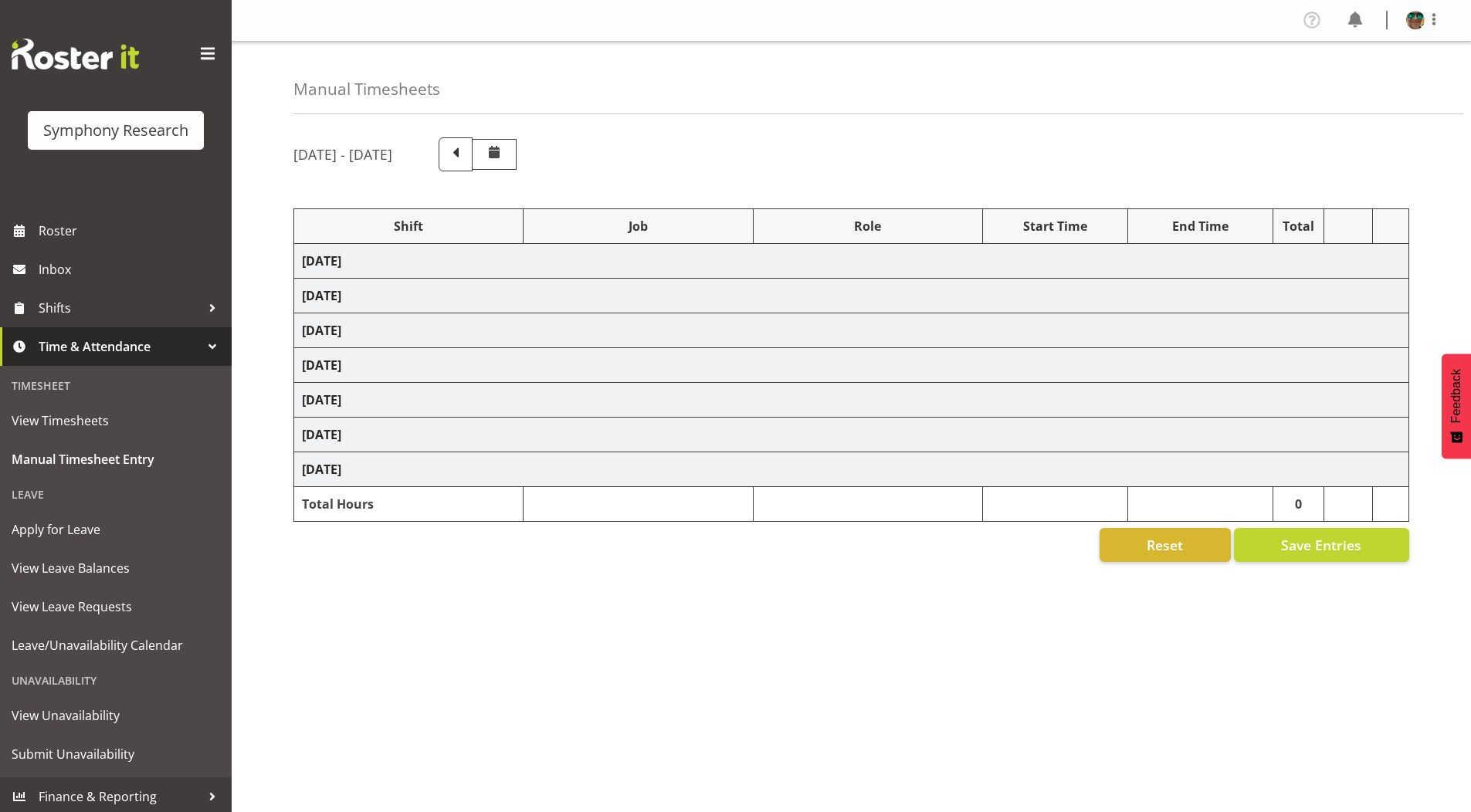
select select "10242"
select select "2393"
select select "10242"
select select "2393"
select select "9636"
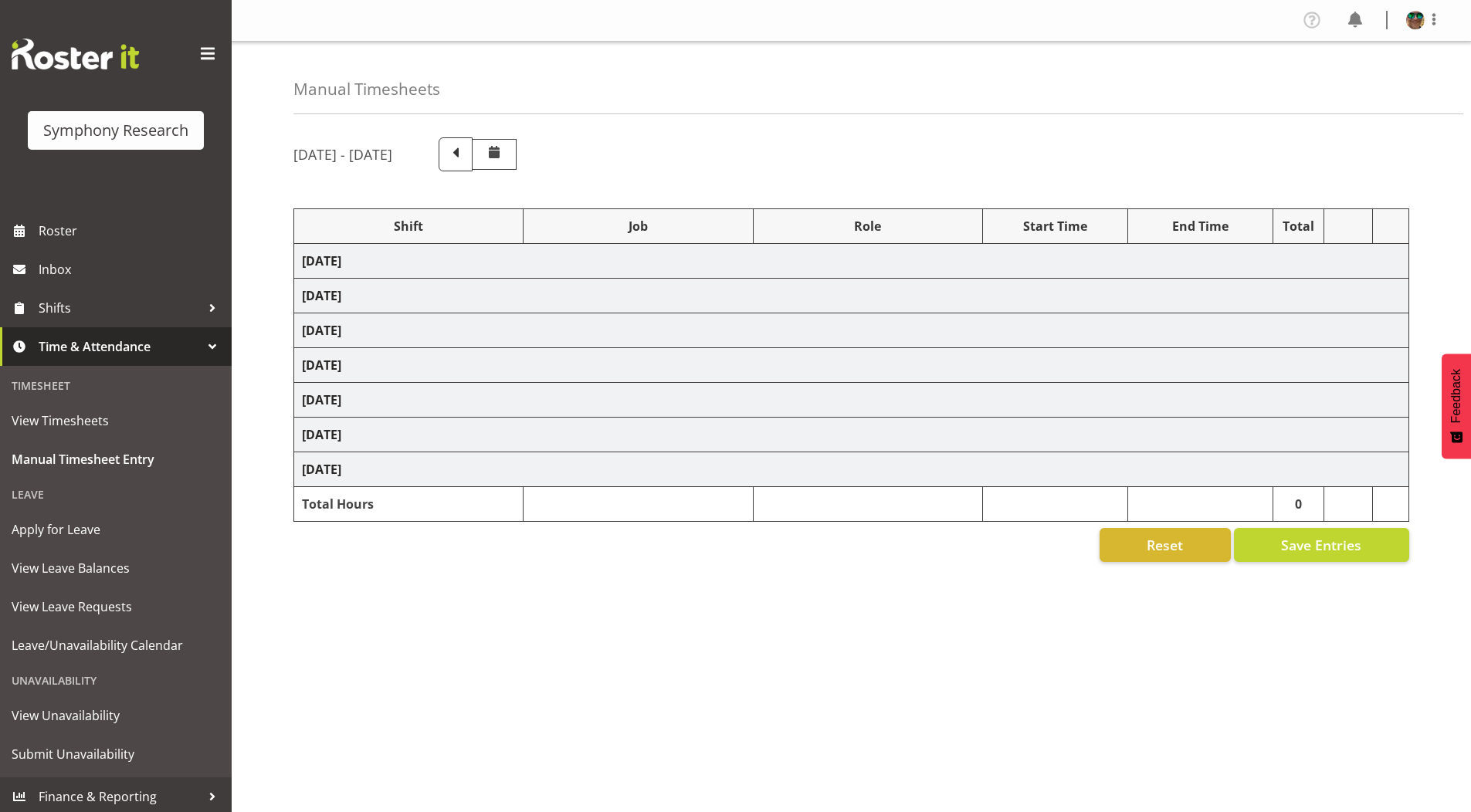
select select "2393"
select select "10239"
select select "19170"
select select "10527"
select select "19170"
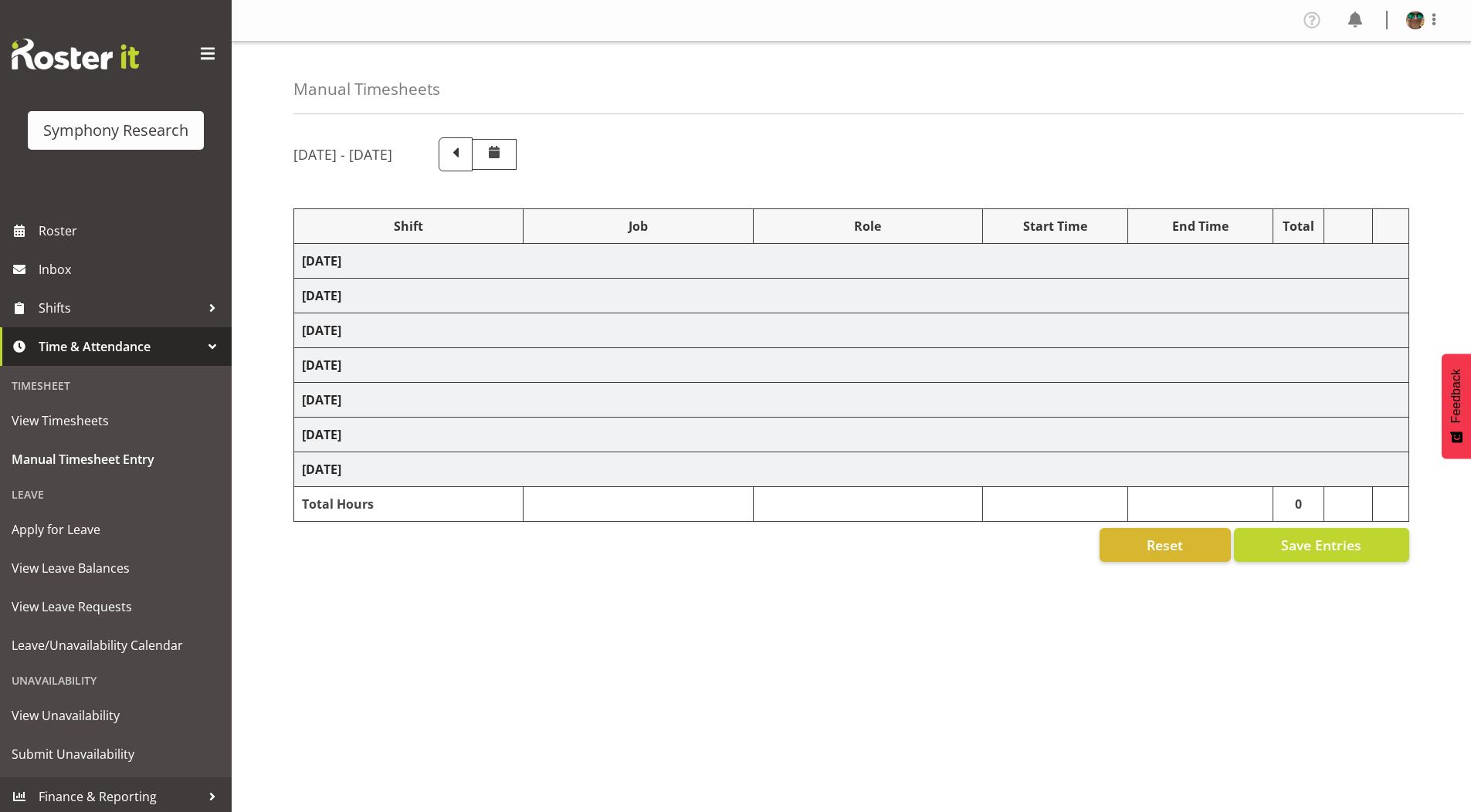
select select "10499"
select select "19170"
select select "9426"
select select "19170"
select select "9636"
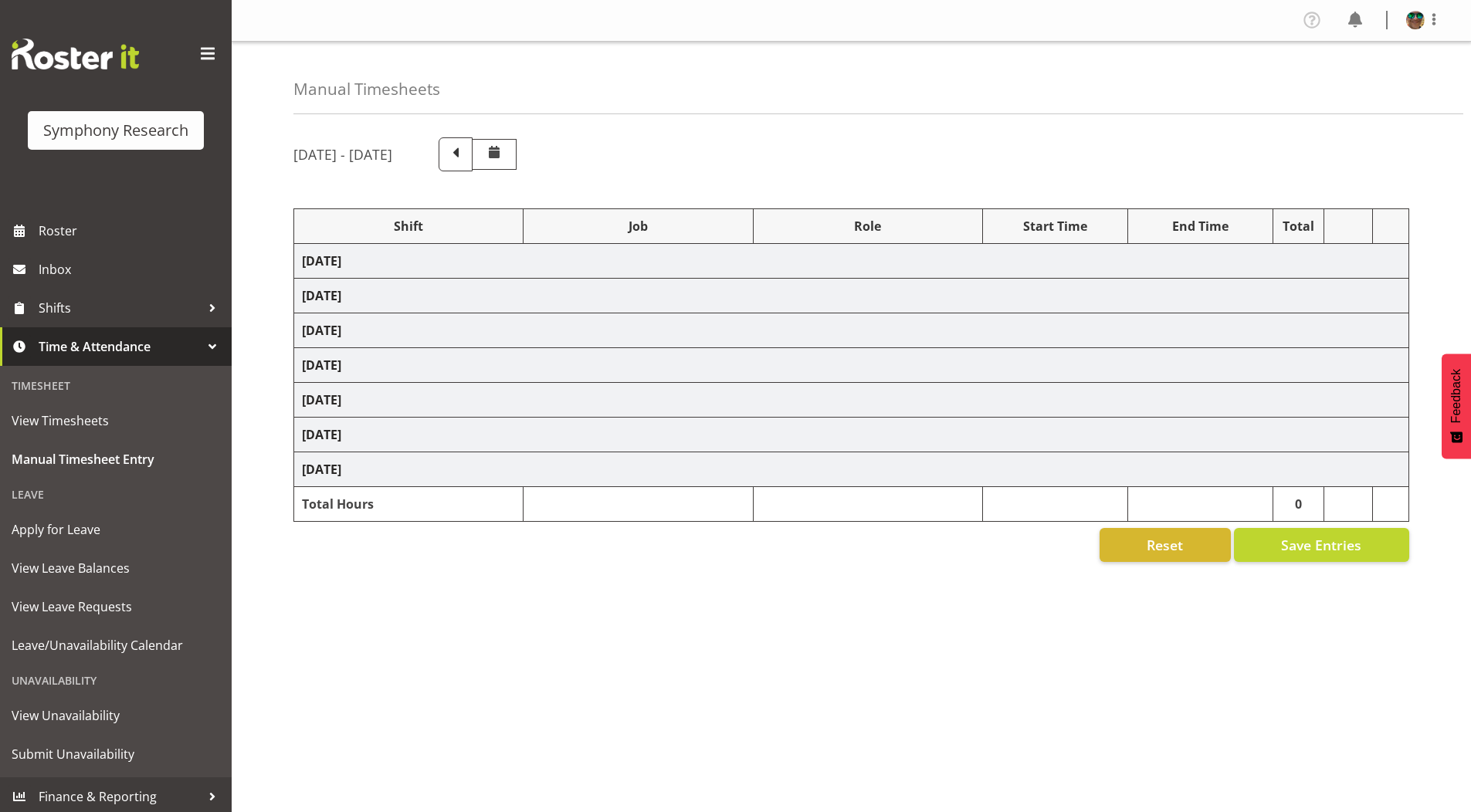
select select "19170"
select select "10239"
select select "19170"
select select "10499"
select select "19170"
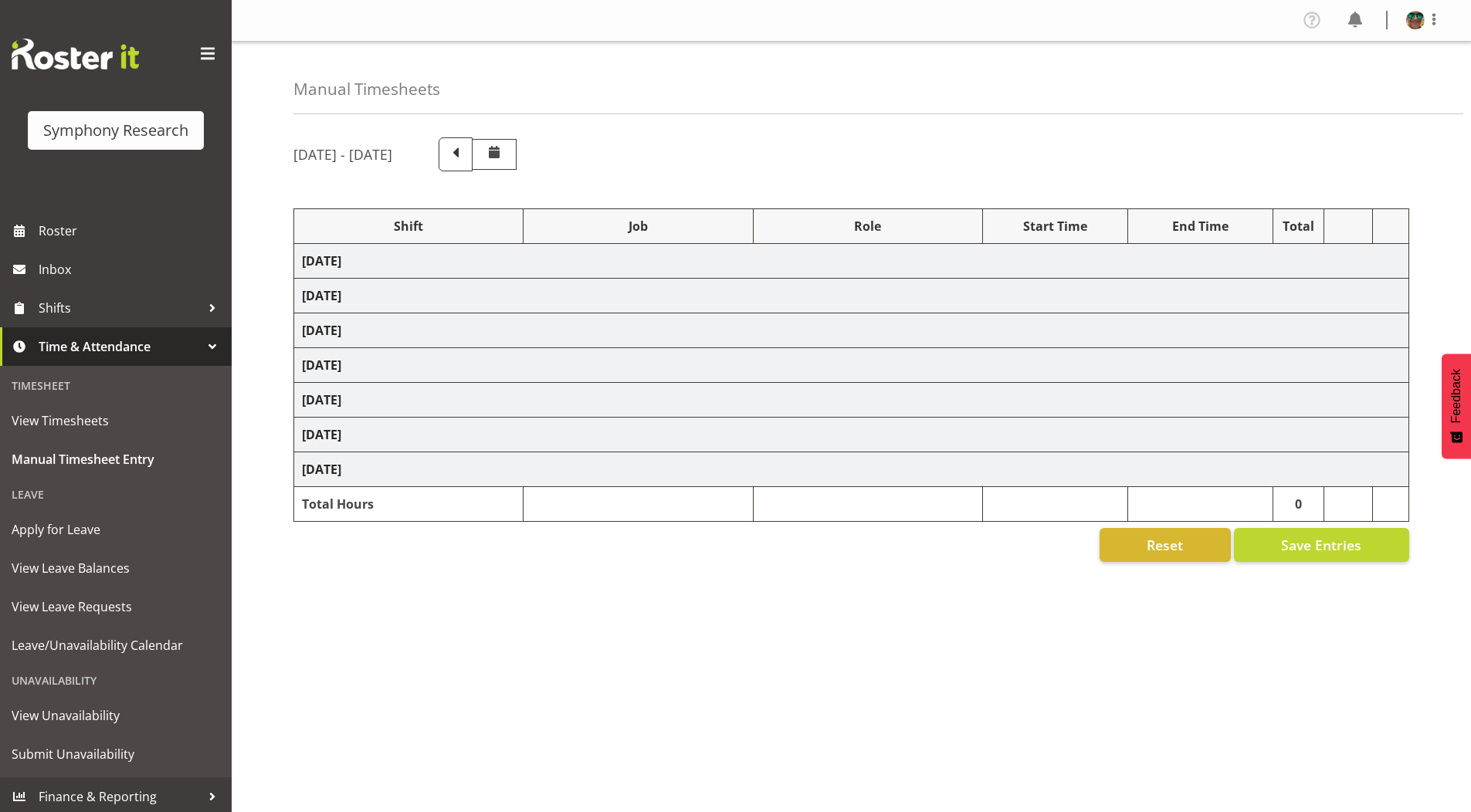
select select "9426"
select select "19170"
select select "9636"
select select "19170"
select select "10239"
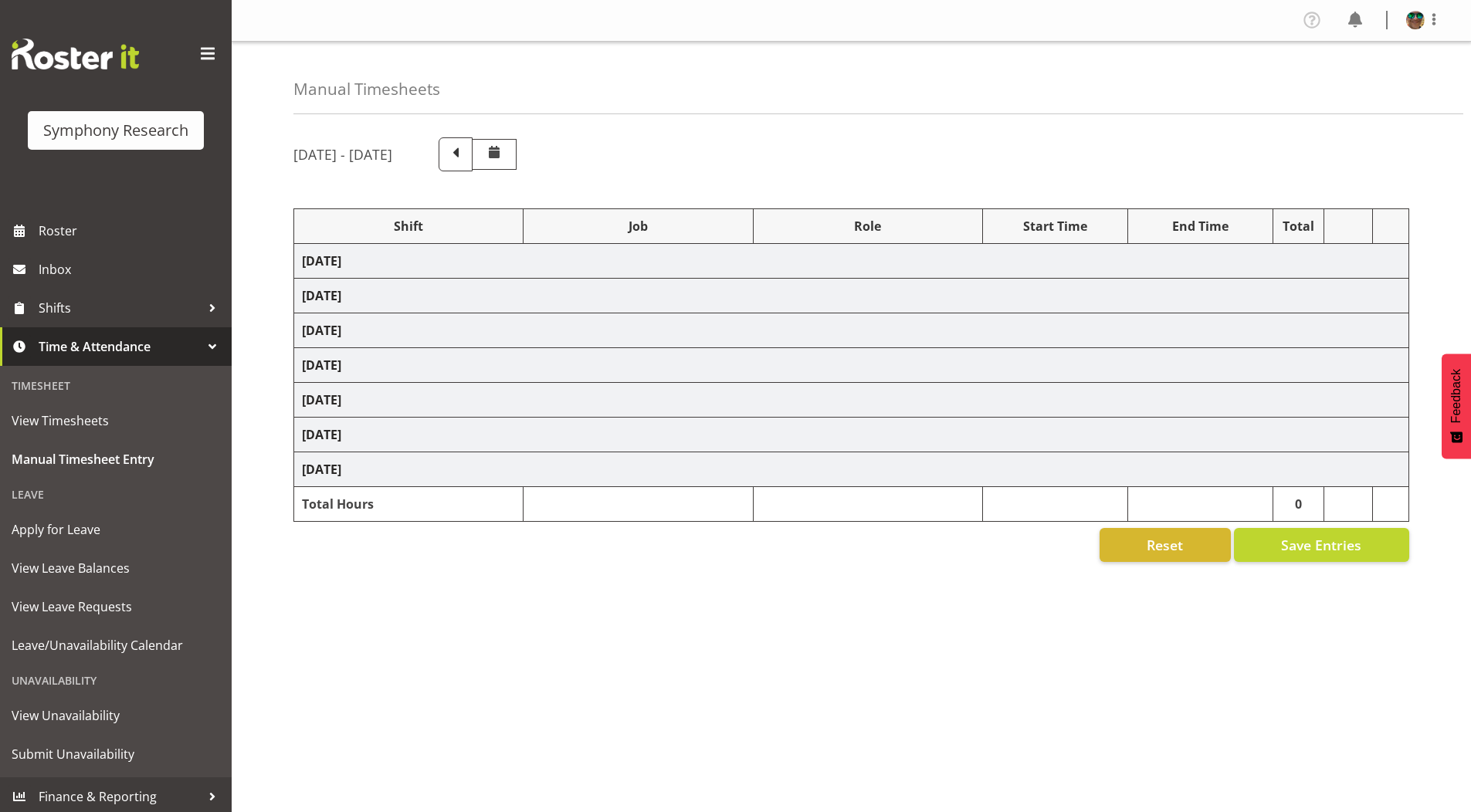
select select "19170"
select select "10527"
